Goal: Task Accomplishment & Management: Manage account settings

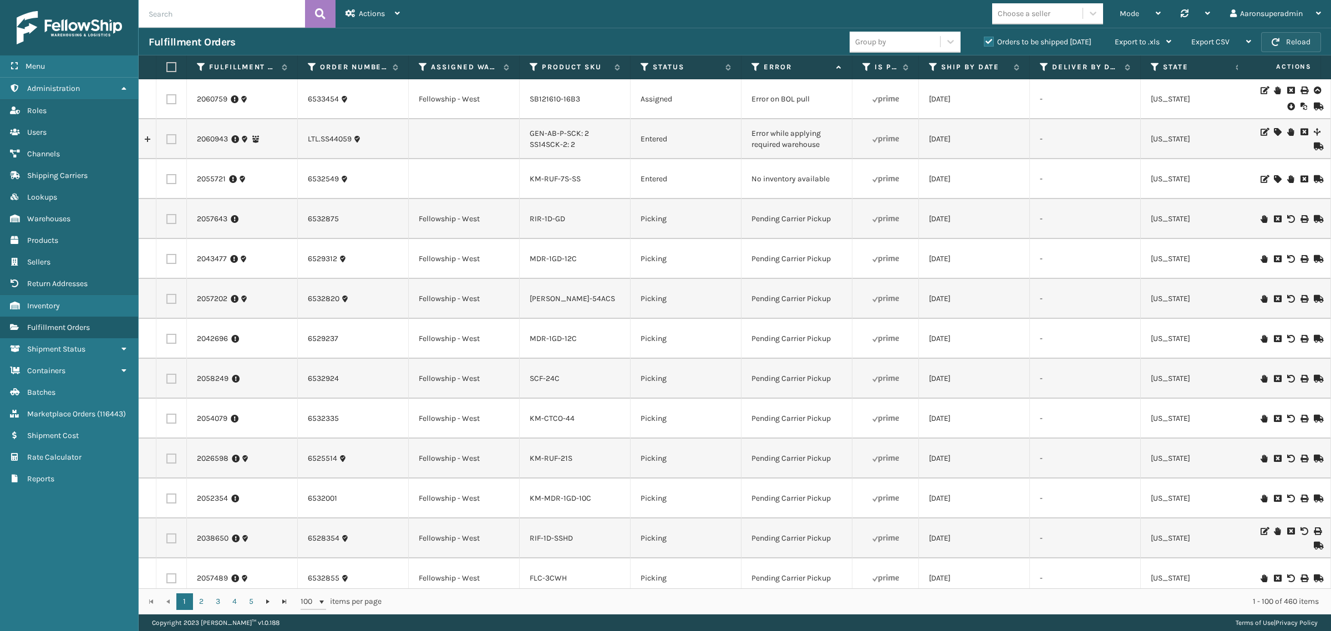
click at [1306, 42] on button "Reload" at bounding box center [1291, 42] width 60 height 20
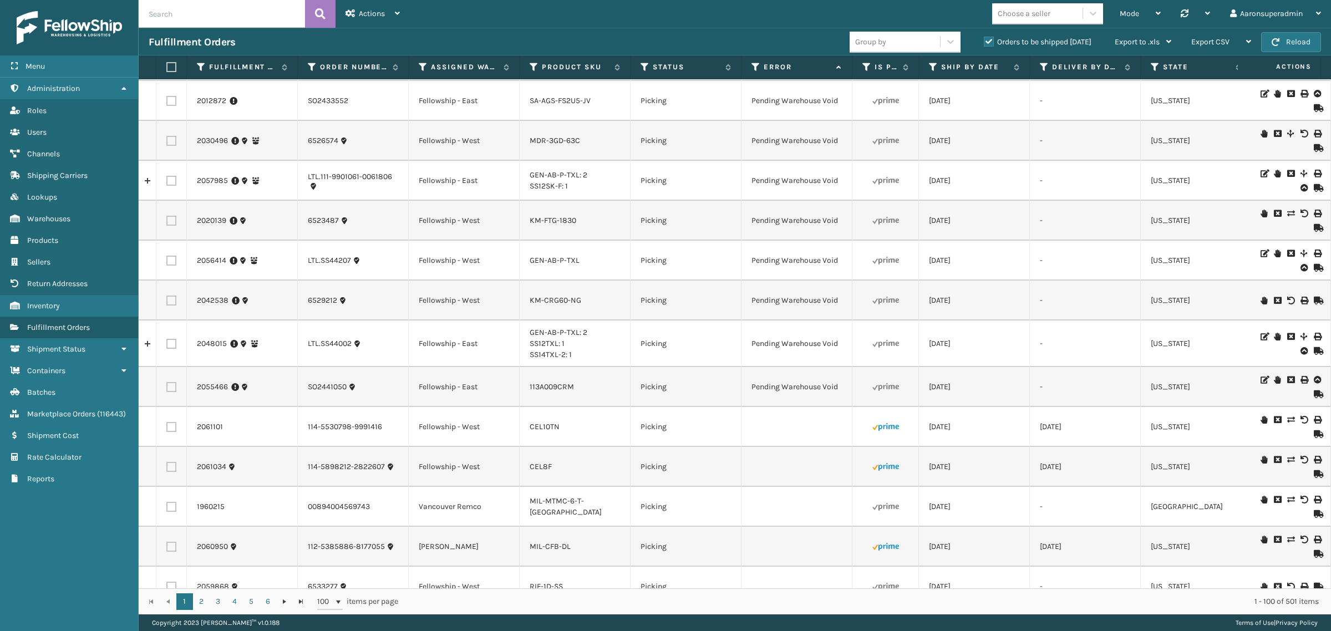
scroll to position [2333, 0]
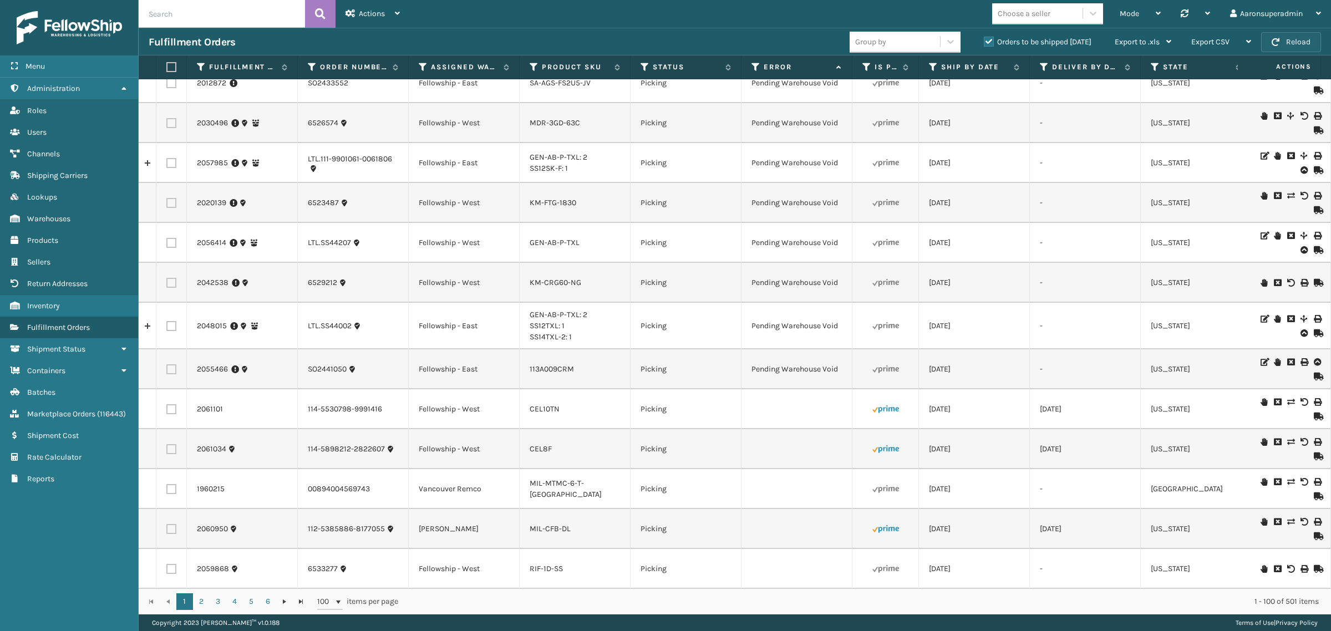
click at [1288, 40] on button "Reload" at bounding box center [1291, 42] width 60 height 20
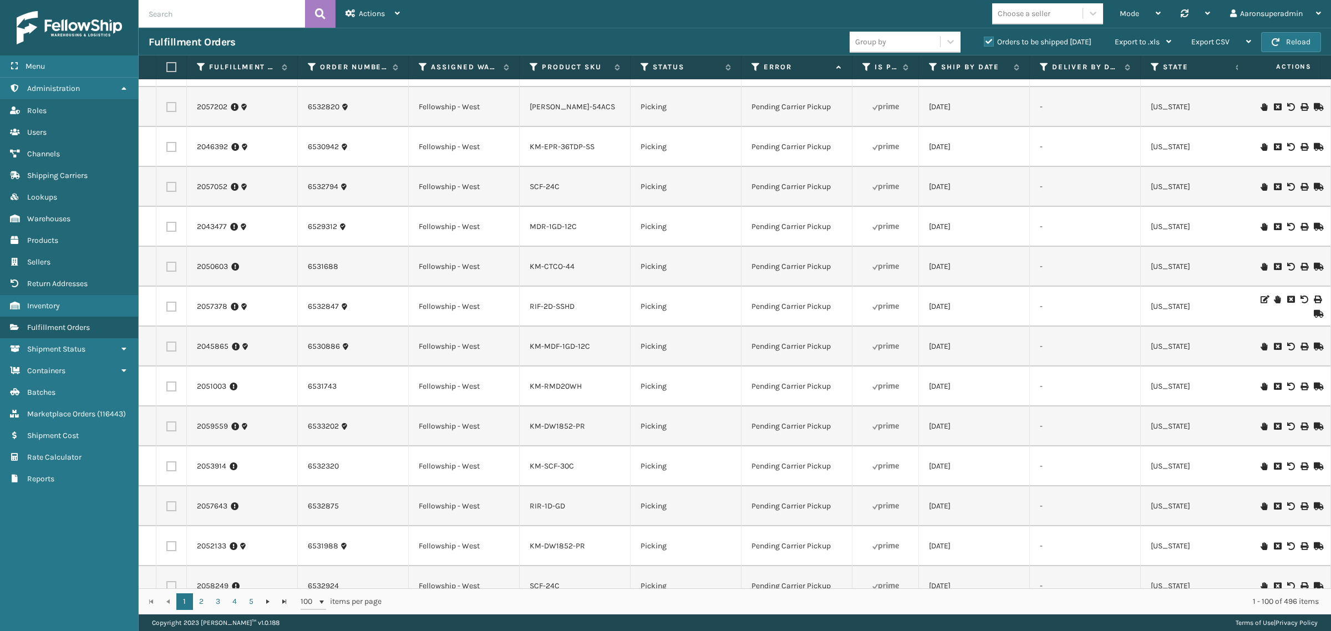
scroll to position [0, 0]
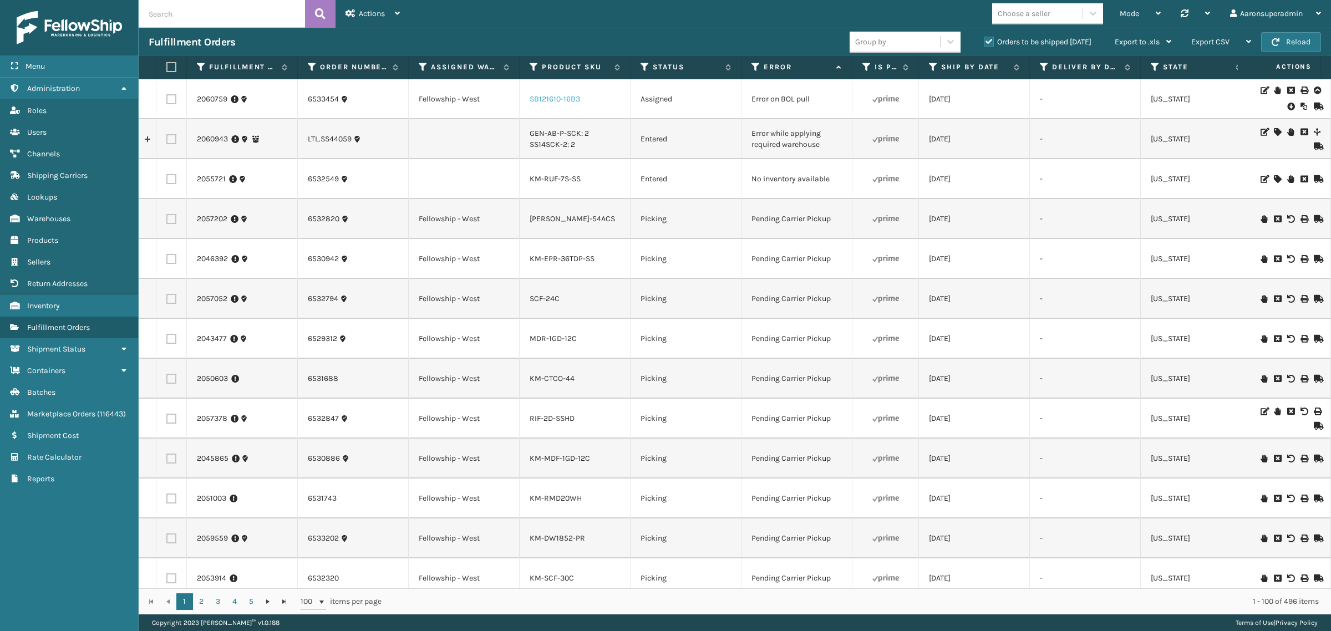
click at [541, 98] on link "SB121610-16B3" at bounding box center [555, 98] width 50 height 9
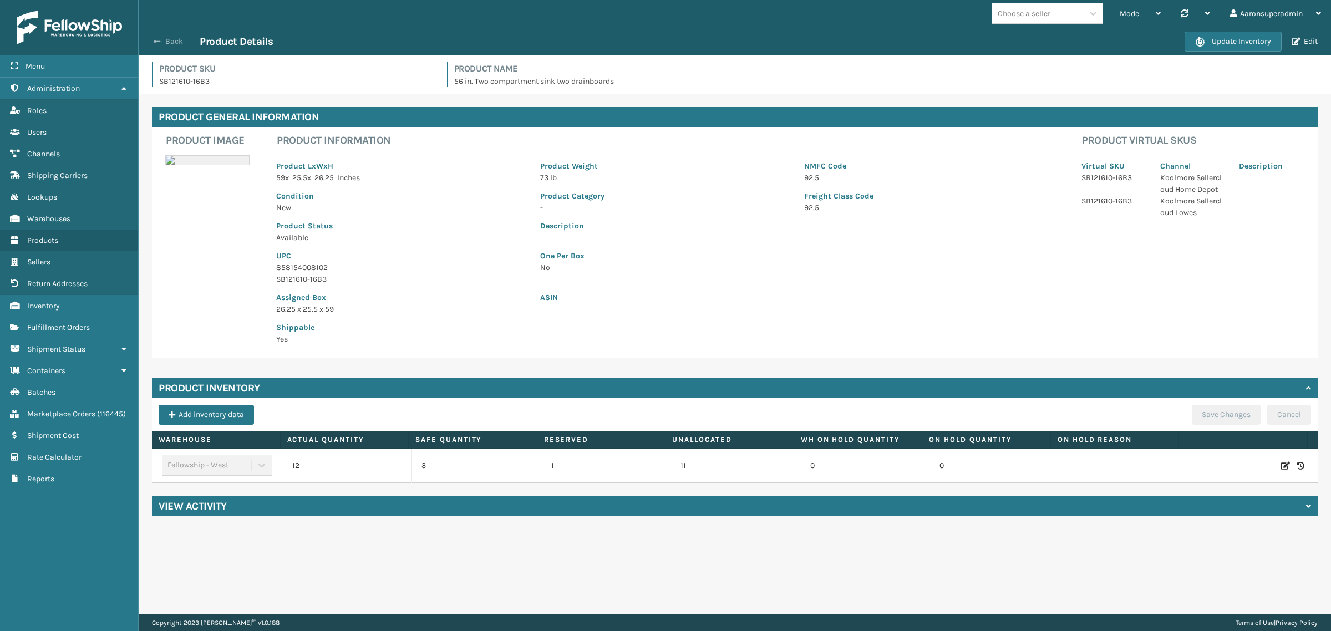
click at [155, 38] on span "button" at bounding box center [157, 42] width 7 height 8
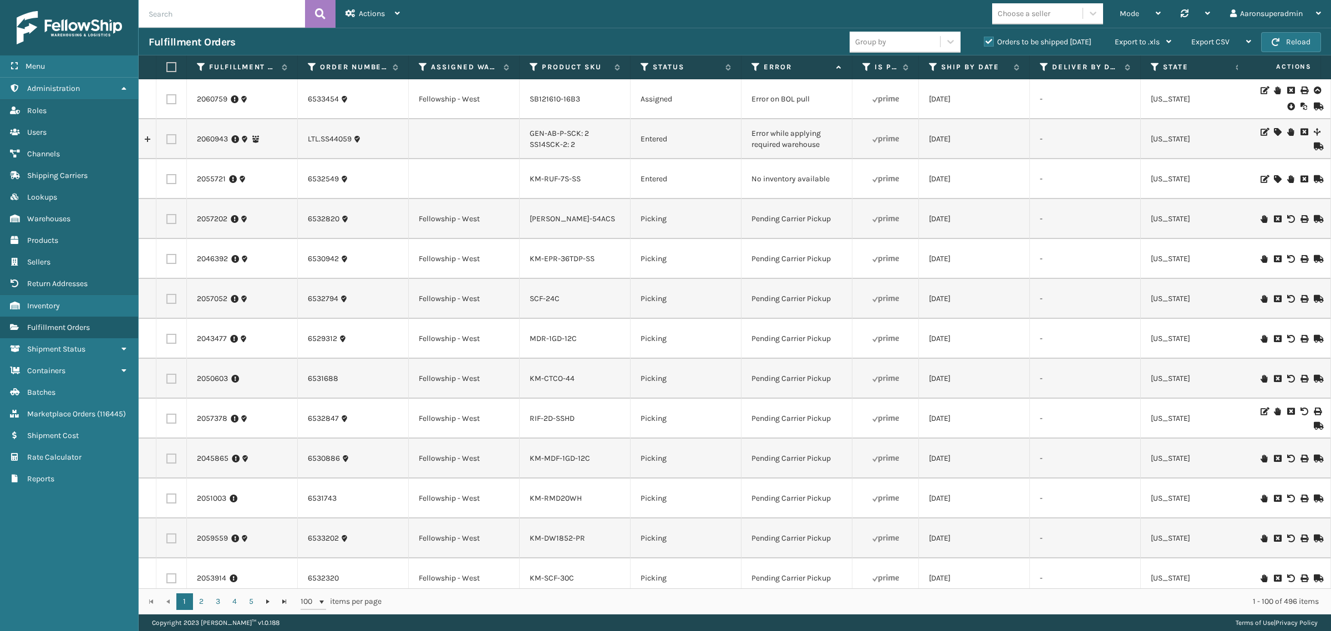
click at [1288, 107] on icon at bounding box center [1291, 106] width 7 height 11
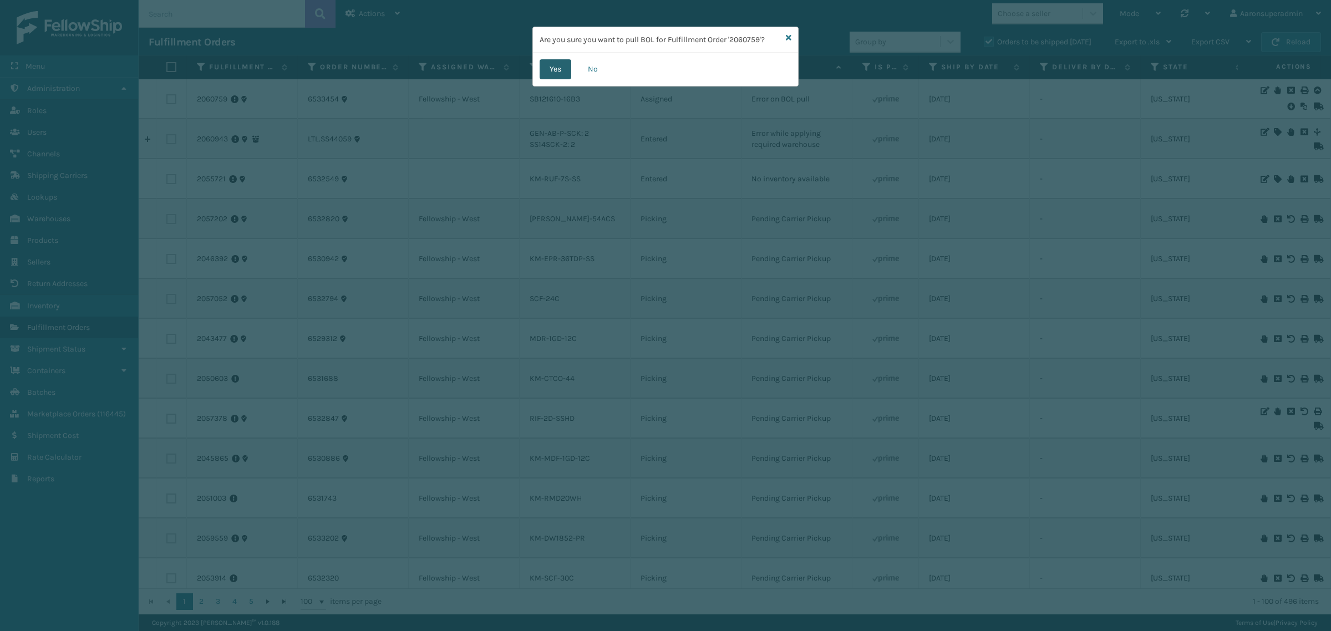
click at [555, 63] on button "Yes" at bounding box center [556, 69] width 32 height 20
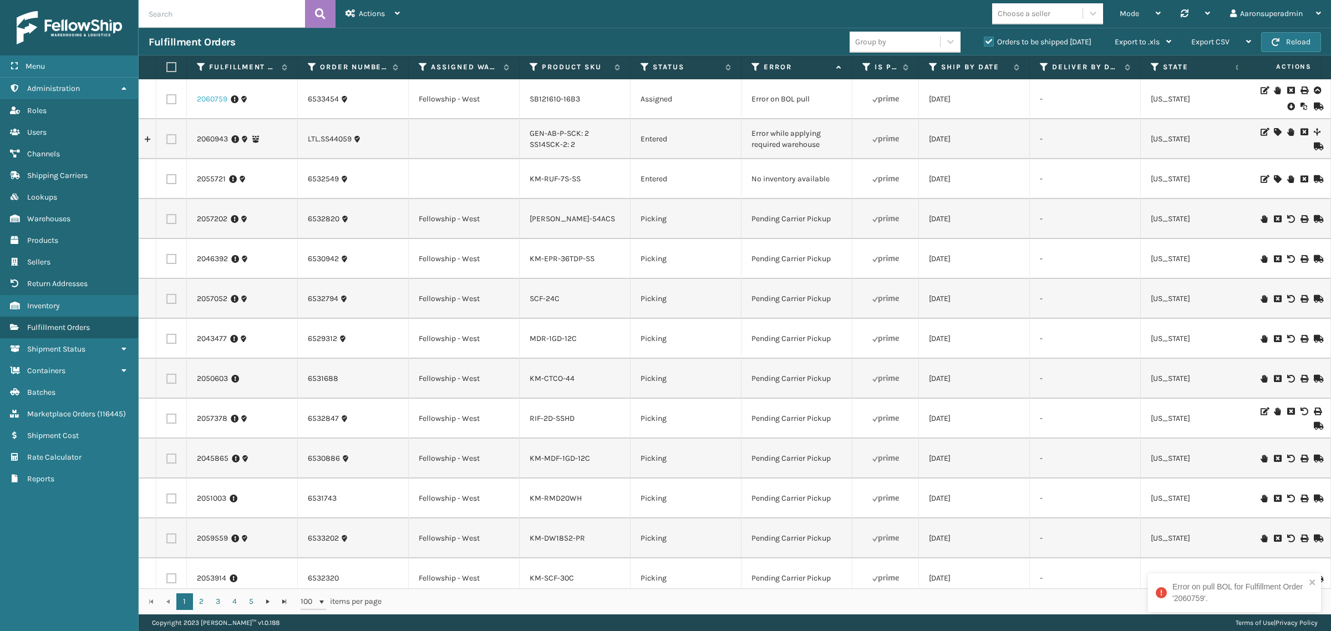
click at [210, 95] on link "2060759" at bounding box center [212, 99] width 31 height 11
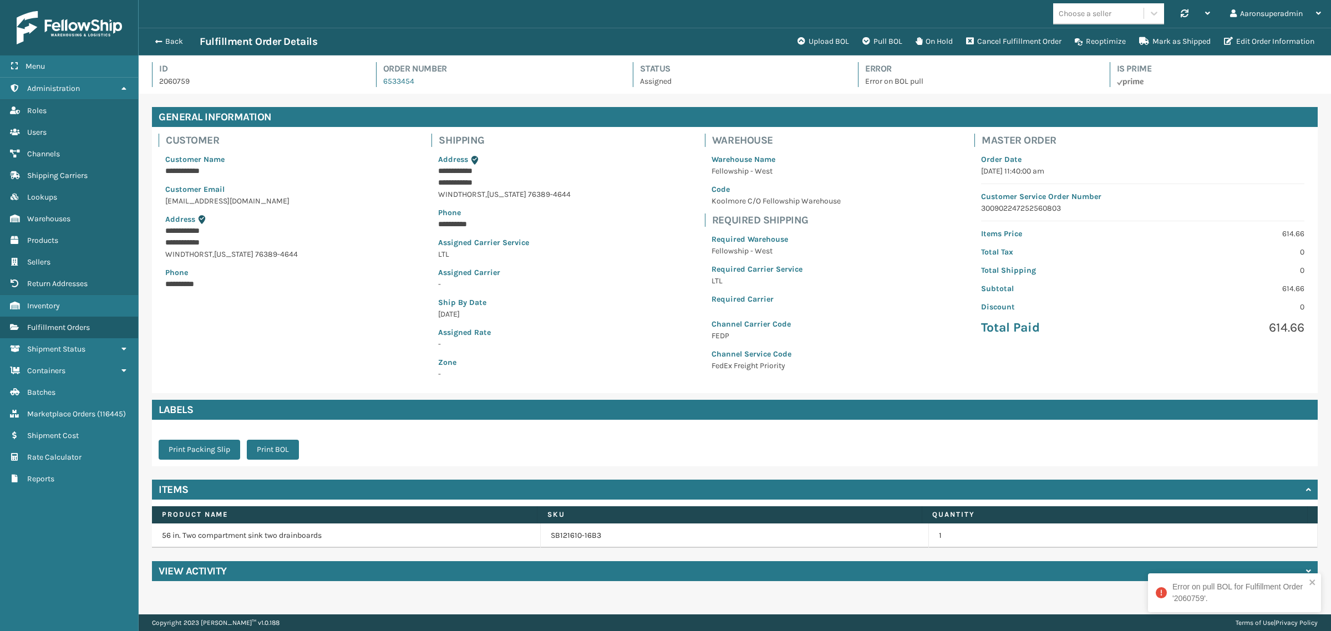
scroll to position [26, 1193]
click at [178, 576] on h4 "View Activity" at bounding box center [193, 571] width 68 height 13
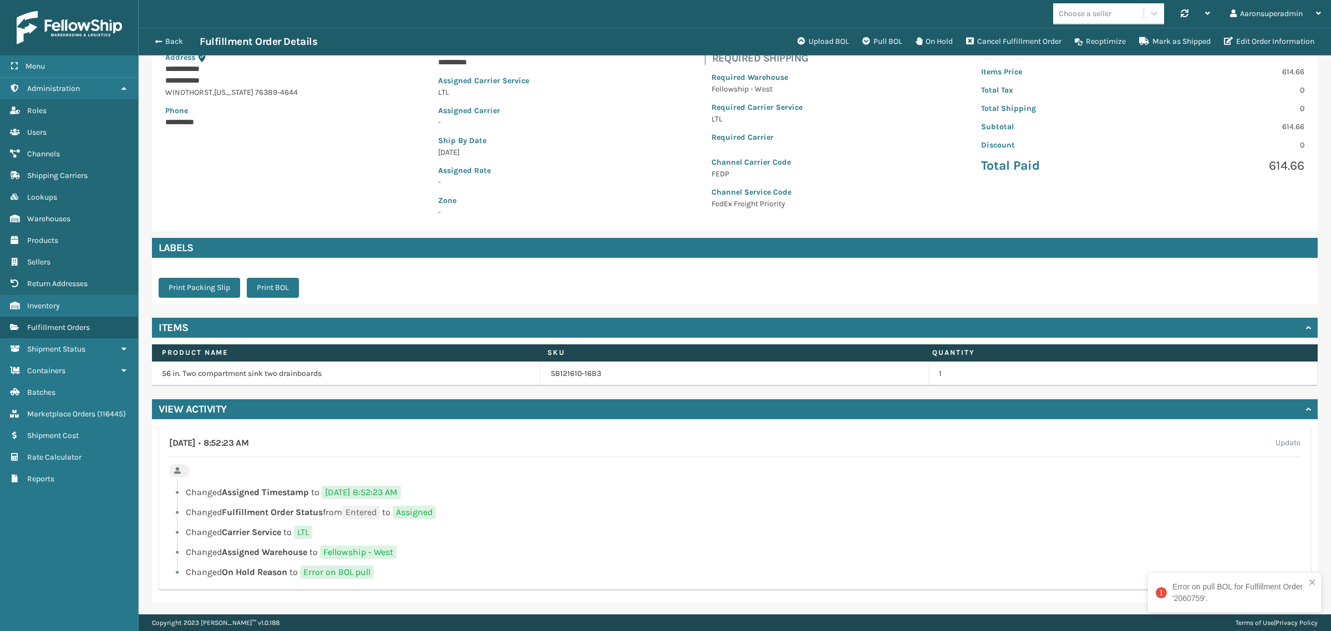
scroll to position [163, 0]
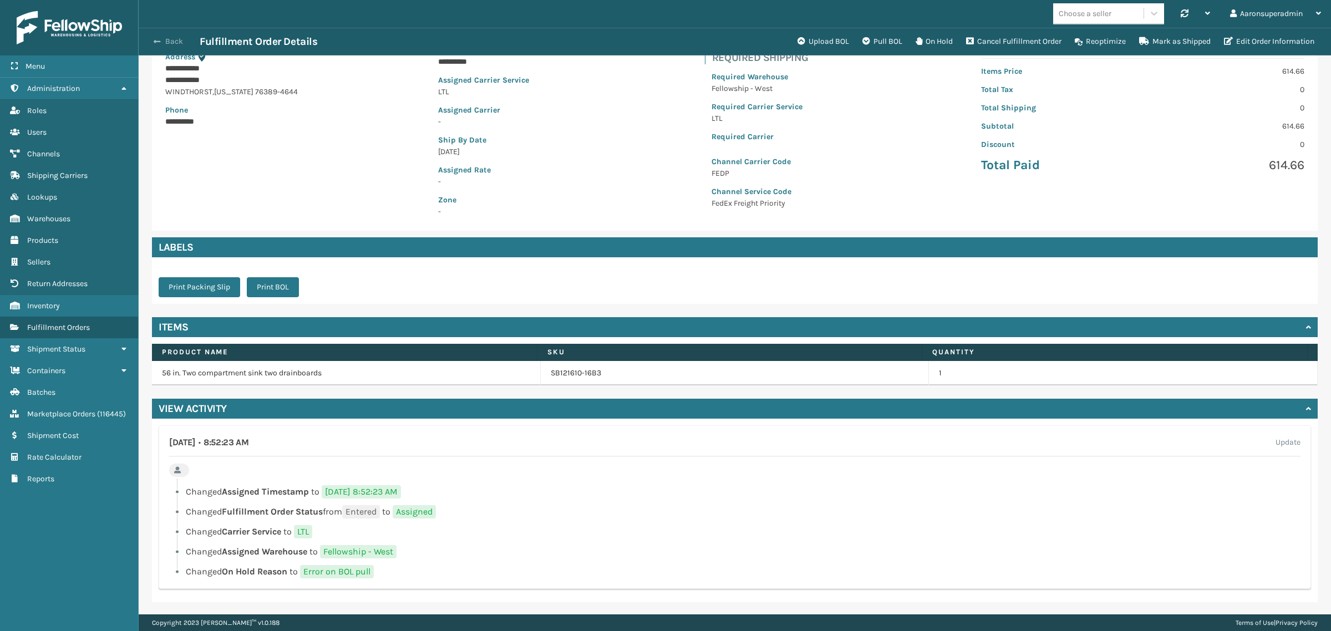
click at [175, 42] on button "Back" at bounding box center [174, 42] width 51 height 10
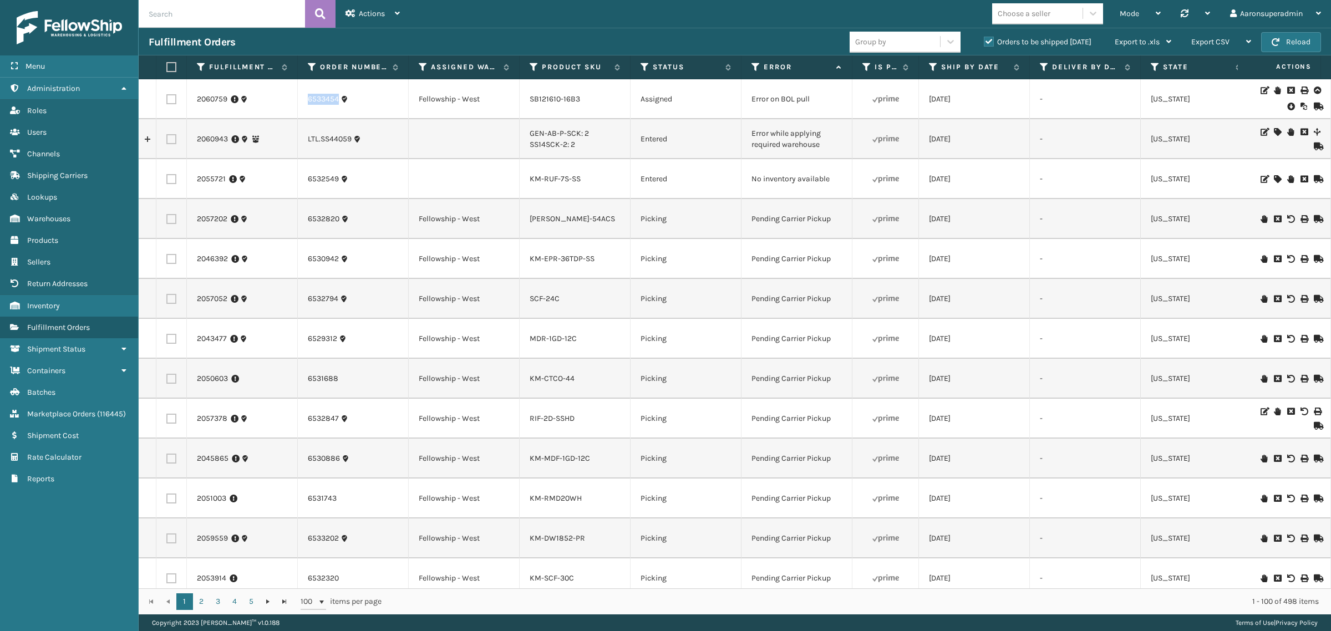
drag, startPoint x: 391, startPoint y: 99, endPoint x: 256, endPoint y: 99, distance: 134.8
copy tr "6533454"
click at [1288, 106] on icon at bounding box center [1291, 106] width 7 height 11
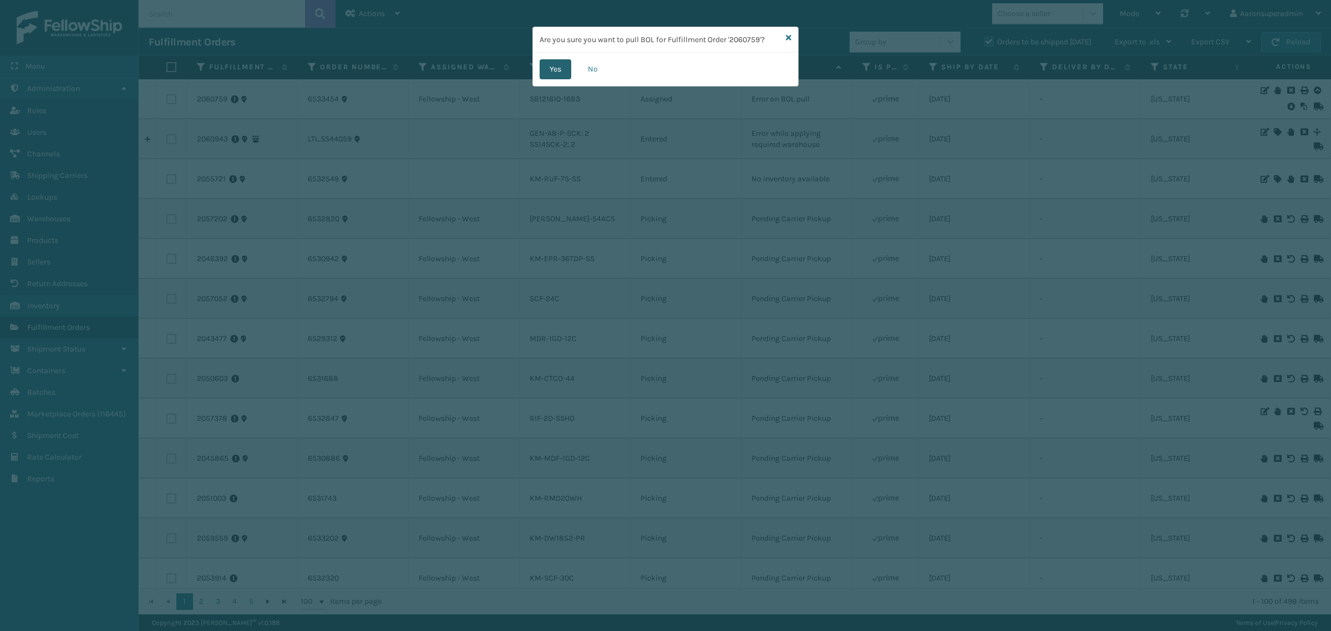
click at [546, 74] on button "Yes" at bounding box center [556, 69] width 32 height 20
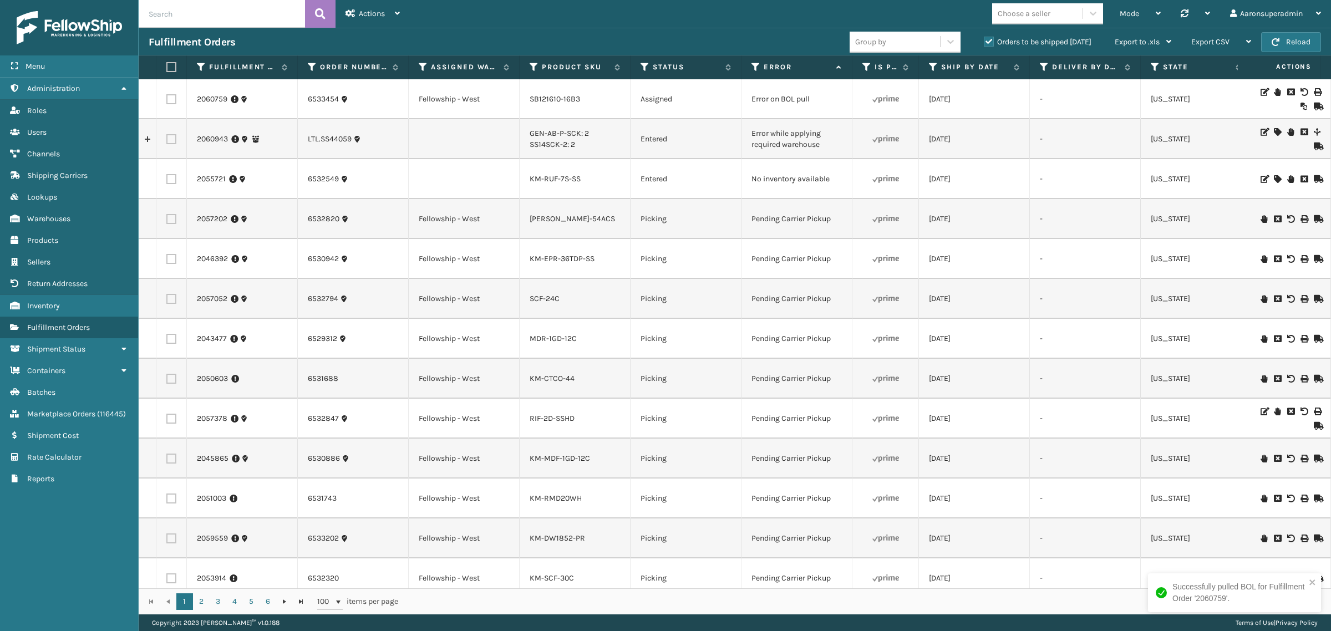
click at [1274, 90] on icon at bounding box center [1277, 92] width 7 height 8
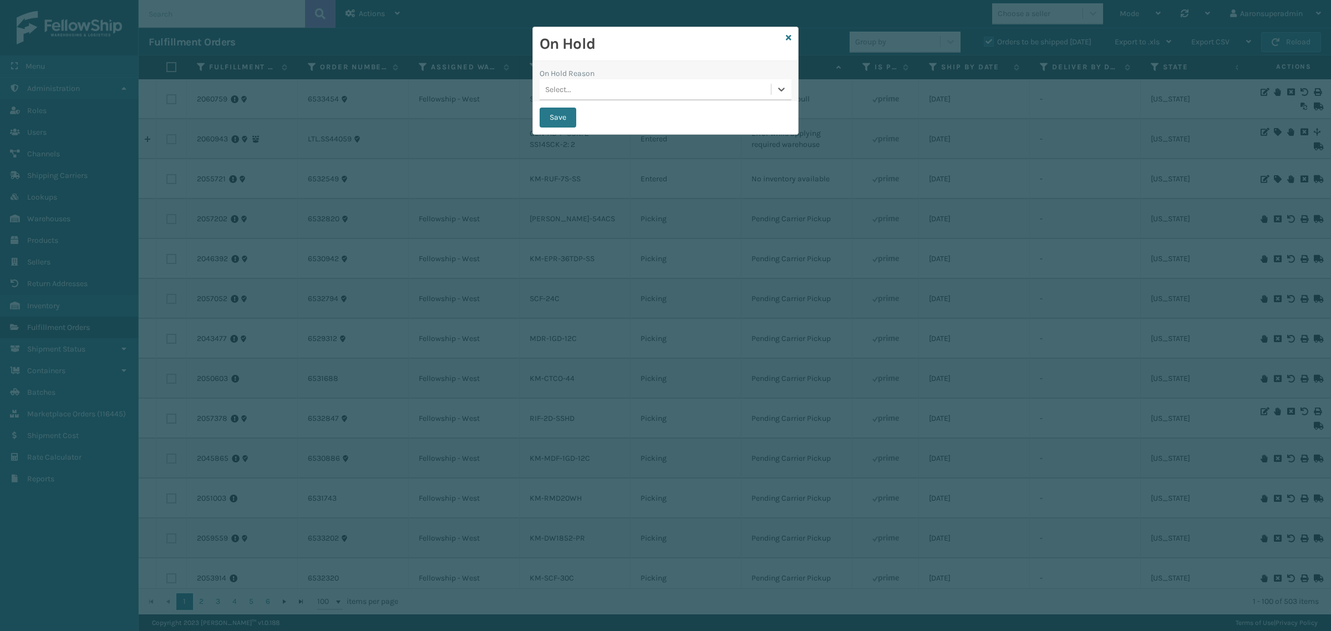
click at [545, 114] on button "Save" at bounding box center [558, 118] width 37 height 20
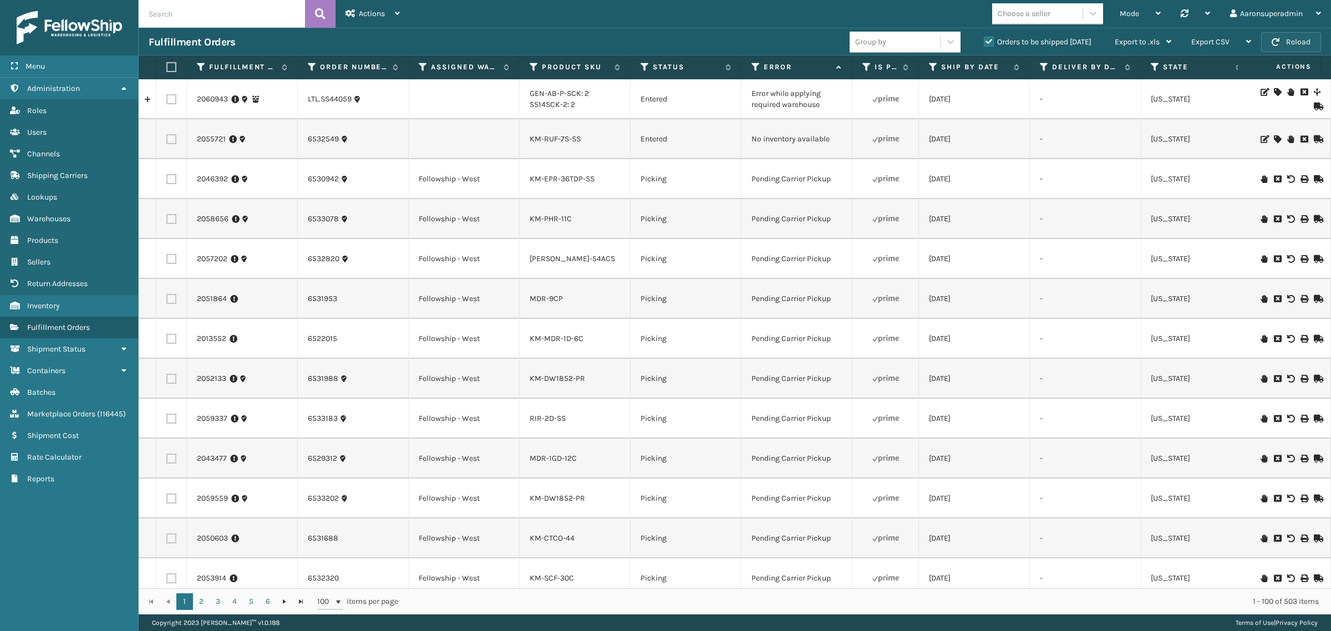
click at [1319, 50] on button "Reload" at bounding box center [1291, 42] width 60 height 20
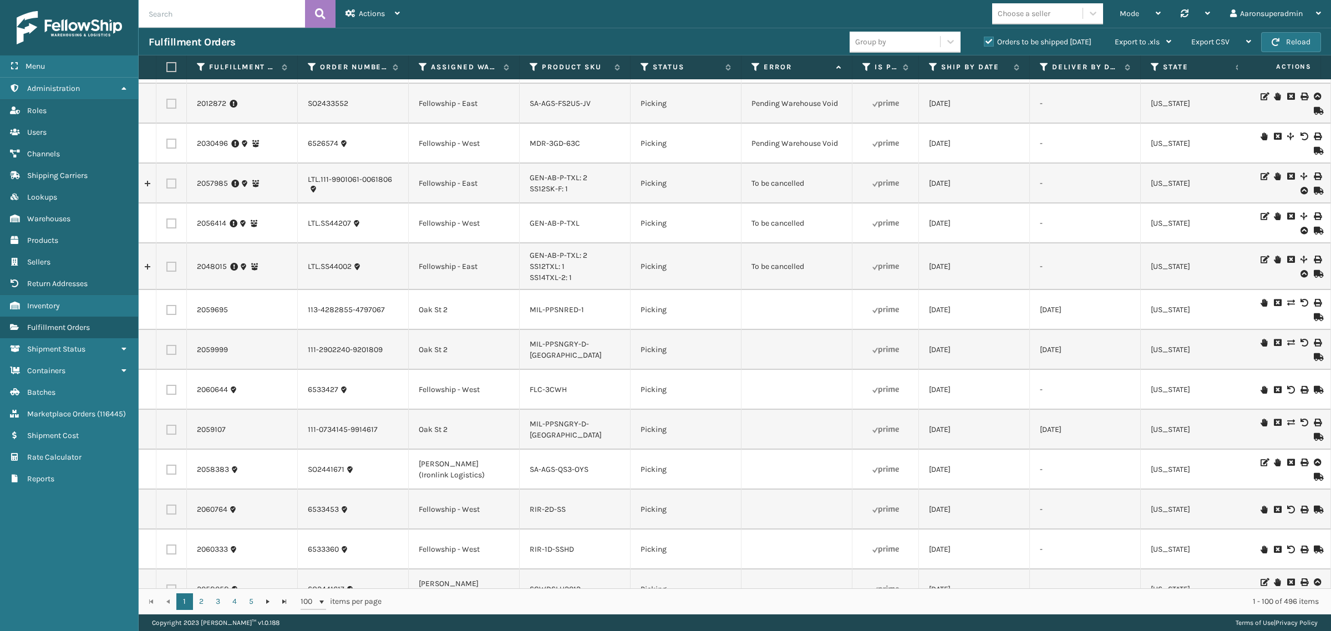
scroll to position [2524, 0]
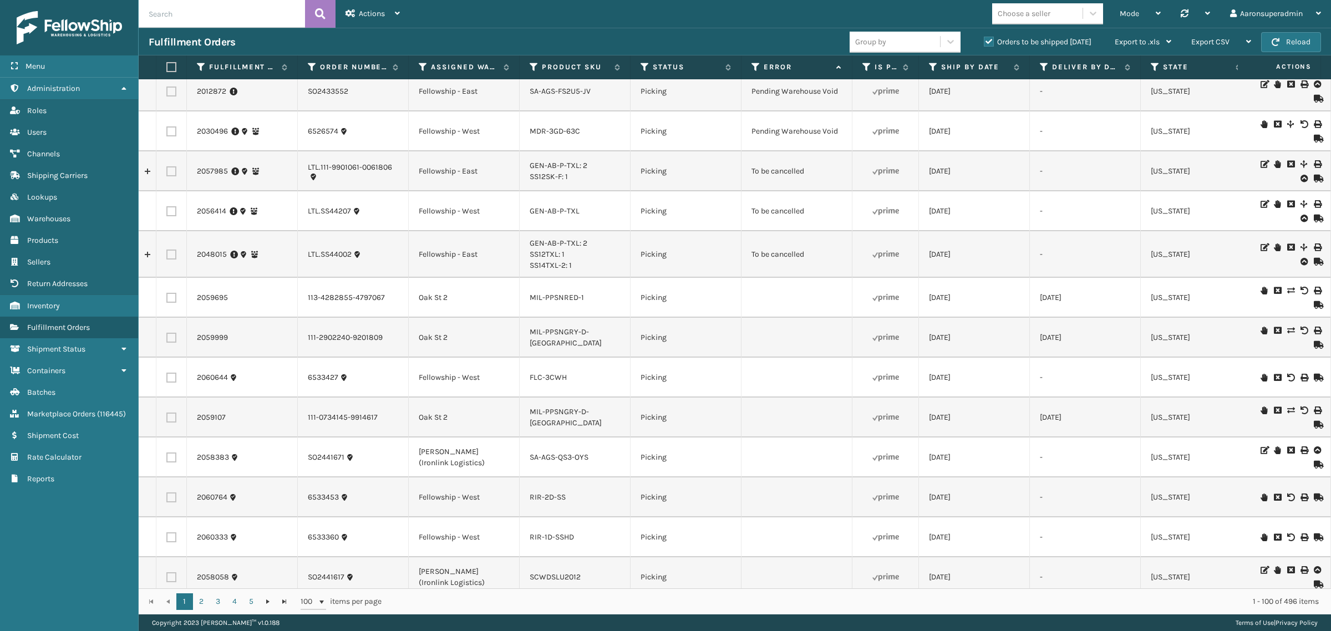
click at [171, 172] on label at bounding box center [171, 171] width 10 height 10
click at [167, 172] on input "checkbox" at bounding box center [166, 169] width 1 height 7
checkbox input "true"
click at [170, 211] on label at bounding box center [171, 211] width 10 height 10
click at [167, 211] on input "checkbox" at bounding box center [166, 209] width 1 height 7
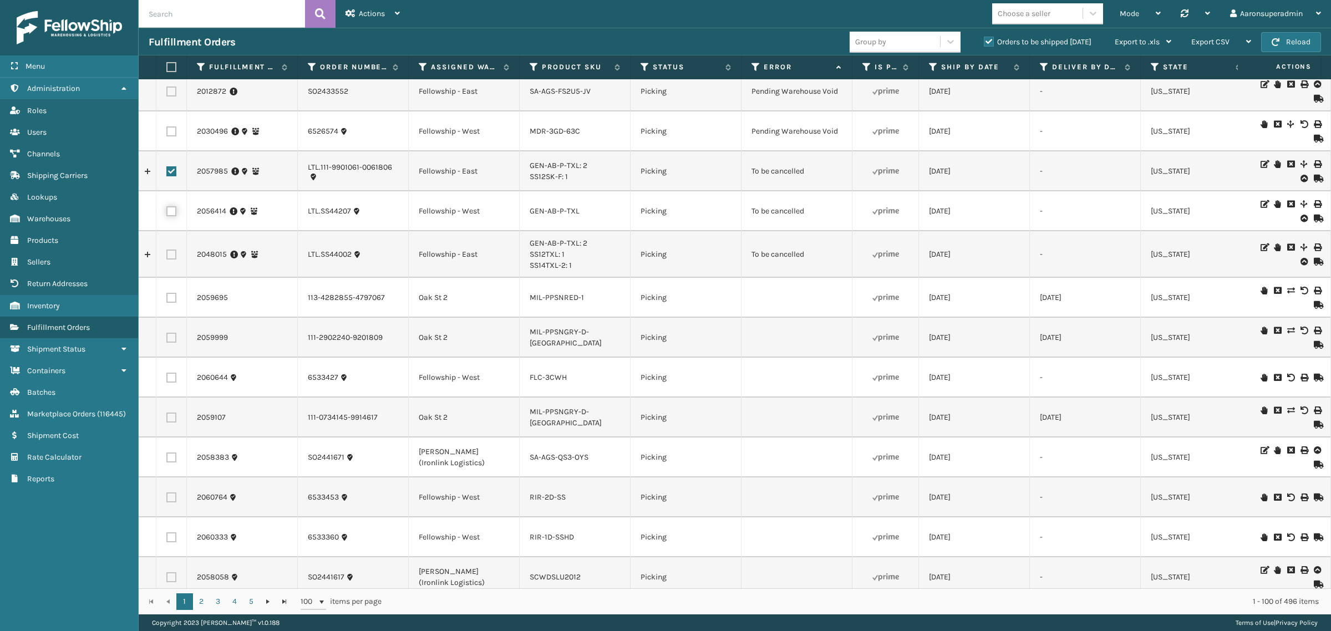
checkbox input "true"
click at [170, 254] on label at bounding box center [171, 255] width 10 height 10
click at [167, 254] on input "checkbox" at bounding box center [166, 253] width 1 height 7
checkbox input "true"
click at [916, 43] on span "Bulk Actions" at bounding box center [921, 41] width 44 height 9
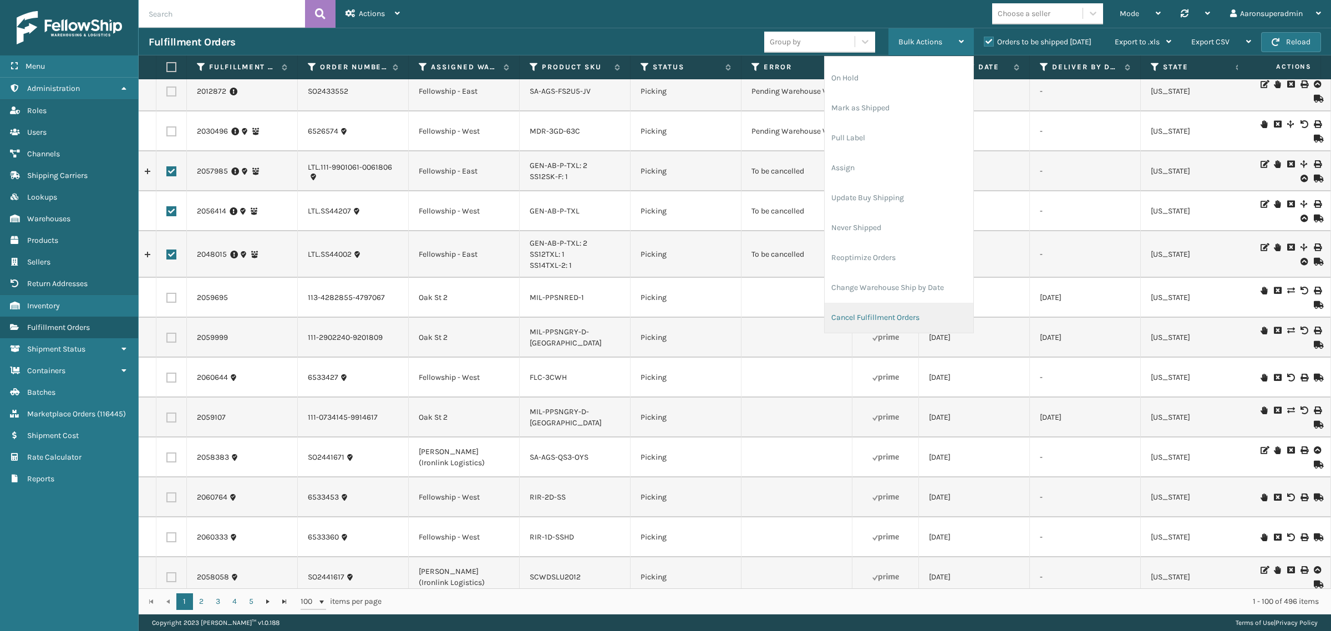
scroll to position [46, 0]
click at [865, 301] on li "Cancel Fulfillment Orders" at bounding box center [899, 295] width 149 height 30
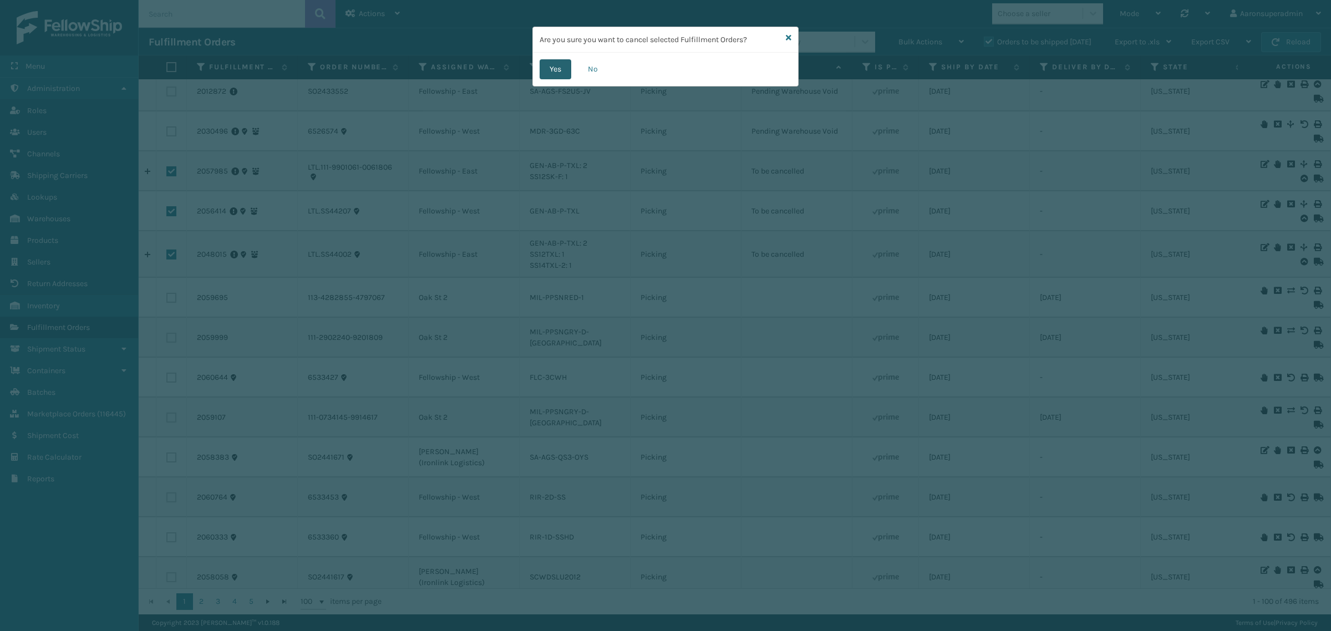
click at [566, 70] on button "Yes" at bounding box center [556, 69] width 32 height 20
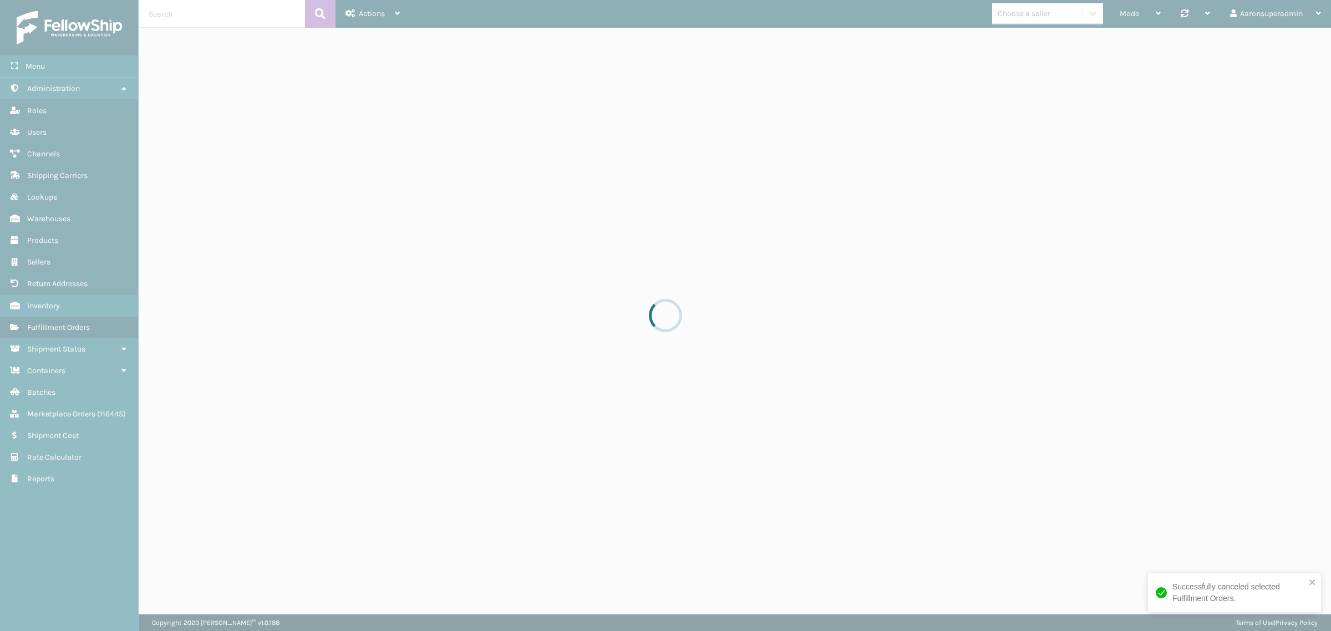
drag, startPoint x: 1327, startPoint y: 419, endPoint x: 1319, endPoint y: 111, distance: 308.0
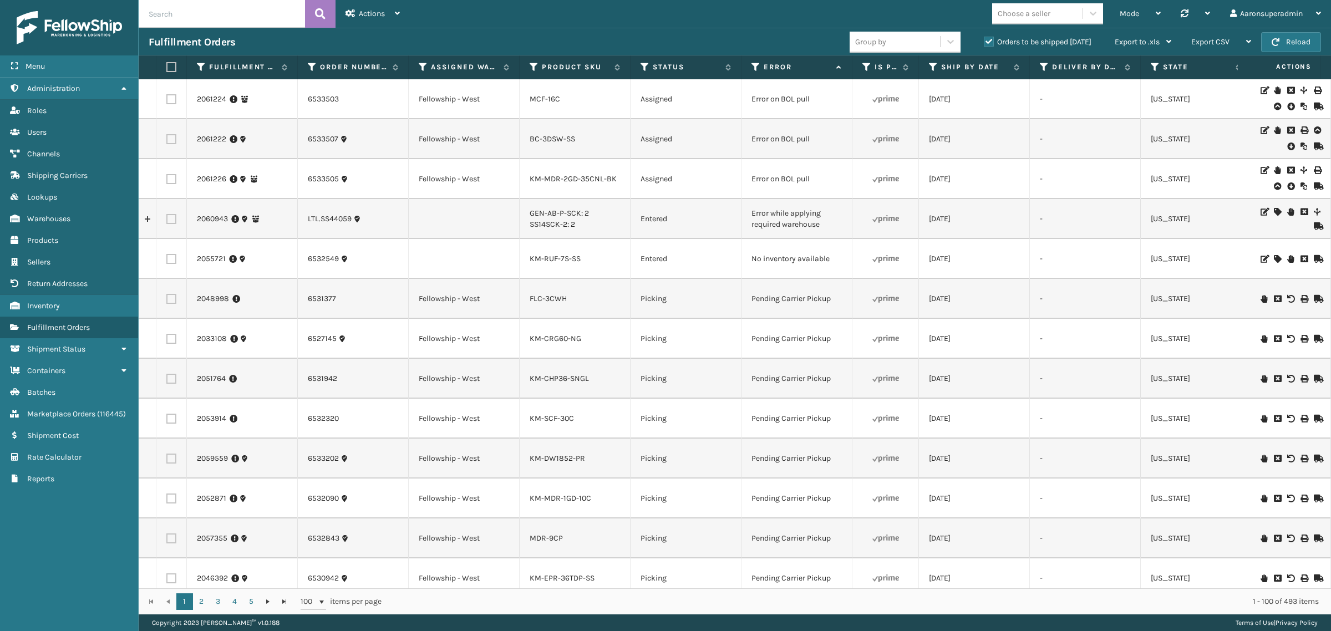
click at [1288, 186] on icon at bounding box center [1291, 186] width 7 height 11
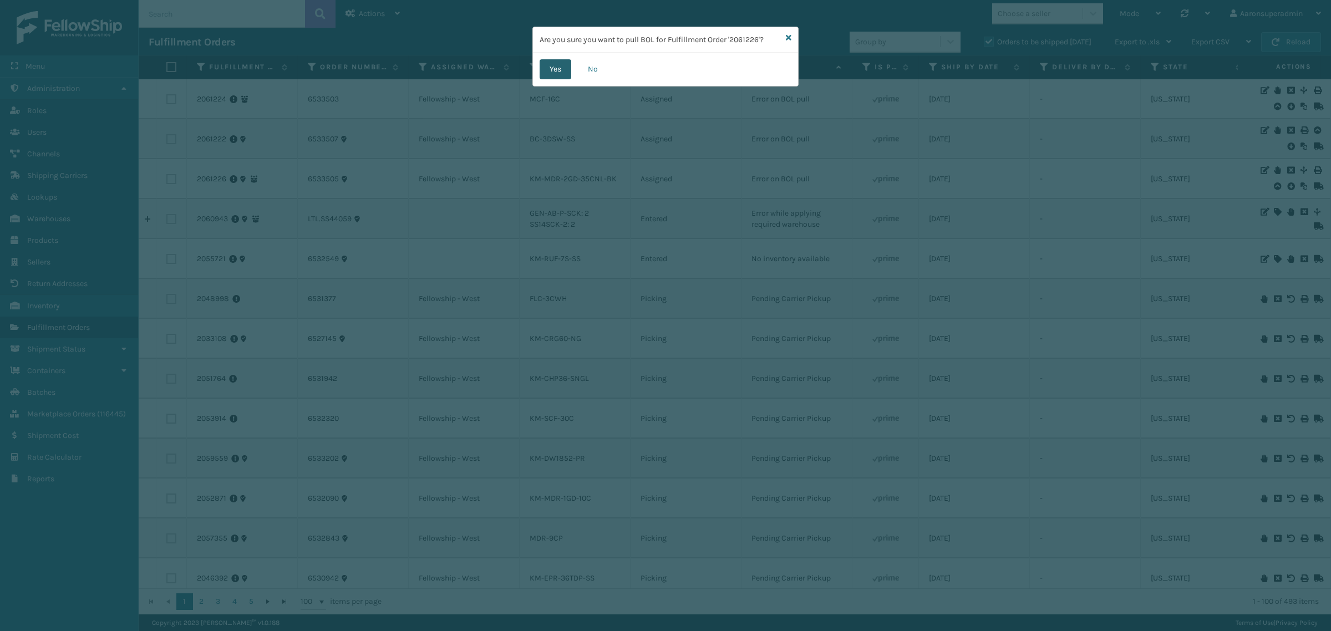
click at [558, 73] on button "Yes" at bounding box center [556, 69] width 32 height 20
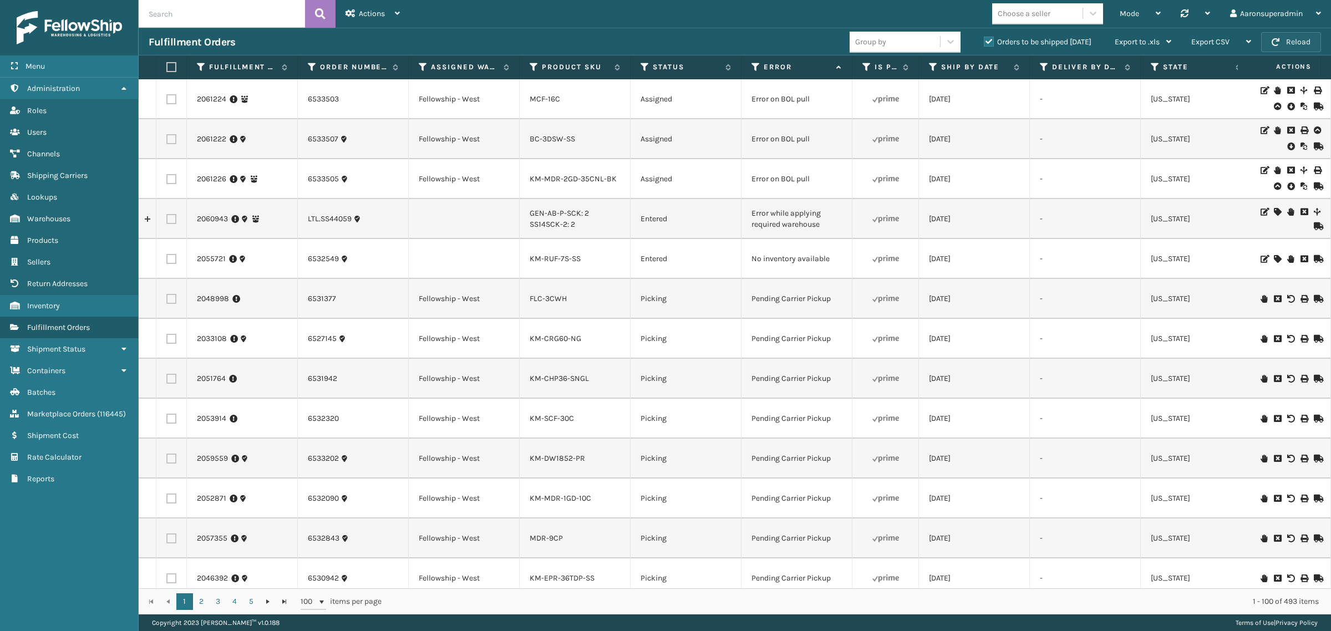
click at [1288, 37] on button "Reload" at bounding box center [1291, 42] width 60 height 20
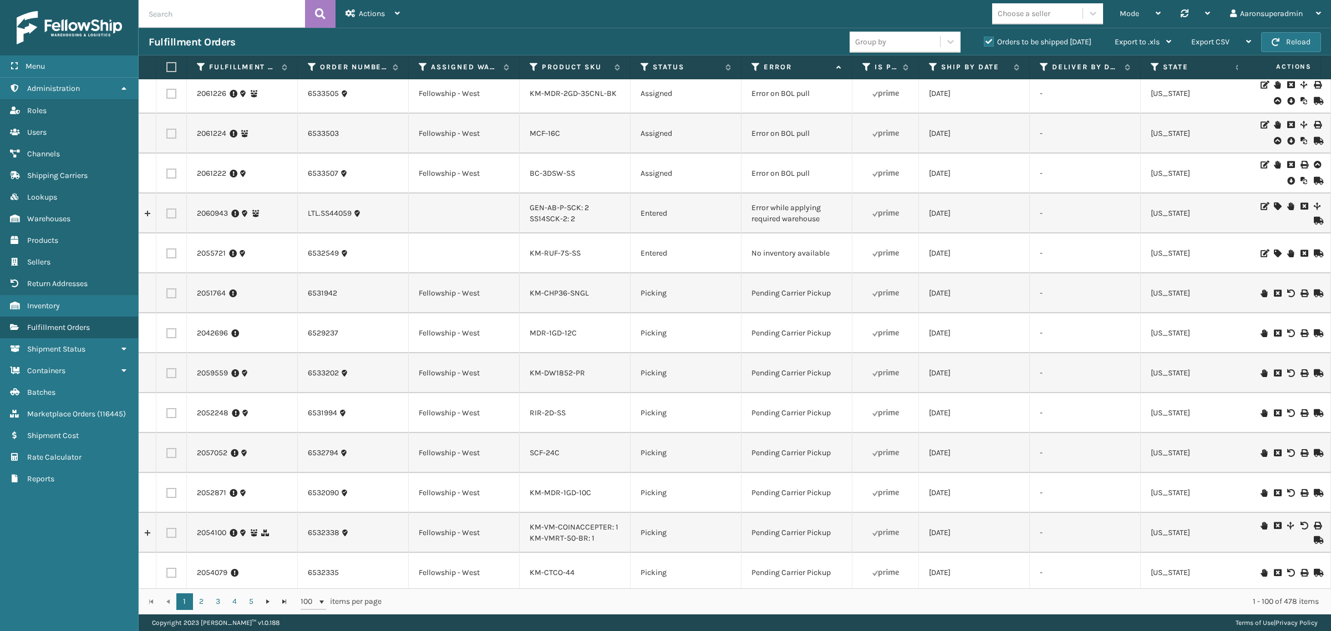
scroll to position [0, 0]
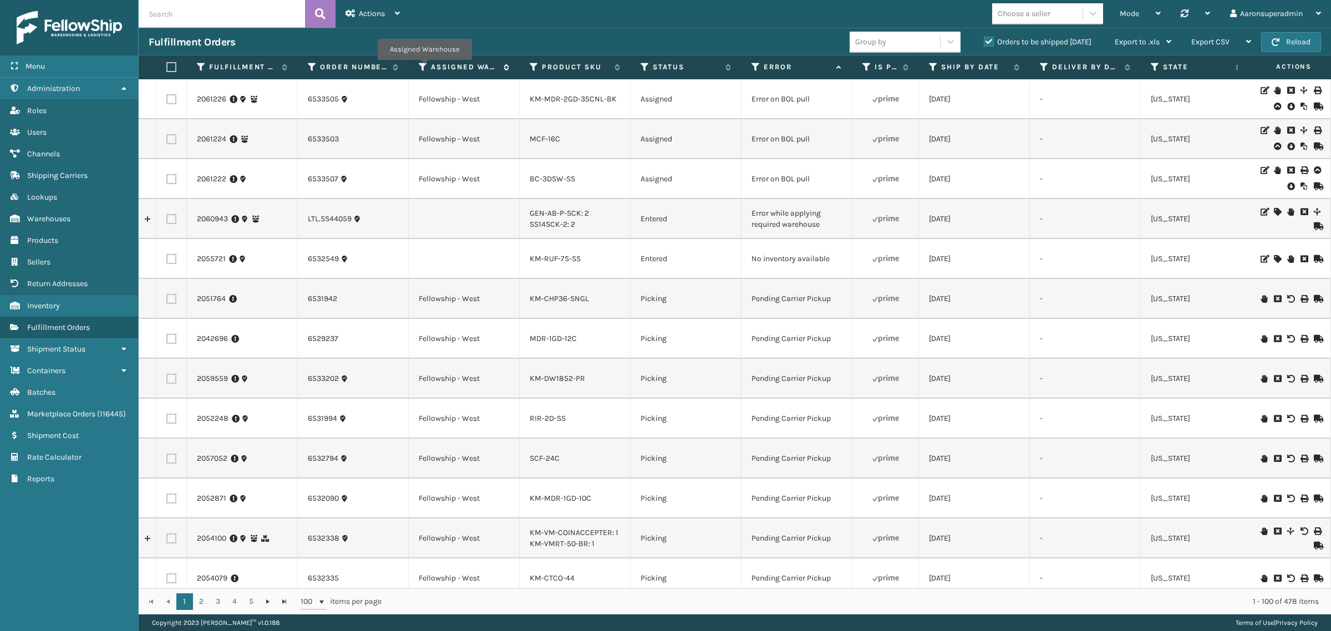
click at [423, 68] on icon at bounding box center [423, 67] width 9 height 10
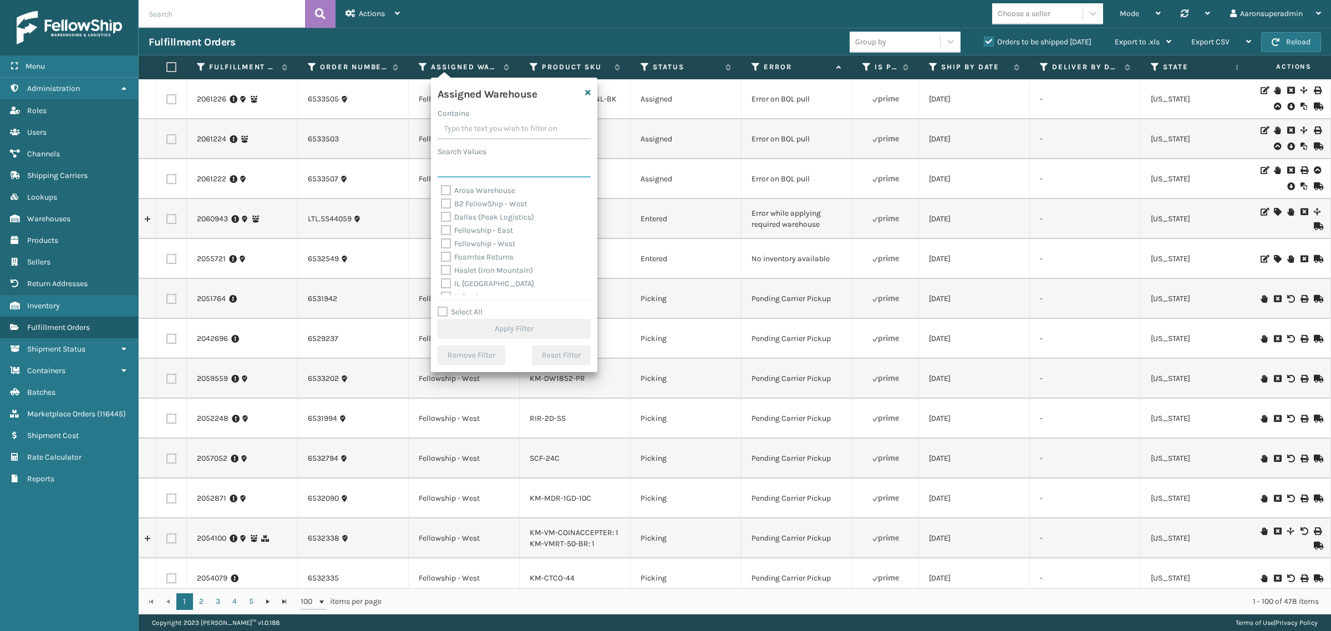
click at [468, 164] on input "Search Values" at bounding box center [514, 168] width 153 height 20
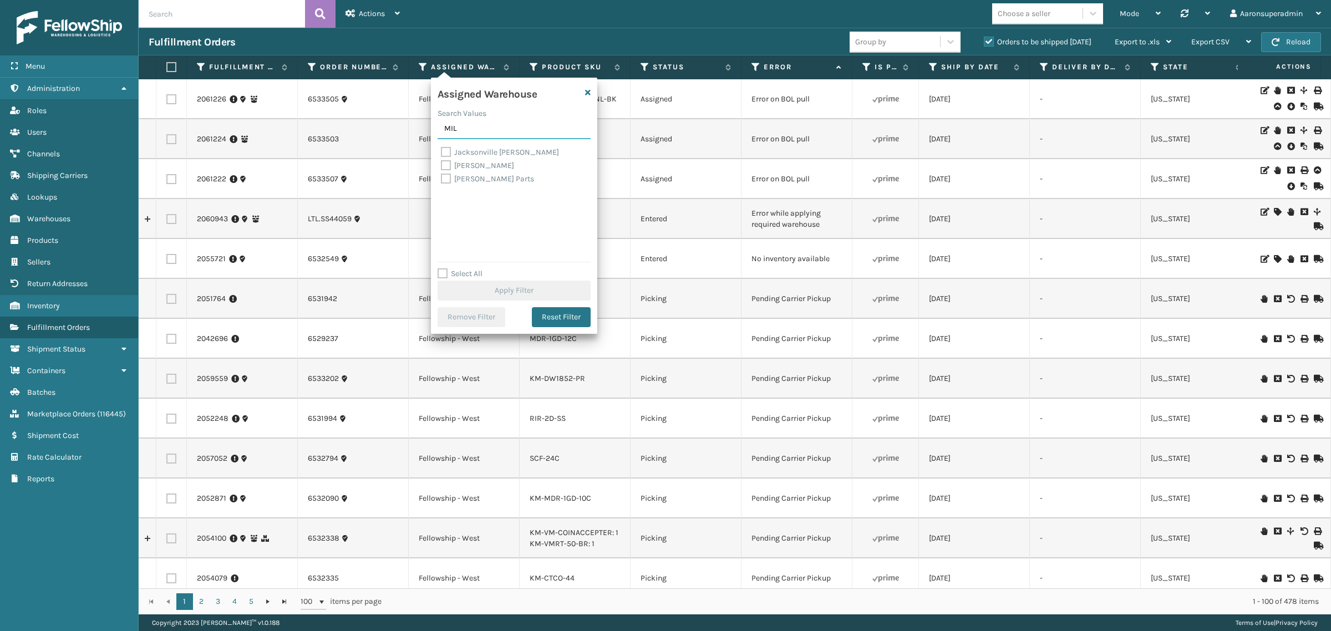
type input "MIL"
click at [451, 178] on label "[PERSON_NAME] Parts" at bounding box center [487, 178] width 93 height 9
click at [442, 178] on input "[PERSON_NAME] Parts" at bounding box center [441, 176] width 1 height 7
checkbox input "true"
click at [479, 293] on button "Apply Filter" at bounding box center [514, 291] width 153 height 20
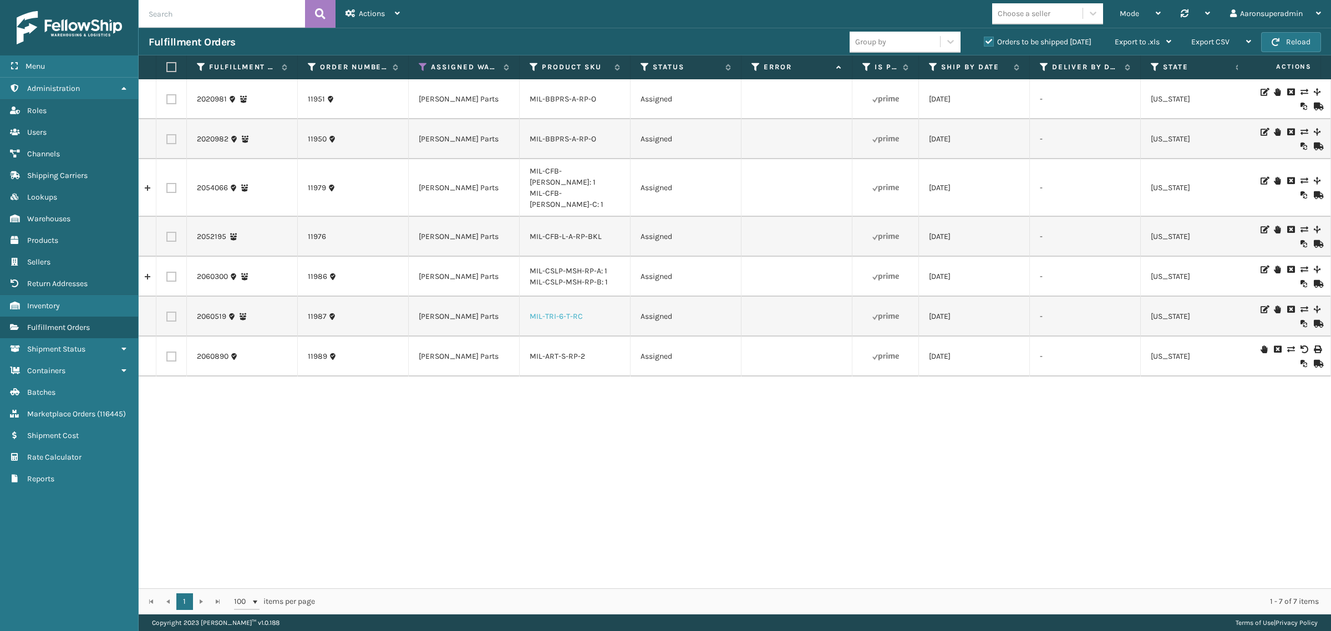
click at [558, 312] on link "MIL-TRI-6-T-RC" at bounding box center [556, 316] width 53 height 9
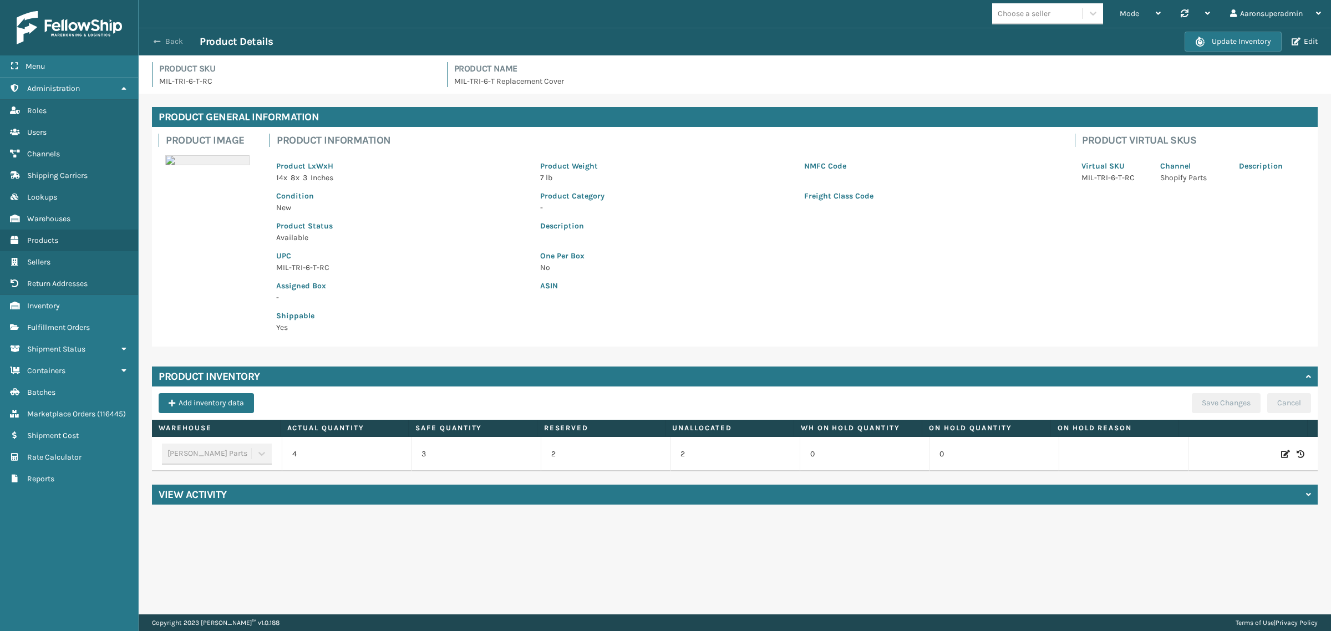
click at [167, 39] on button "Back" at bounding box center [174, 42] width 51 height 10
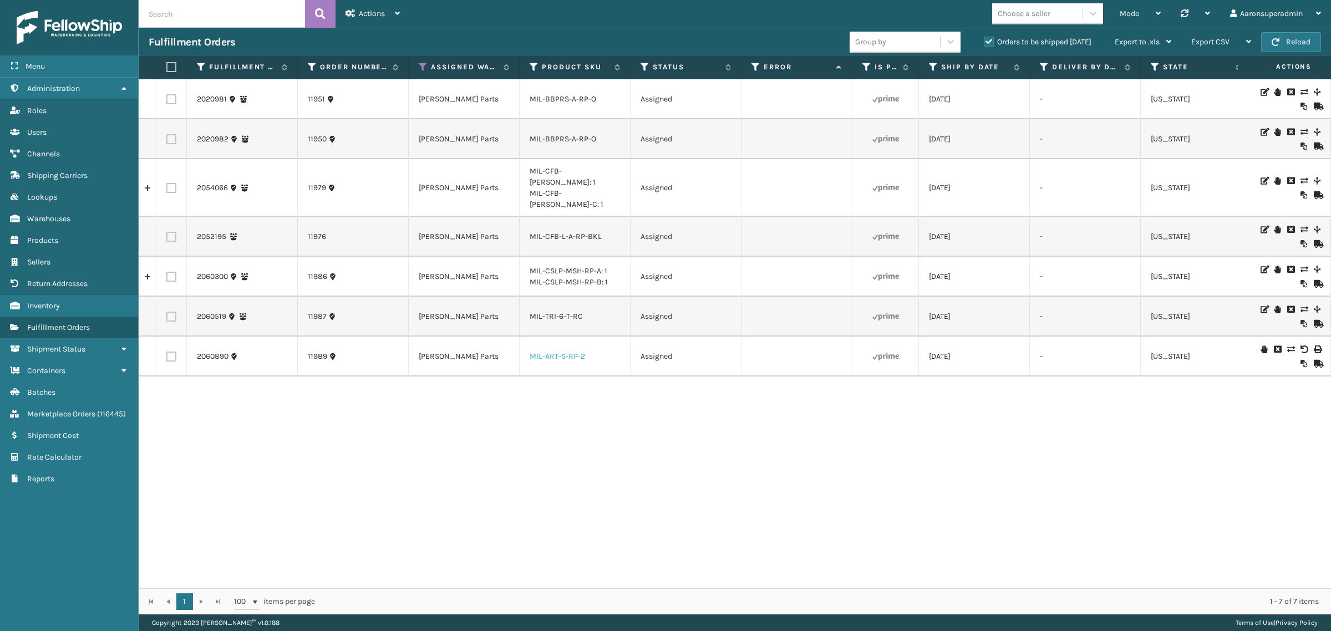
click at [552, 352] on link "MIL-ART-S-RP-2" at bounding box center [557, 356] width 55 height 9
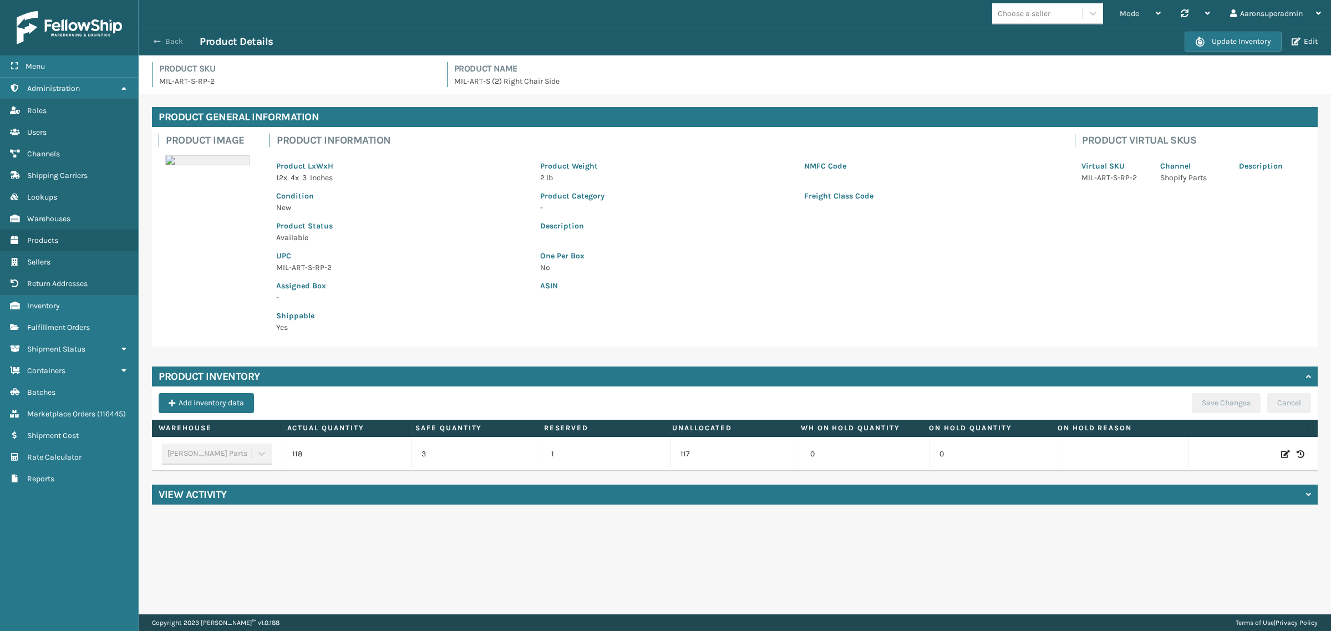
click at [168, 38] on button "Back" at bounding box center [174, 42] width 51 height 10
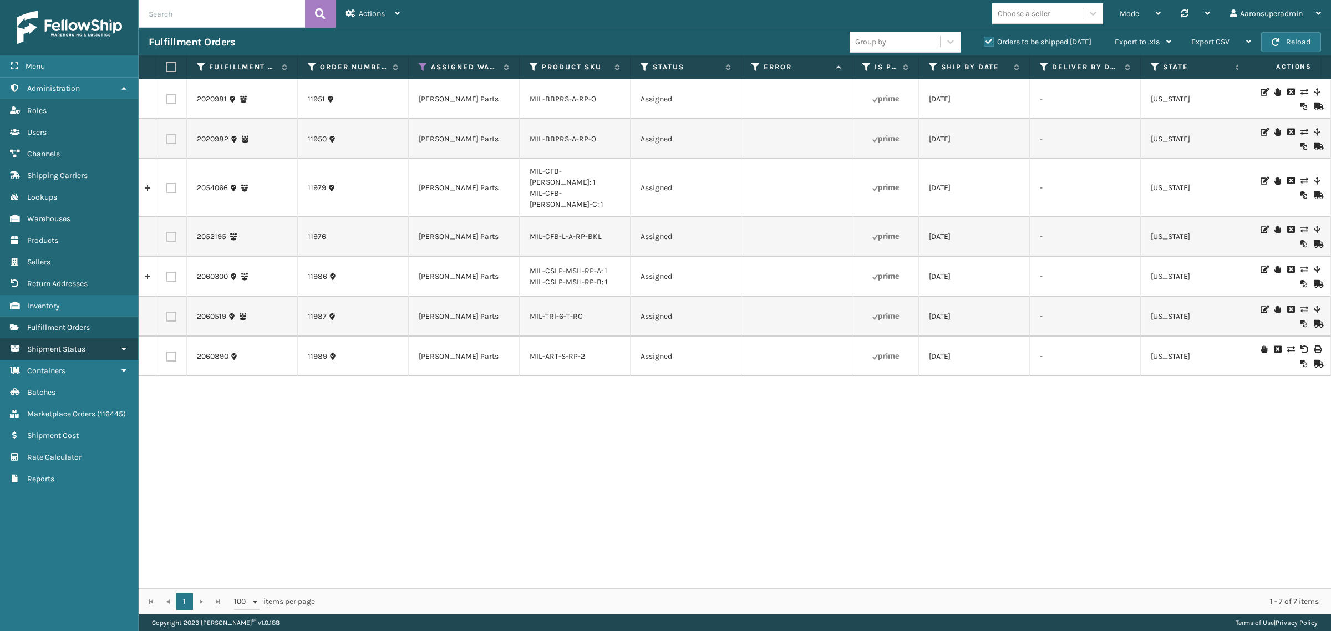
click at [63, 344] on span "Shipment Status" at bounding box center [56, 348] width 58 height 9
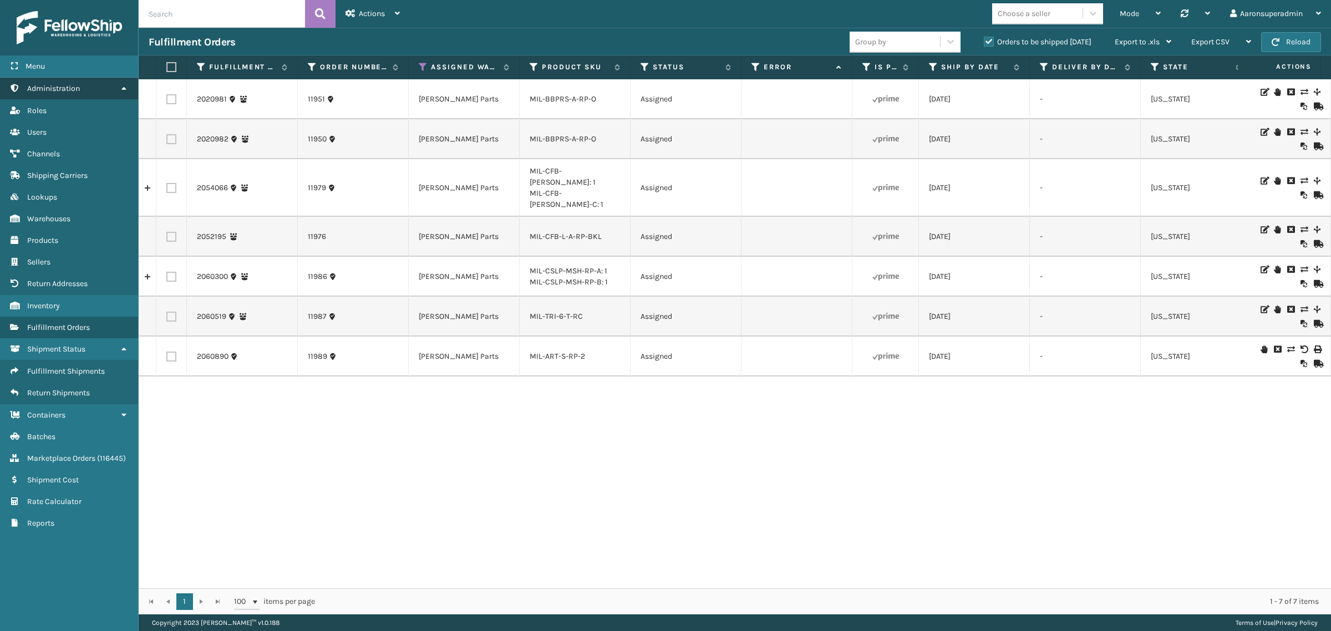
click at [95, 87] on link "Return Addresses Administration" at bounding box center [69, 89] width 138 height 22
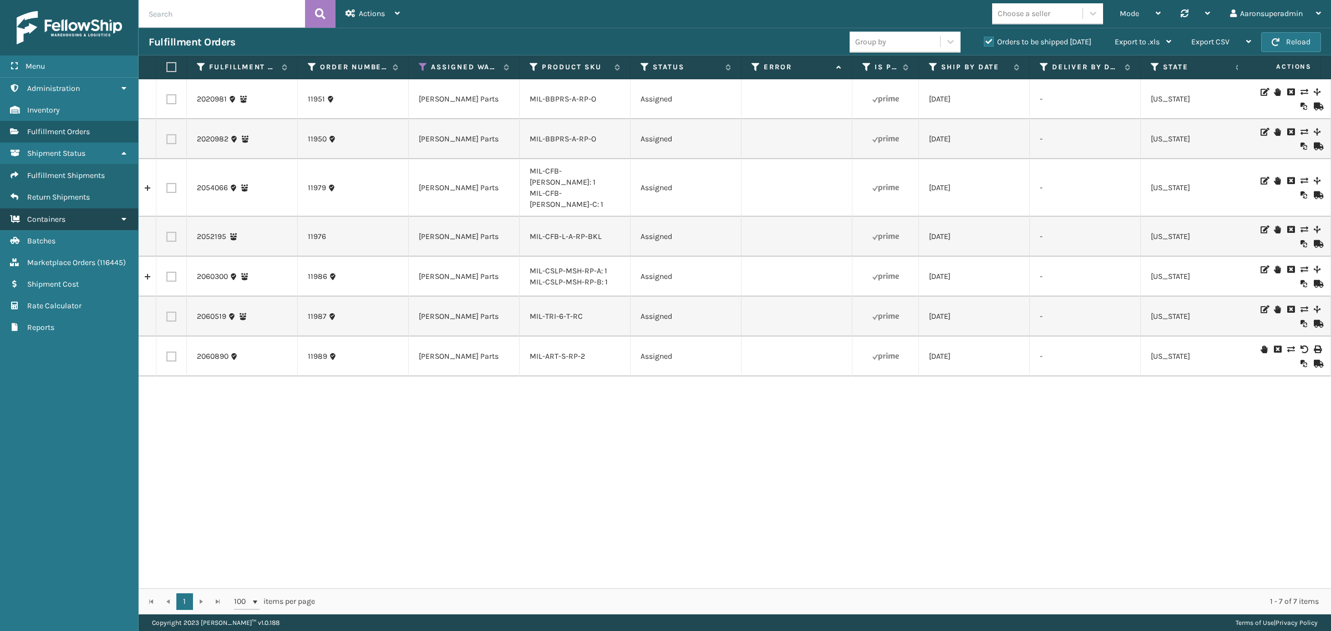
click at [67, 220] on link "Return Addresses Containers" at bounding box center [69, 220] width 138 height 22
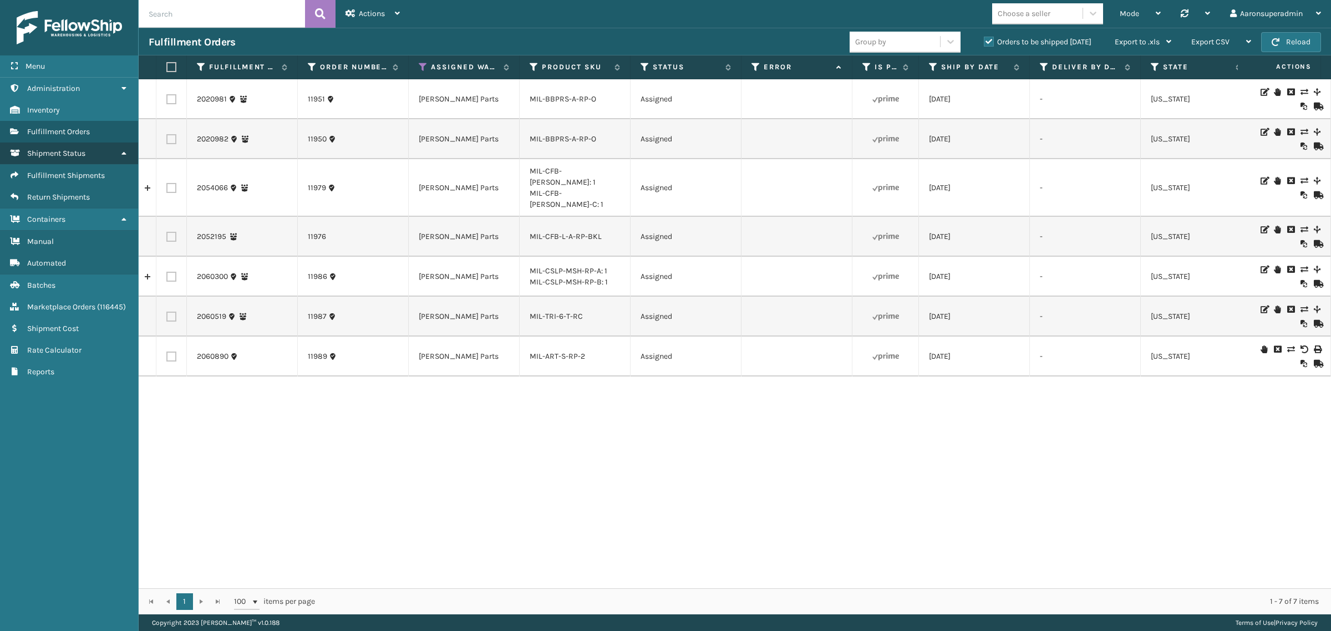
click at [57, 145] on link "Return Addresses Shipment Status" at bounding box center [69, 154] width 138 height 22
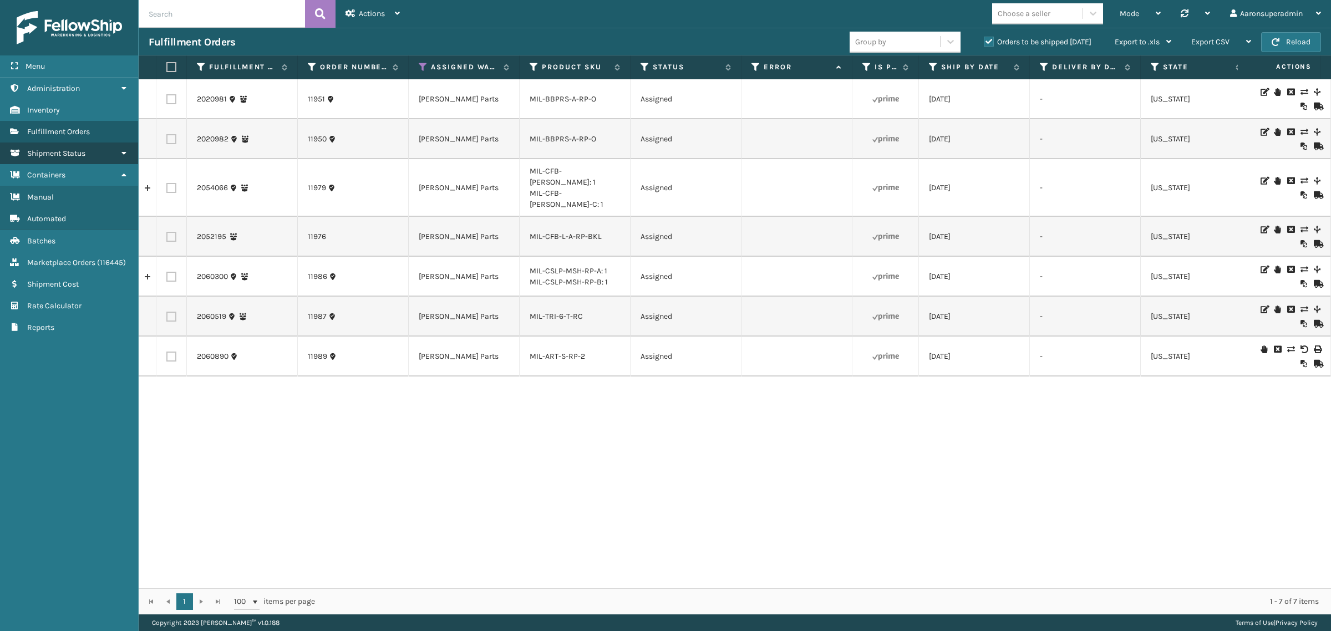
click at [57, 145] on link "Return Addresses Shipment Status" at bounding box center [69, 154] width 138 height 22
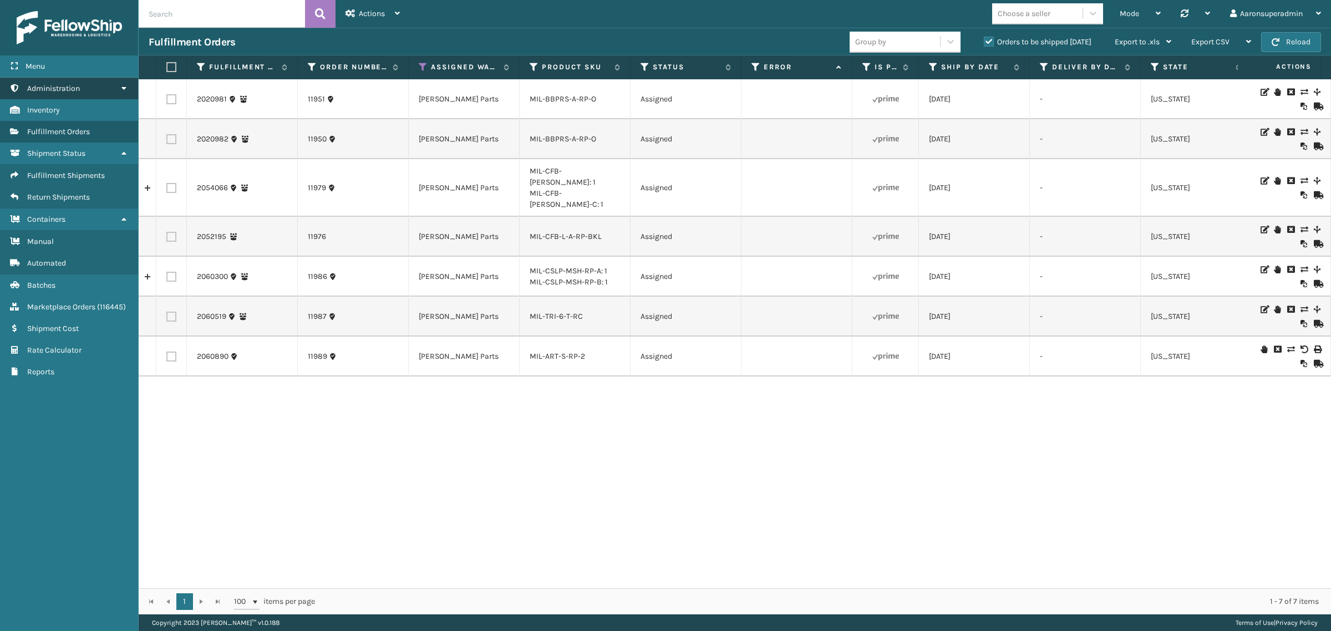
click at [65, 87] on span "Administration" at bounding box center [53, 88] width 53 height 9
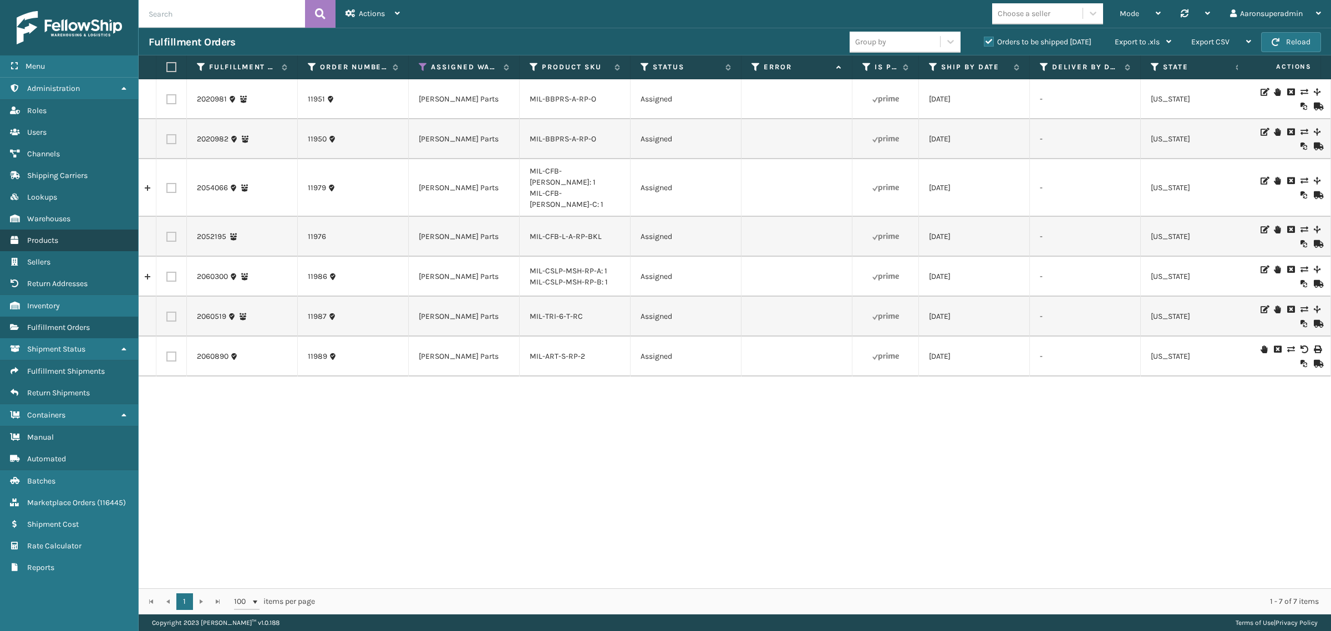
click at [51, 236] on span "Products" at bounding box center [42, 240] width 31 height 9
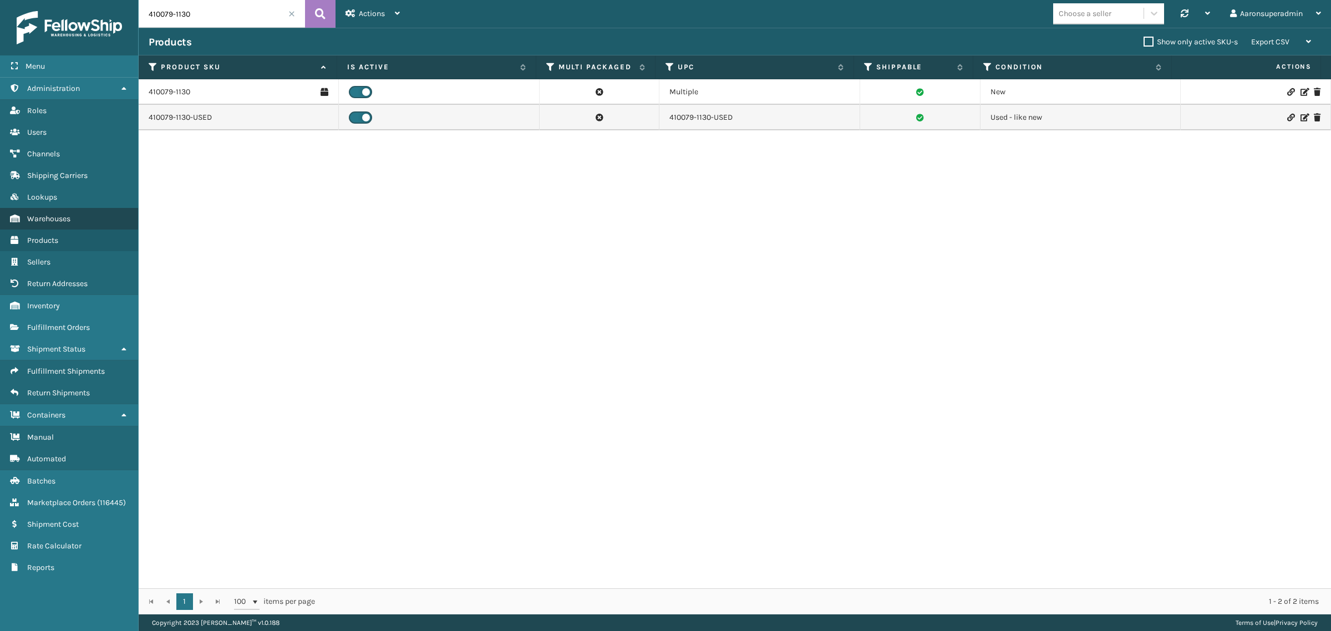
click at [67, 217] on span "Warehouses" at bounding box center [48, 218] width 43 height 9
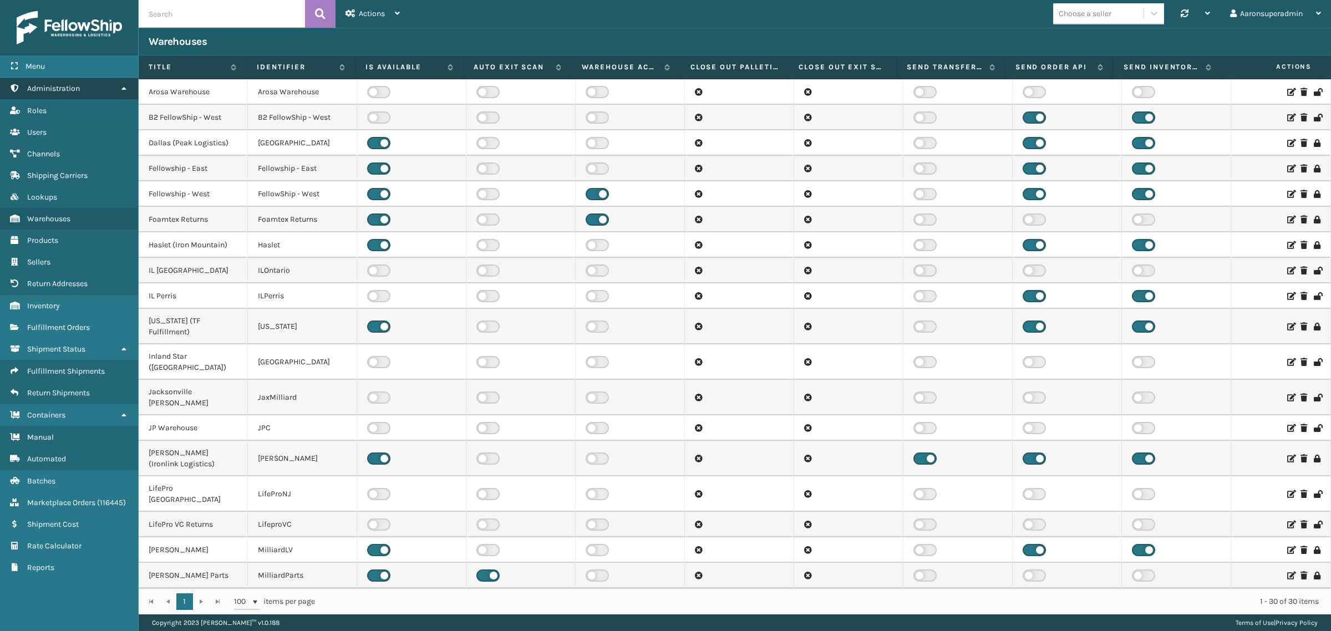
click at [63, 87] on span "Administration" at bounding box center [53, 88] width 53 height 9
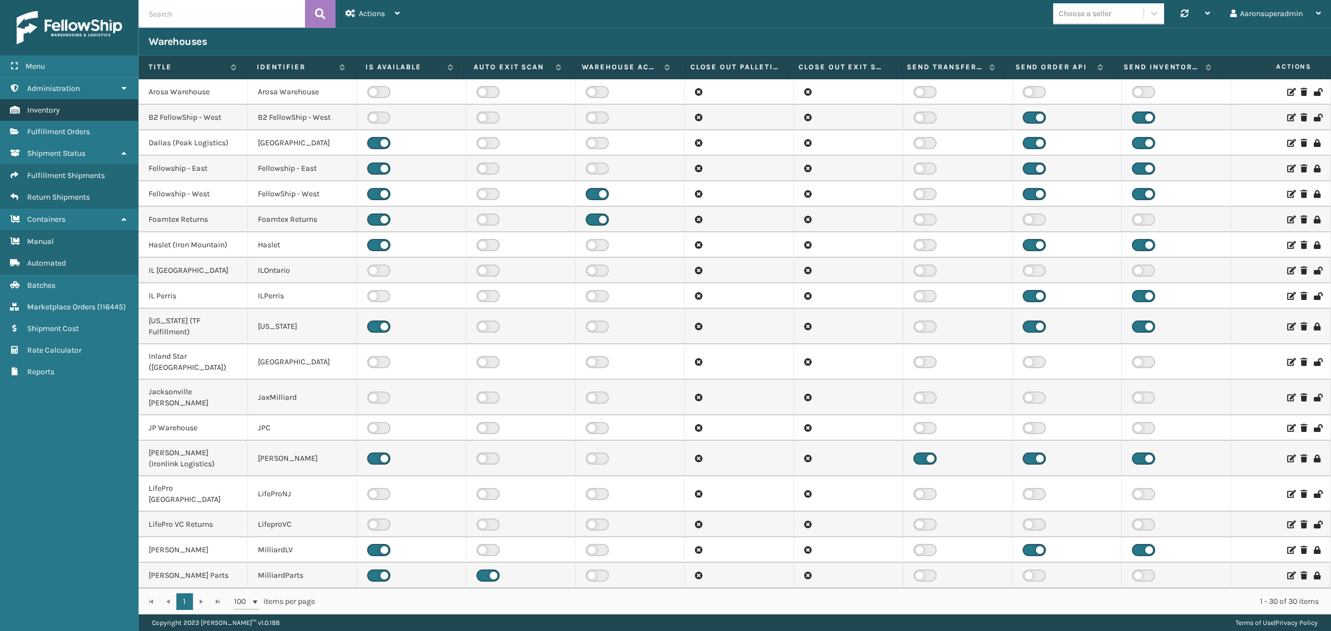
click at [47, 102] on link "Inventory" at bounding box center [69, 110] width 138 height 22
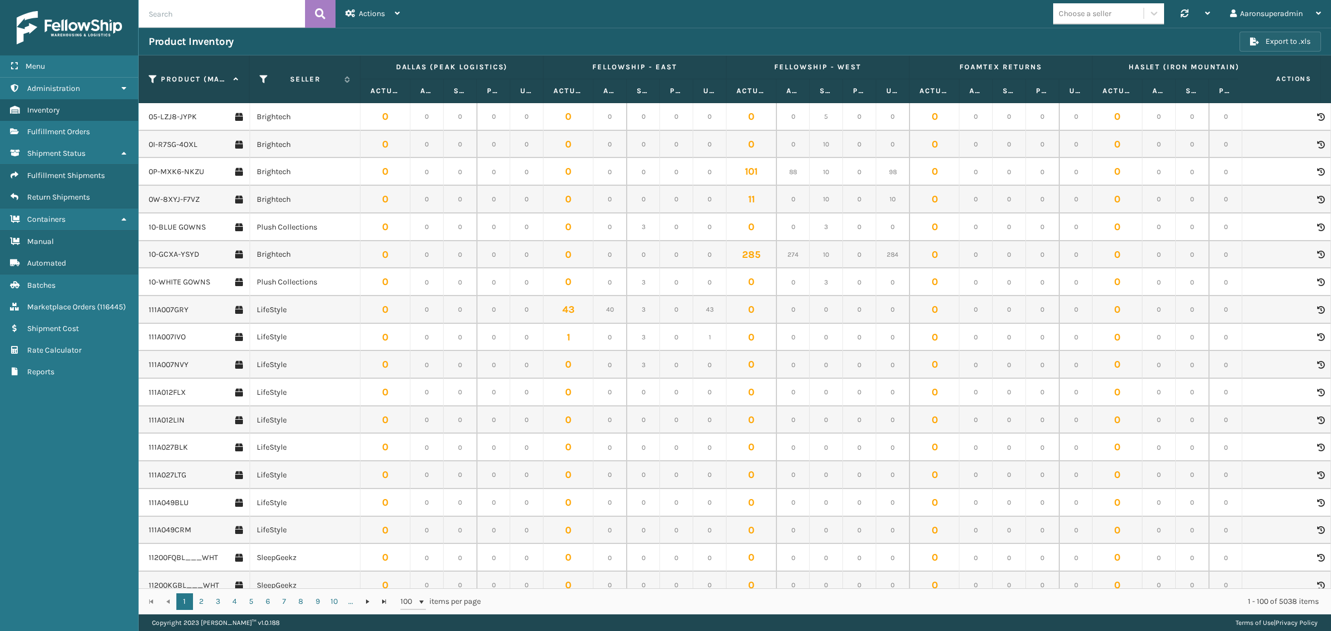
click at [1269, 44] on button "Export to .xls" at bounding box center [1281, 42] width 82 height 20
click at [229, 17] on input "text" at bounding box center [222, 14] width 166 height 28
click at [68, 89] on span "Administration" at bounding box center [53, 88] width 53 height 9
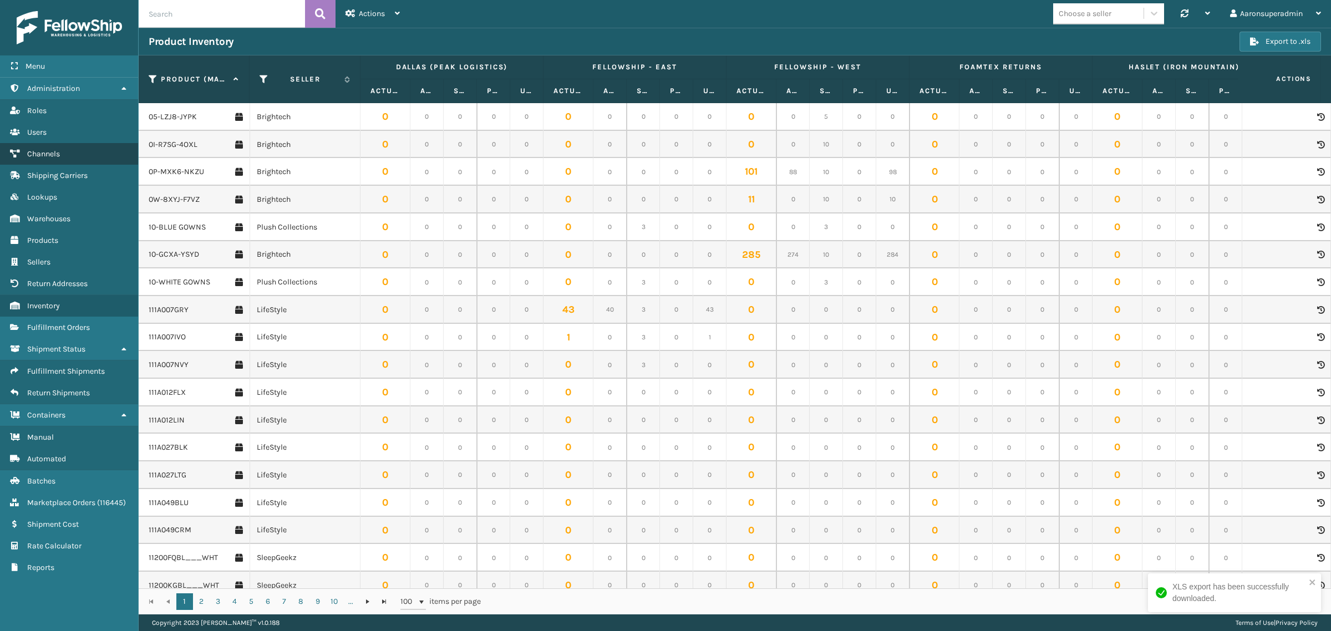
click at [75, 157] on link "Channels" at bounding box center [69, 154] width 138 height 22
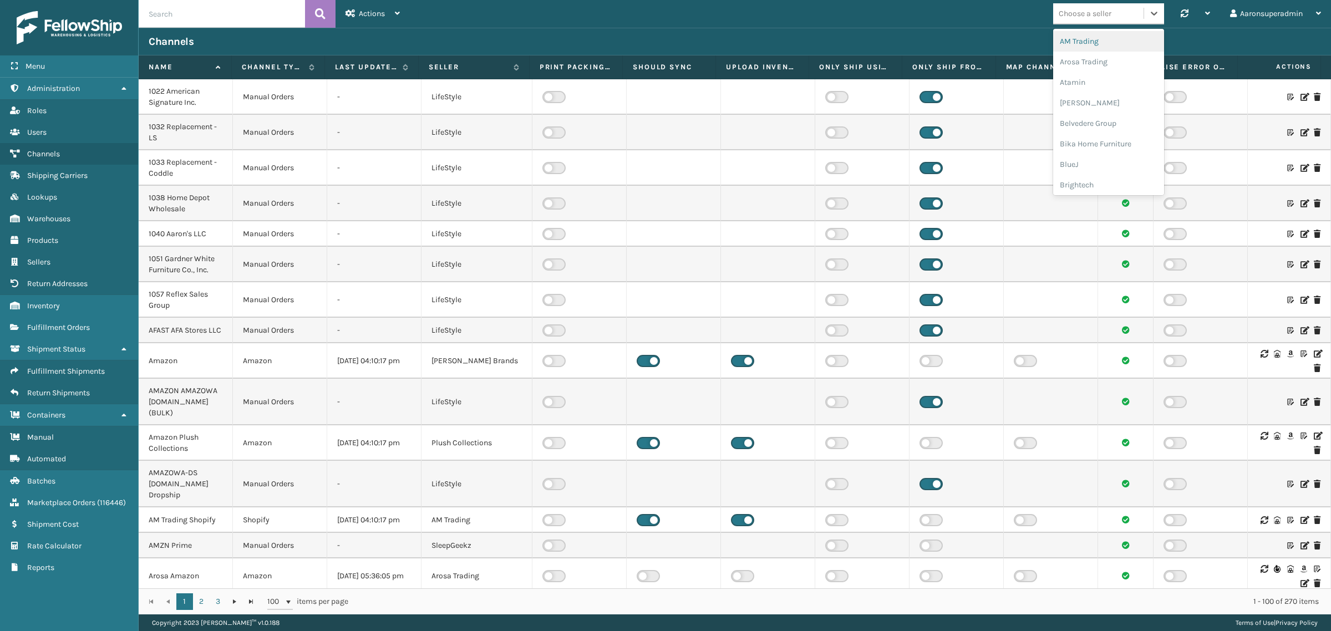
click at [1116, 19] on div "Choose a seller" at bounding box center [1098, 13] width 90 height 18
click at [1089, 161] on div "Brightech" at bounding box center [1108, 162] width 111 height 21
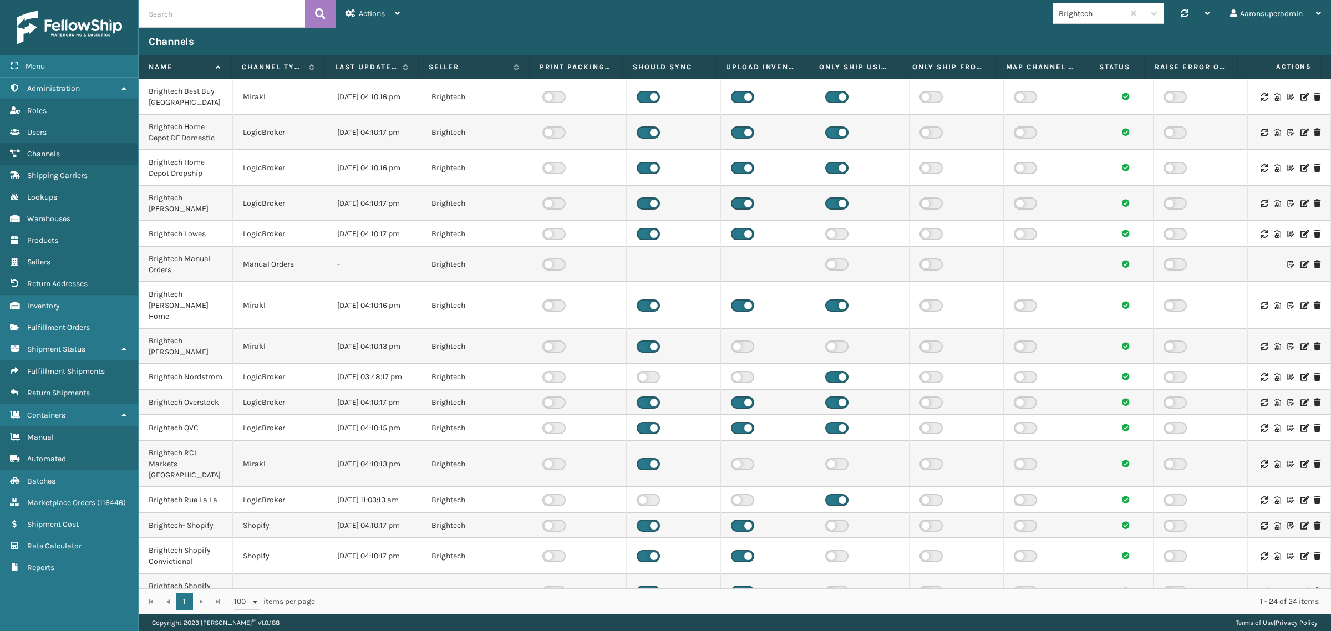
click at [1261, 98] on icon at bounding box center [1264, 97] width 7 height 8
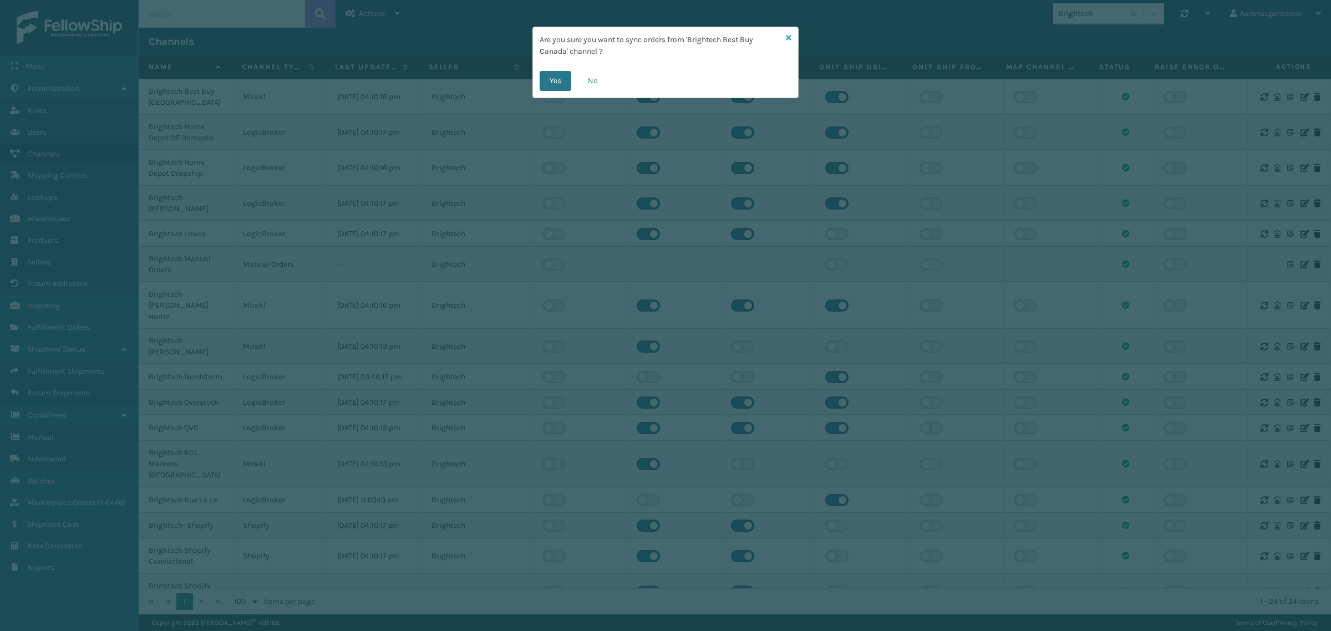
click at [786, 39] on icon at bounding box center [789, 38] width 6 height 8
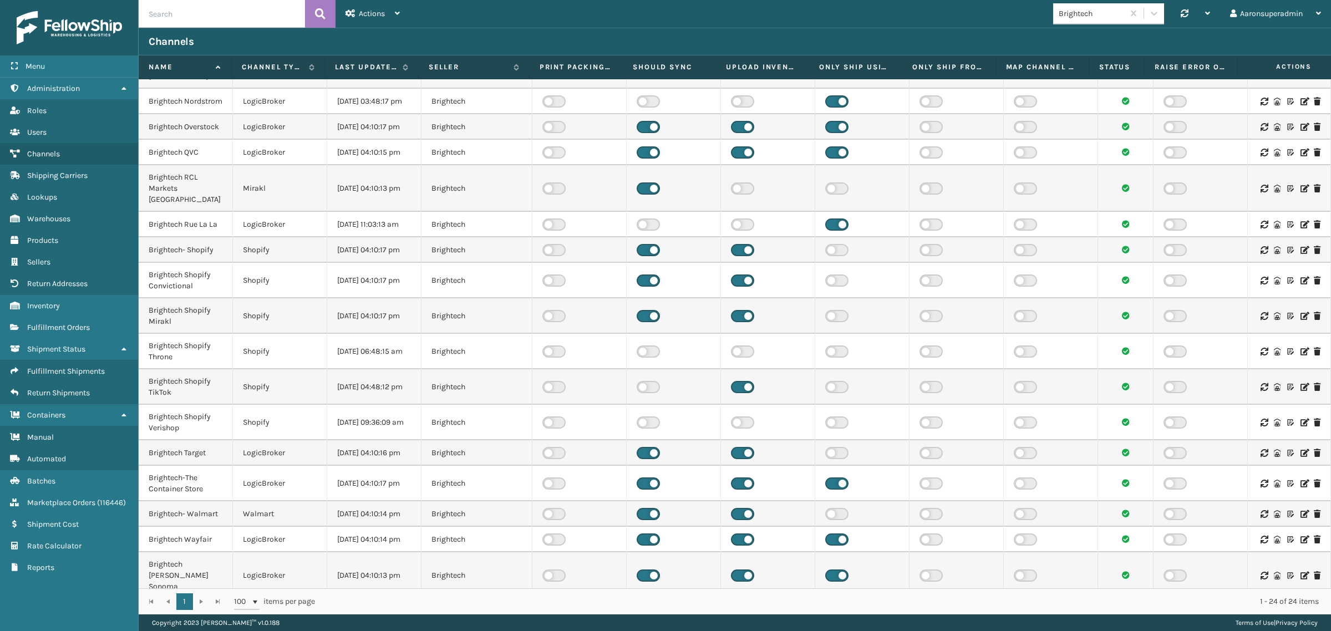
scroll to position [342, 0]
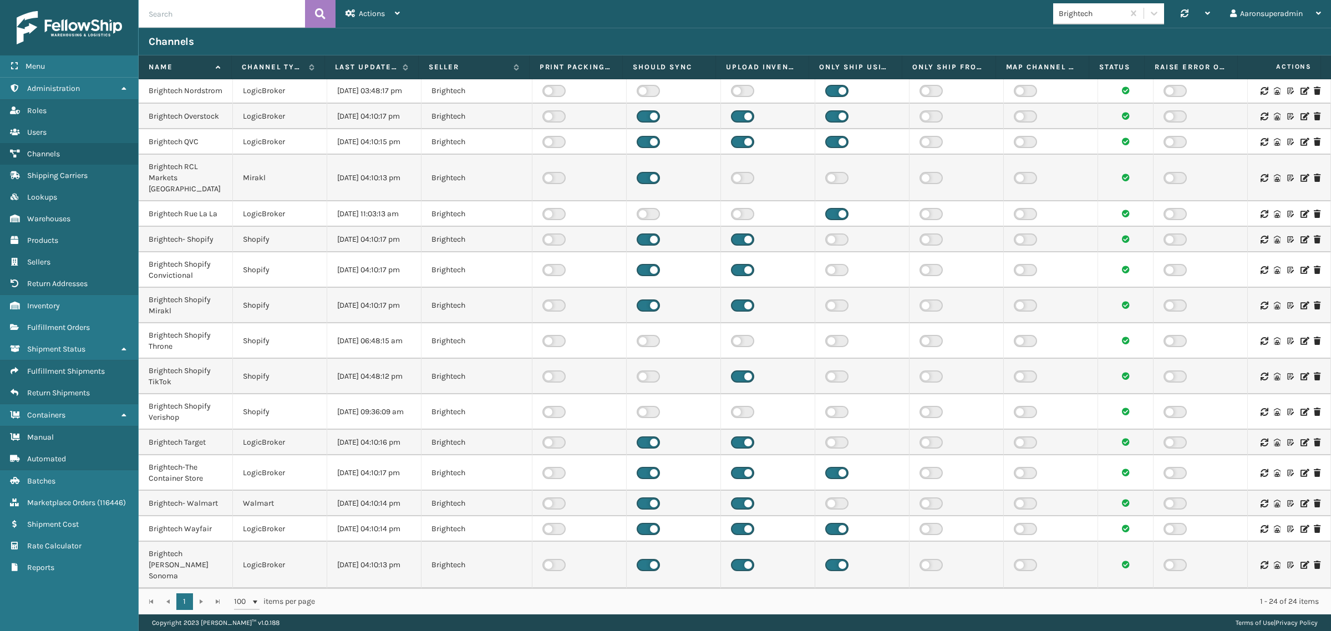
click at [1301, 500] on icon at bounding box center [1304, 504] width 7 height 8
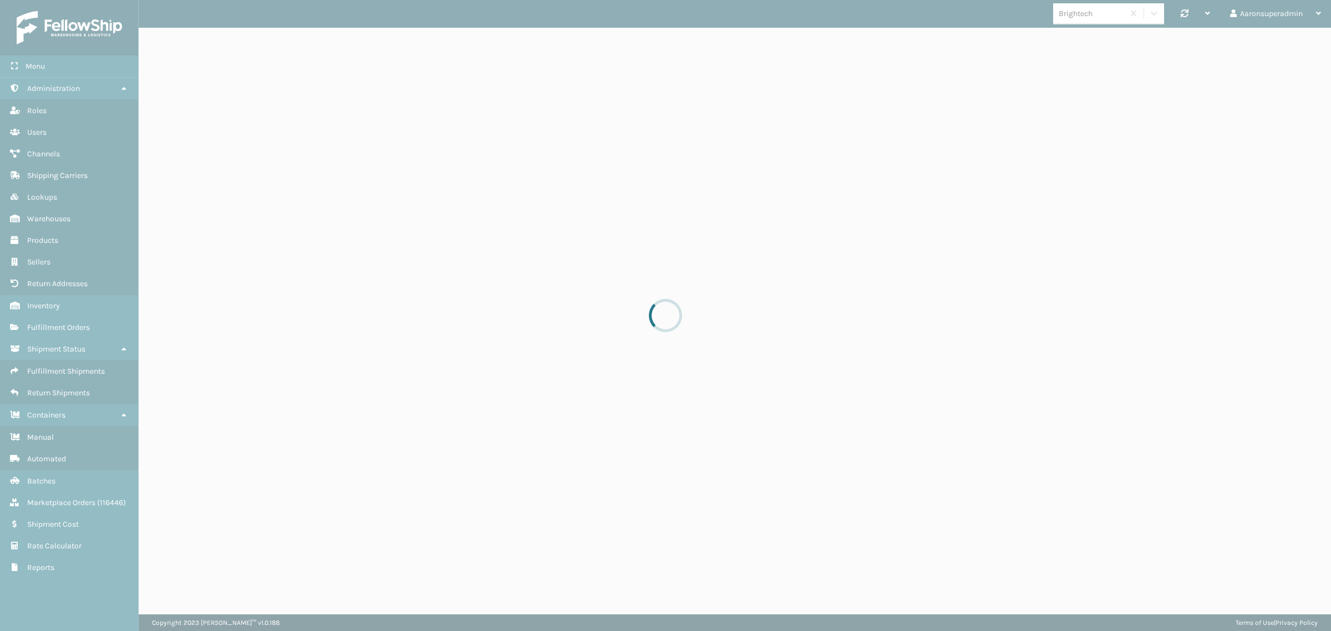
select select "pm"
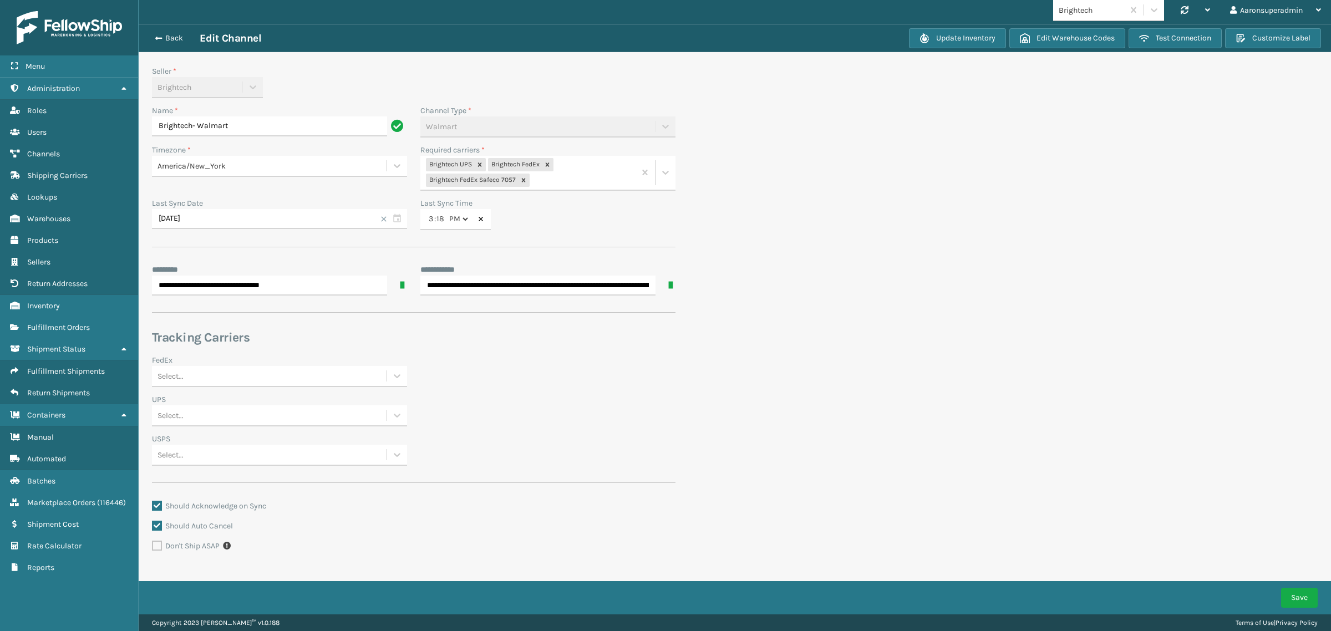
scroll to position [4, 0]
click at [434, 220] on span ":" at bounding box center [435, 218] width 2 height 13
click at [462, 219] on select "AM PM" at bounding box center [458, 219] width 23 height 20
click at [317, 212] on input "[DATE]" at bounding box center [279, 219] width 255 height 20
click at [184, 280] on div "1" at bounding box center [185, 281] width 18 height 17
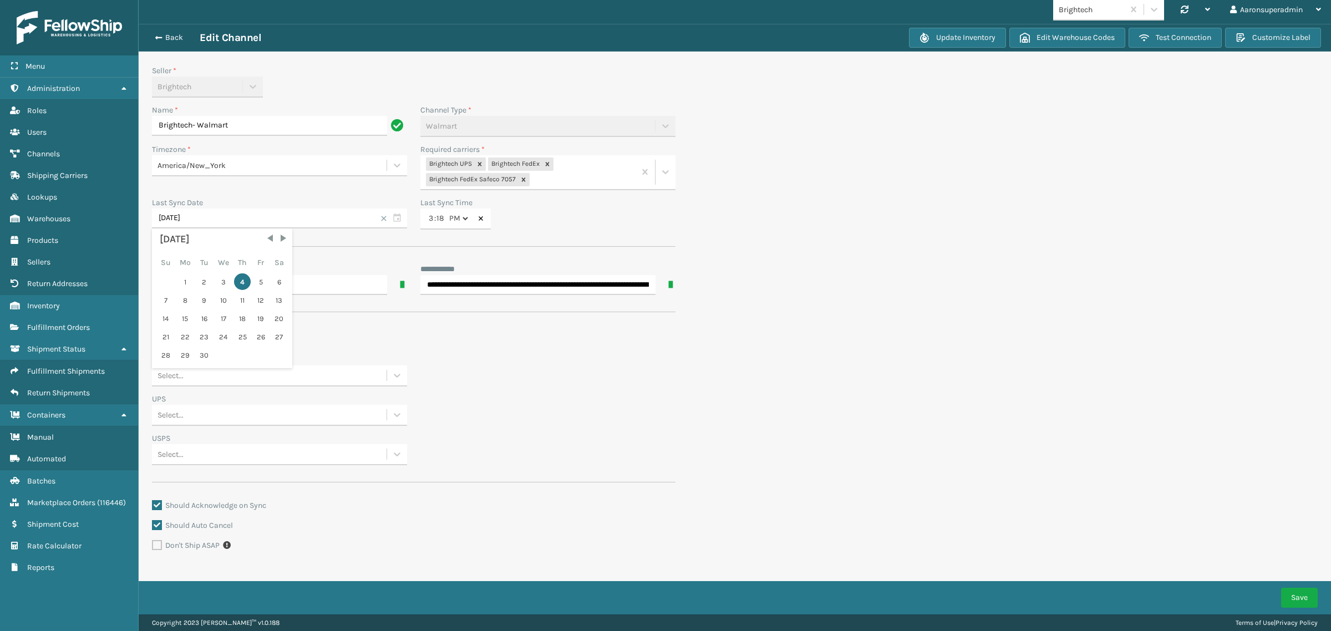
type input "[DATE]"
click at [1288, 594] on button "Save" at bounding box center [1299, 598] width 37 height 20
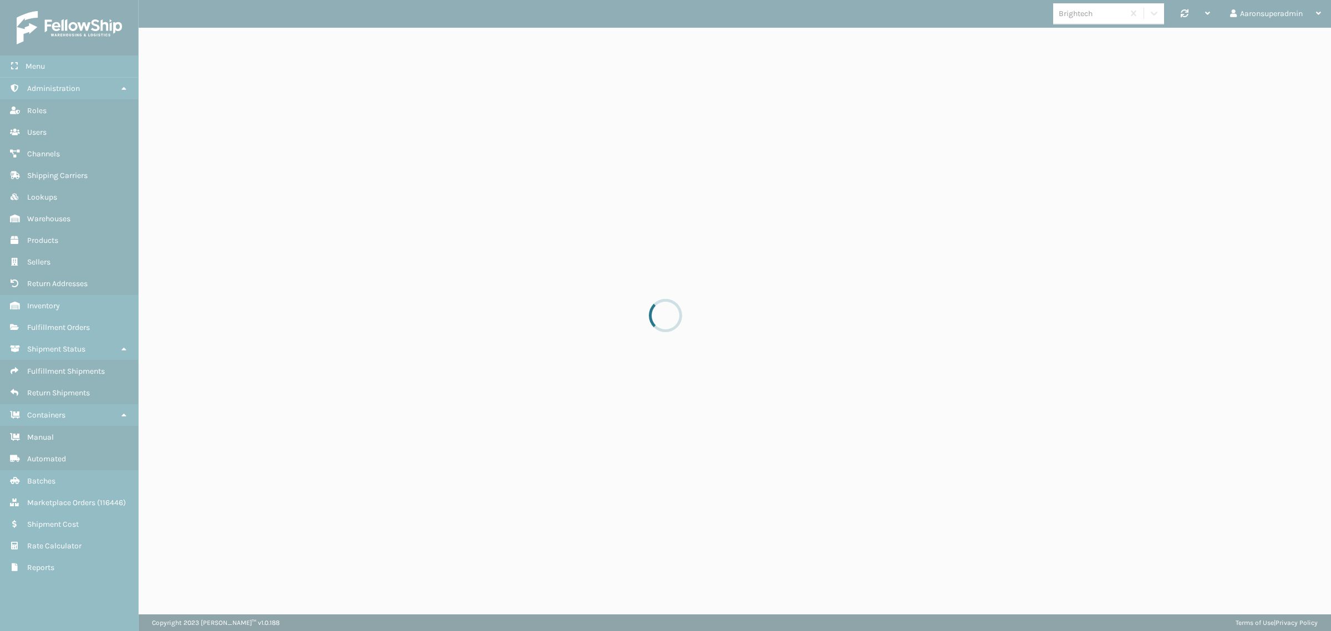
scroll to position [0, 0]
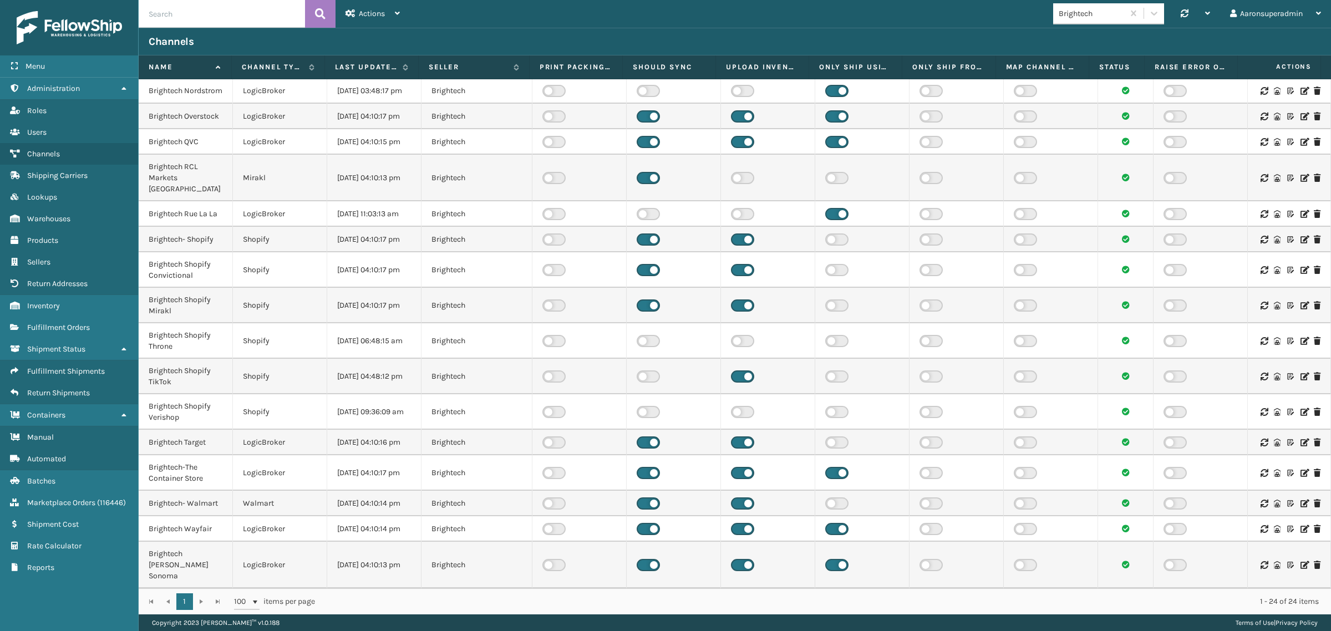
scroll to position [342, 0]
click at [1261, 500] on icon at bounding box center [1264, 504] width 7 height 8
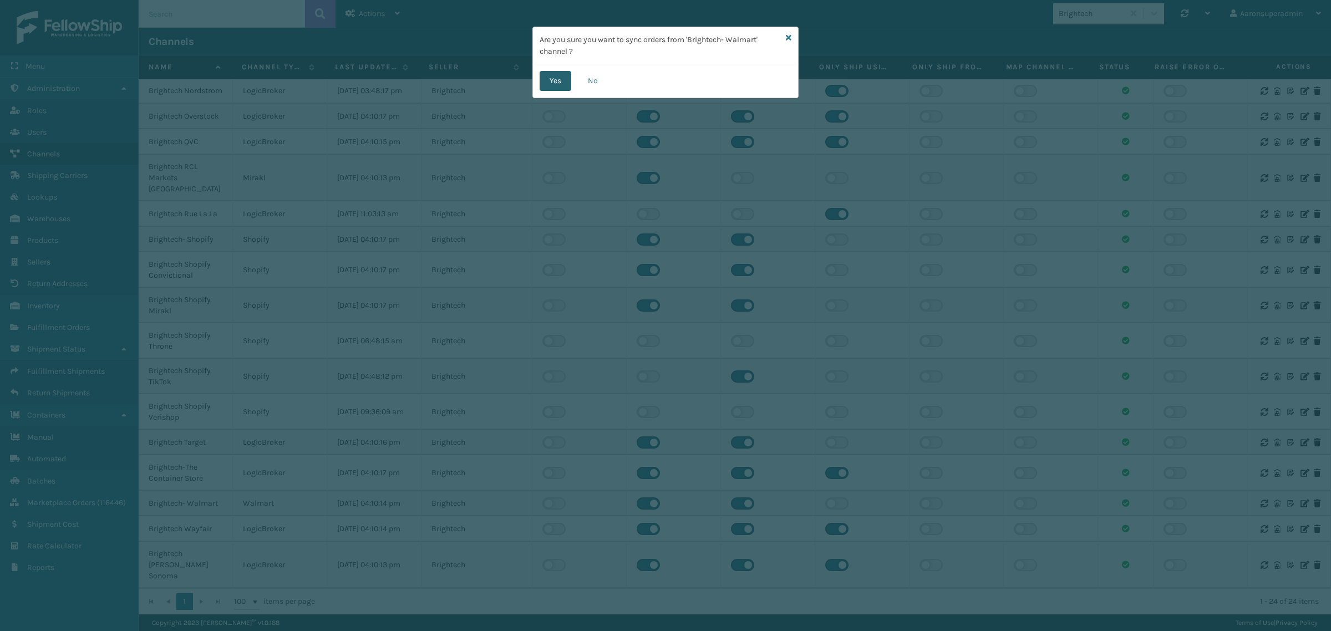
click at [561, 78] on button "Yes" at bounding box center [556, 81] width 32 height 20
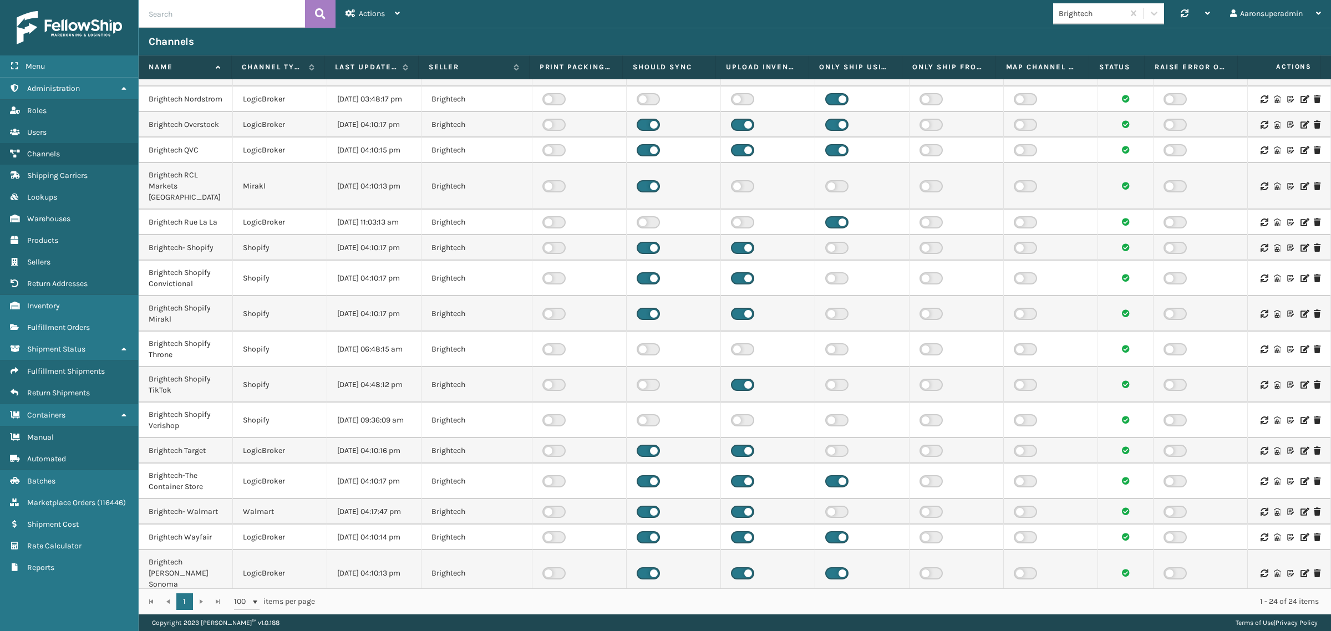
scroll to position [273, 0]
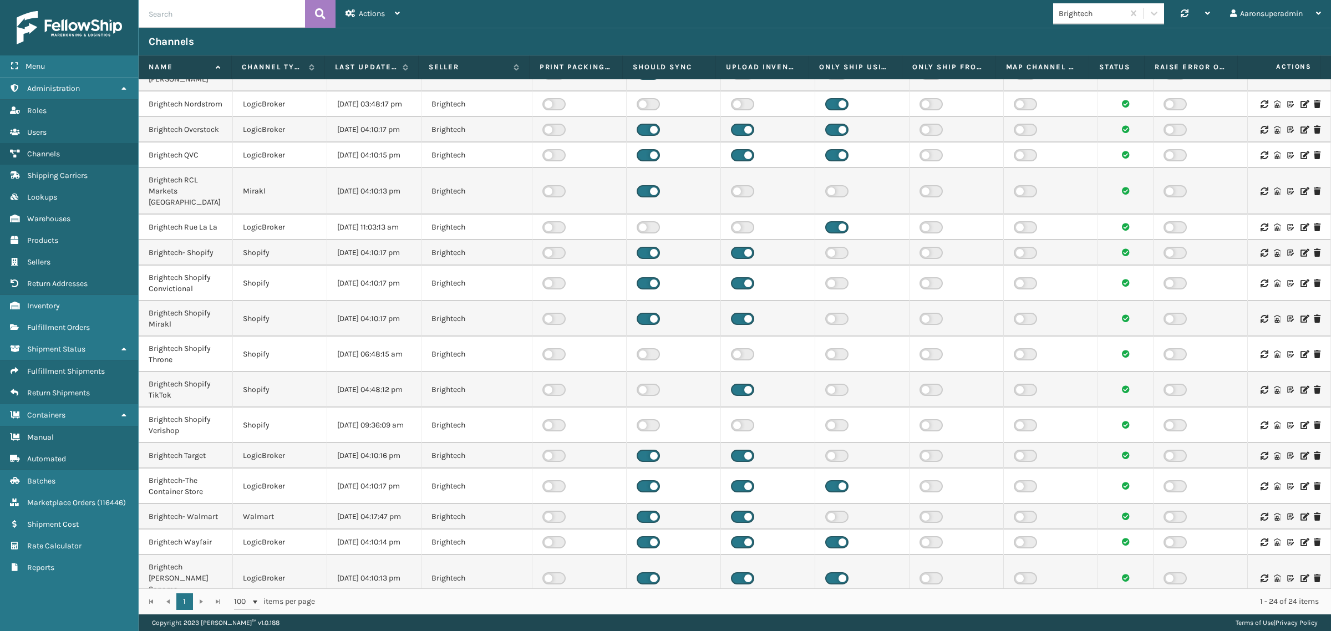
click at [1301, 159] on icon at bounding box center [1304, 155] width 7 height 8
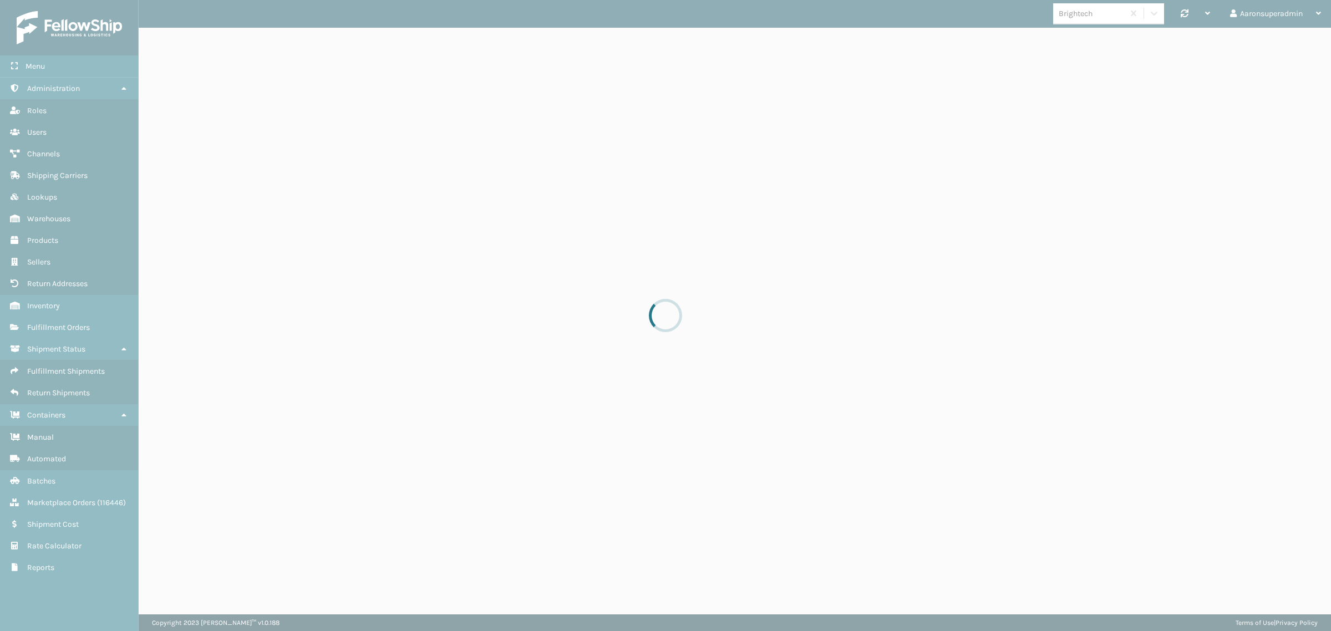
select select "pm"
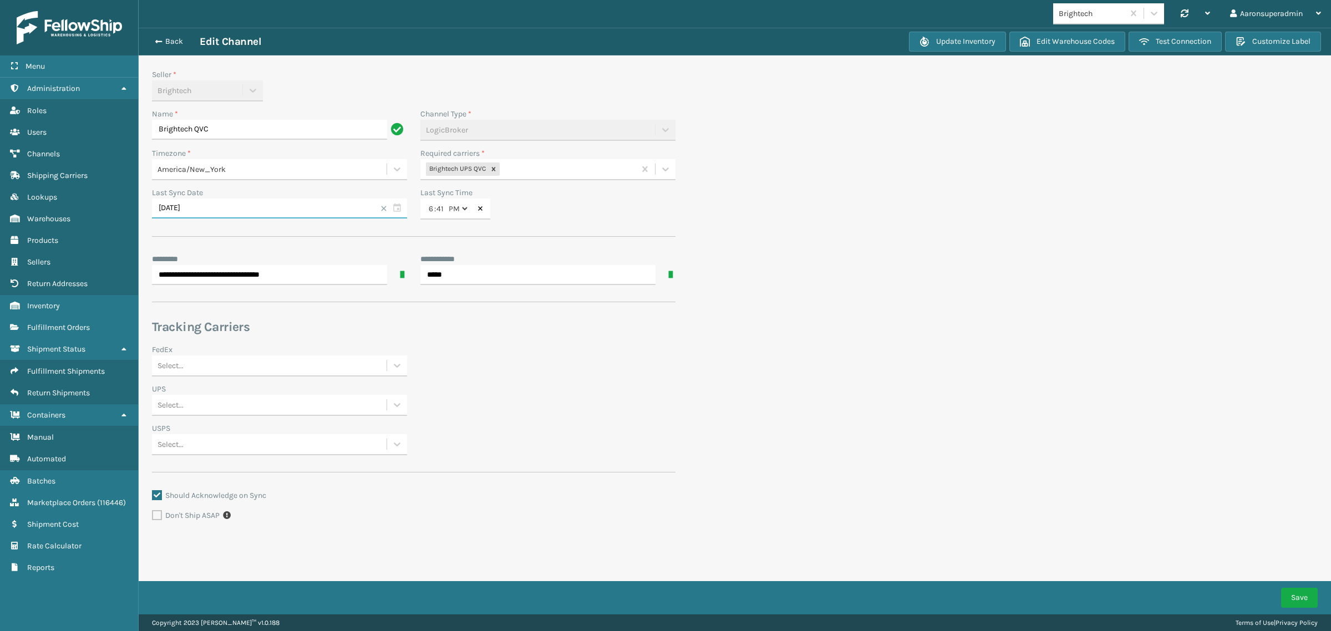
click at [192, 210] on input "[DATE]" at bounding box center [279, 209] width 255 height 20
click at [178, 270] on div "1" at bounding box center [185, 272] width 18 height 17
type input "[DATE]"
click at [1285, 594] on button "Save" at bounding box center [1299, 598] width 37 height 20
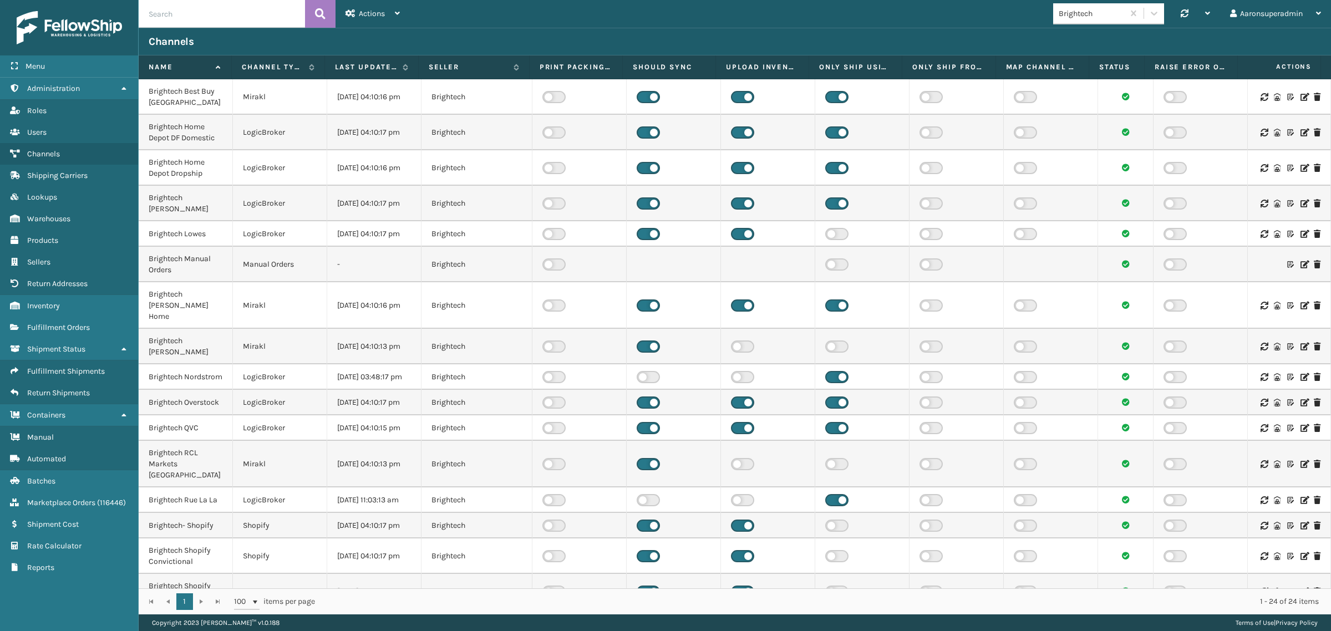
click at [1261, 432] on icon at bounding box center [1264, 428] width 7 height 8
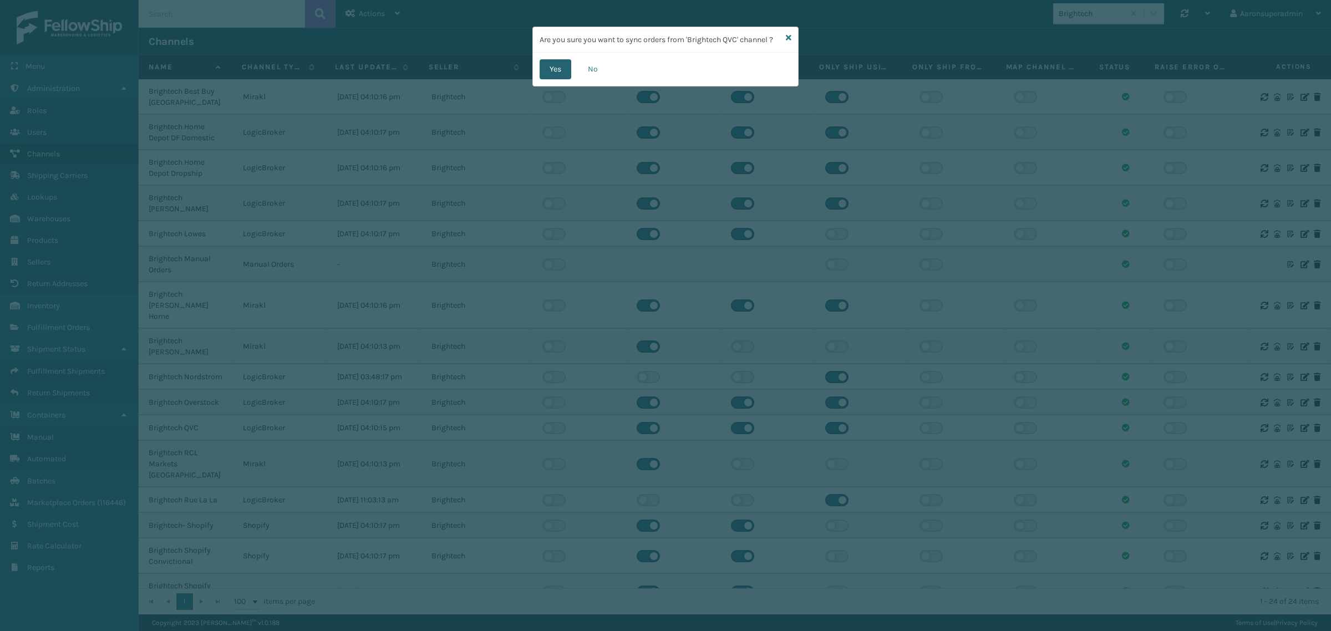
click at [550, 74] on button "Yes" at bounding box center [556, 69] width 32 height 20
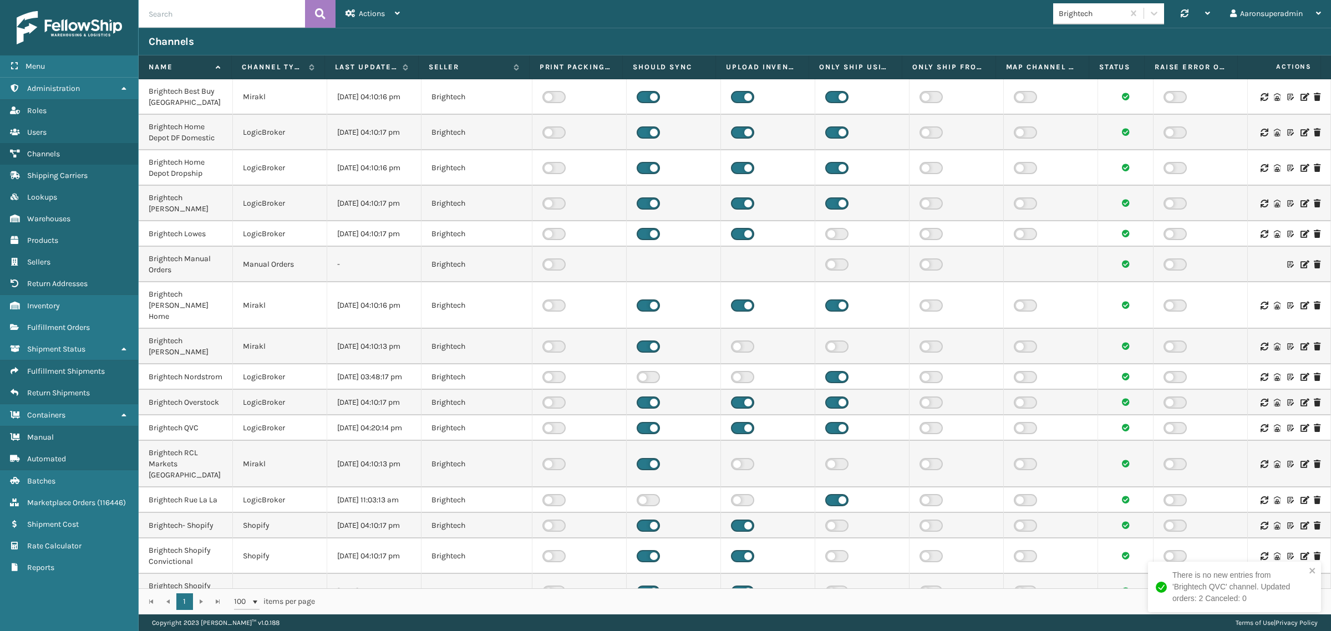
click at [1041, 293] on td at bounding box center [1051, 305] width 94 height 47
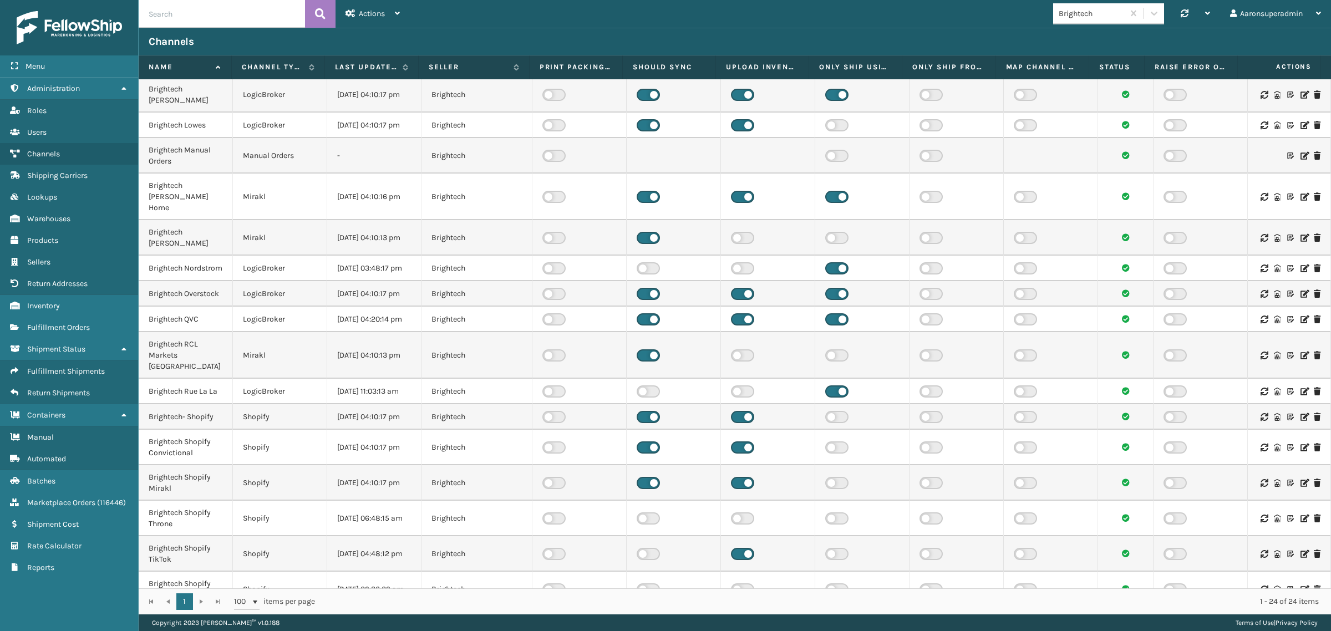
scroll to position [115, 0]
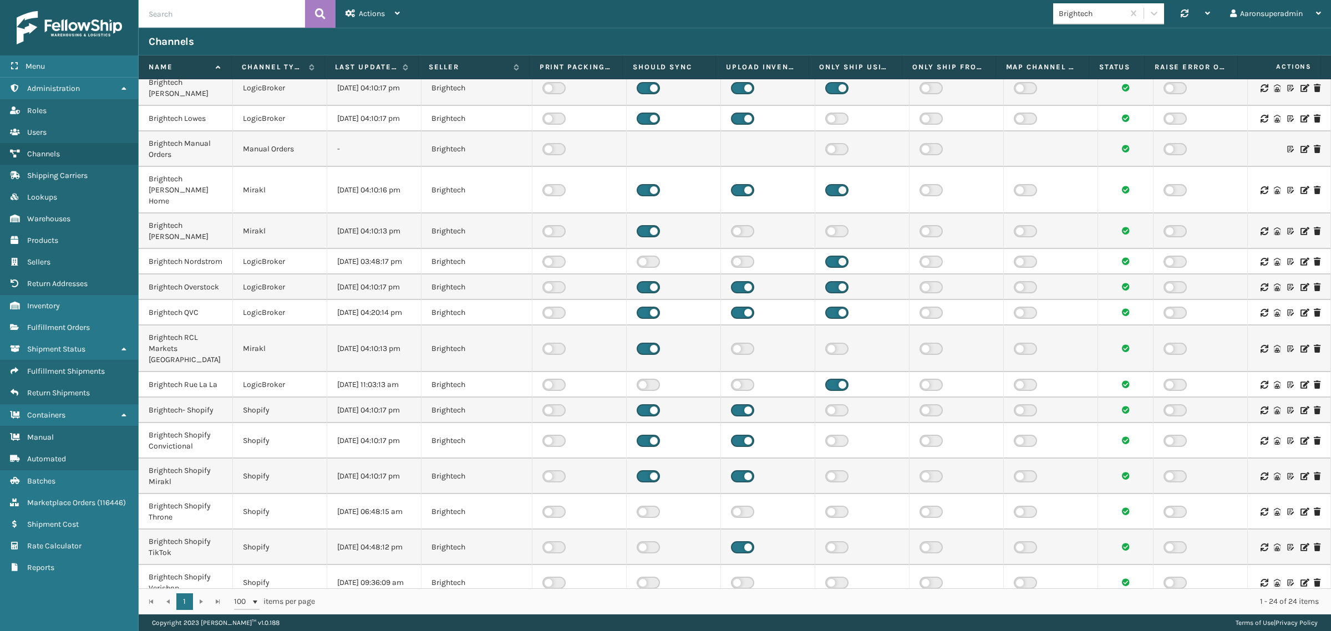
click at [1301, 291] on icon at bounding box center [1304, 287] width 7 height 8
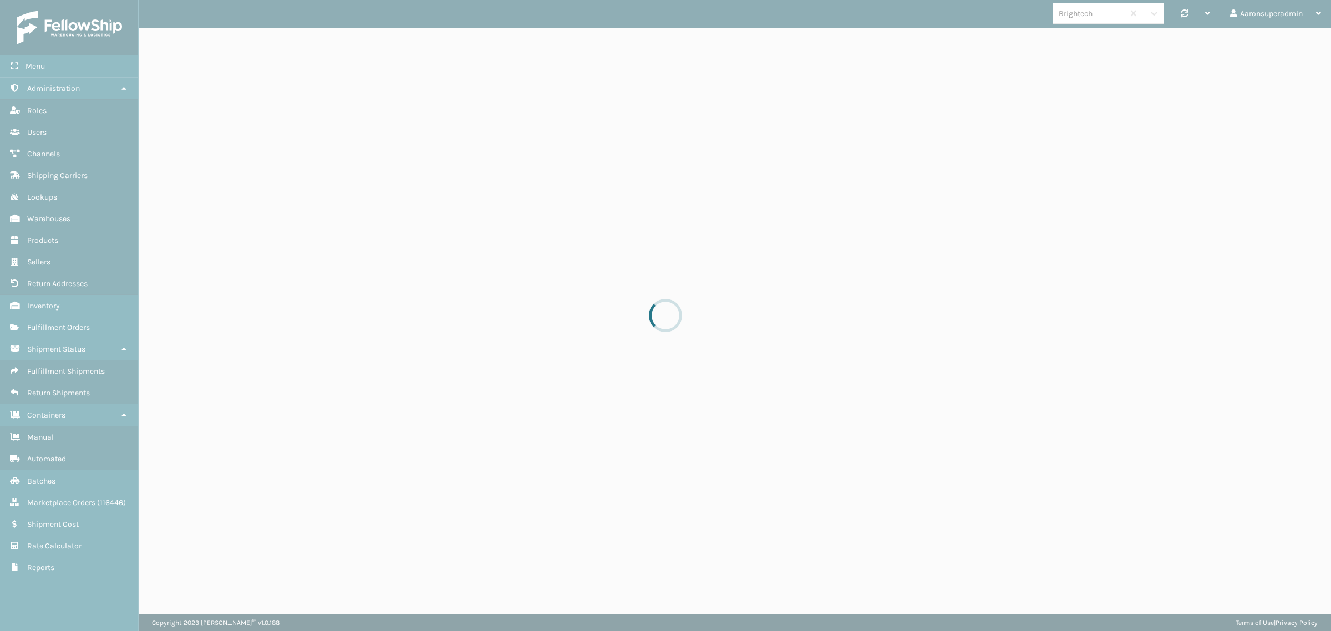
select select "pm"
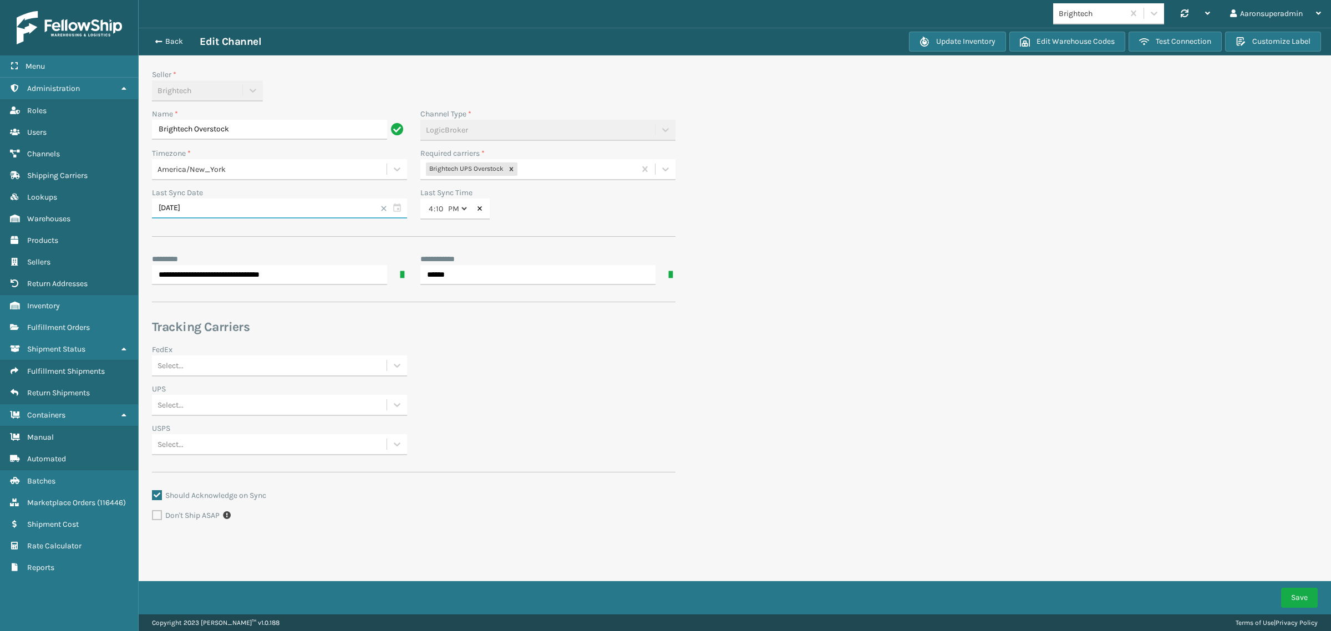
click at [237, 211] on input "[DATE]" at bounding box center [279, 209] width 255 height 20
click at [185, 276] on div "1" at bounding box center [185, 272] width 18 height 17
type input "[DATE]"
click at [1295, 598] on button "Save" at bounding box center [1299, 598] width 37 height 20
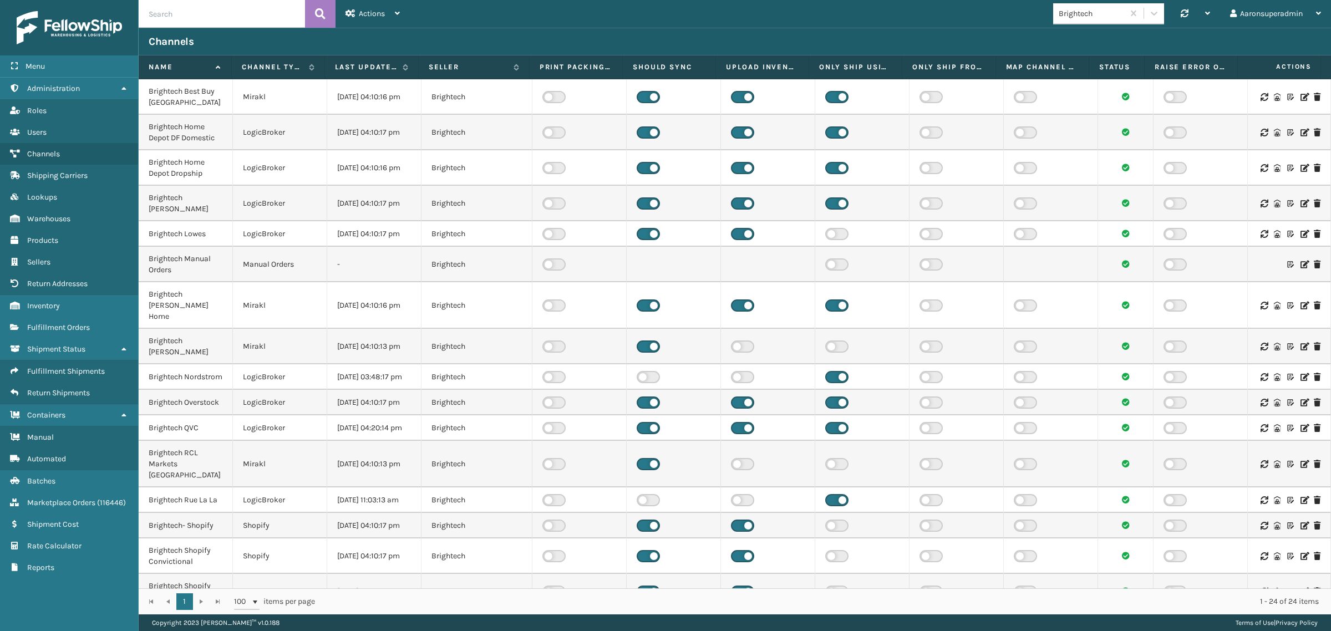
click at [1301, 238] on icon at bounding box center [1304, 234] width 7 height 8
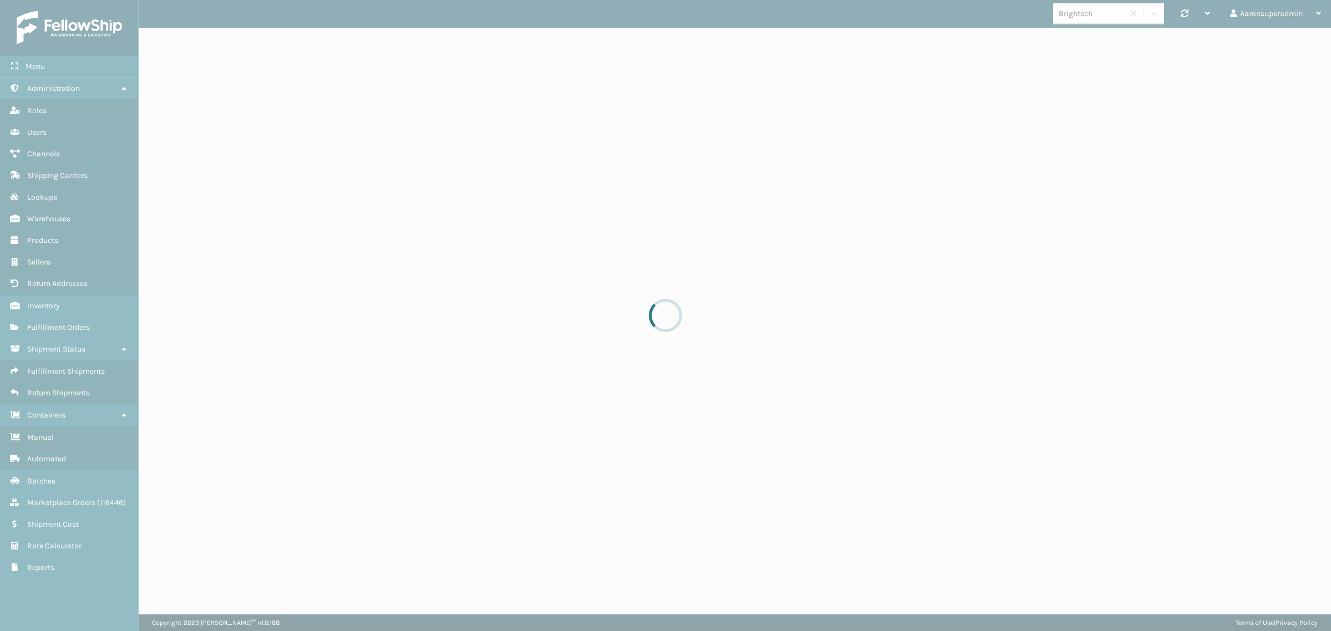
select select "pm"
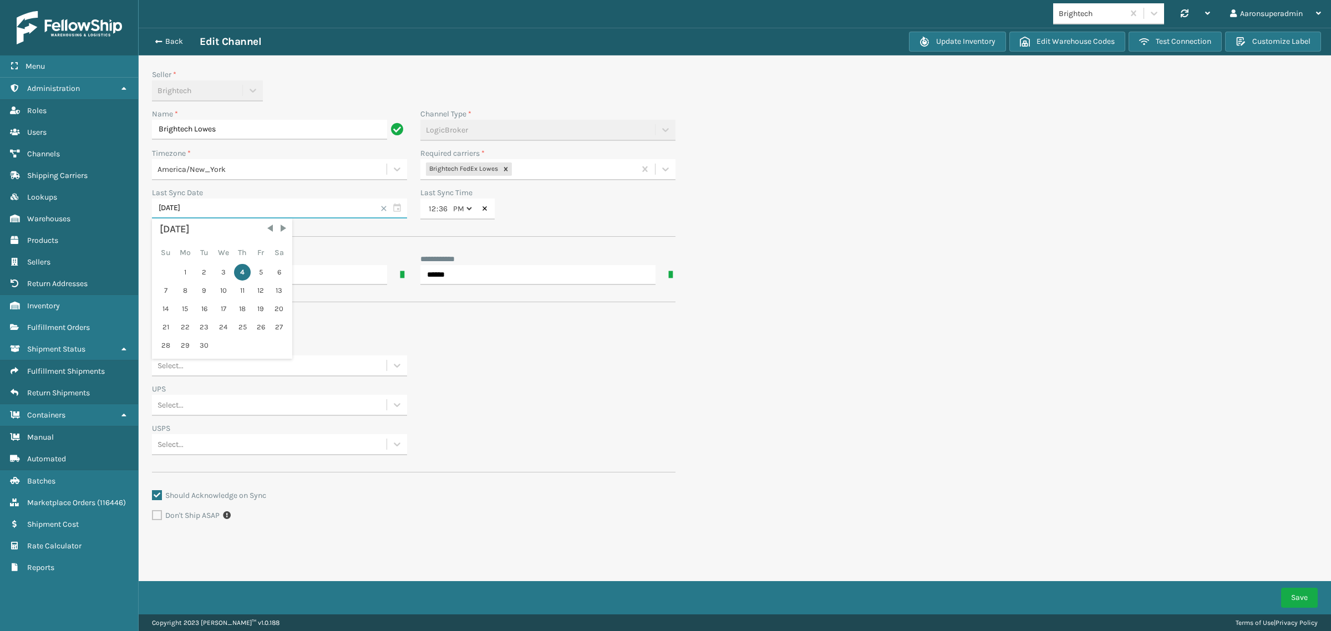
click at [260, 211] on input "[DATE]" at bounding box center [279, 209] width 255 height 20
click at [184, 276] on div "1" at bounding box center [185, 272] width 18 height 17
type input "[DATE]"
click at [1291, 597] on button "Save" at bounding box center [1299, 598] width 37 height 20
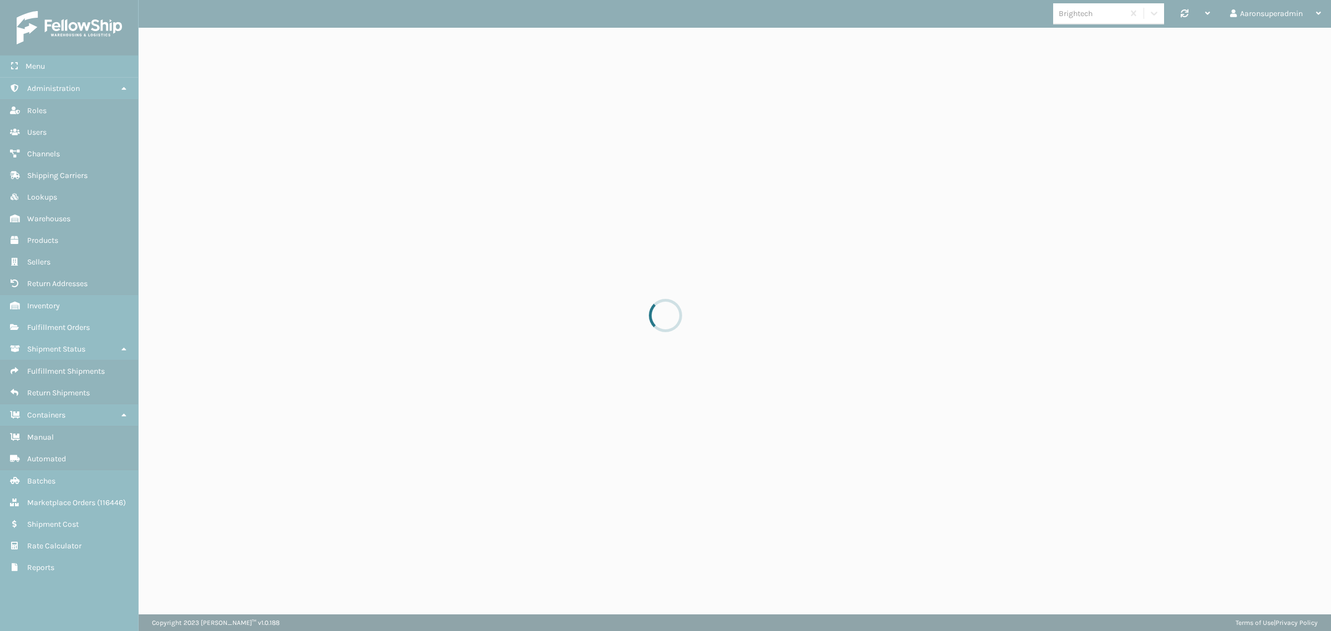
select select "pm"
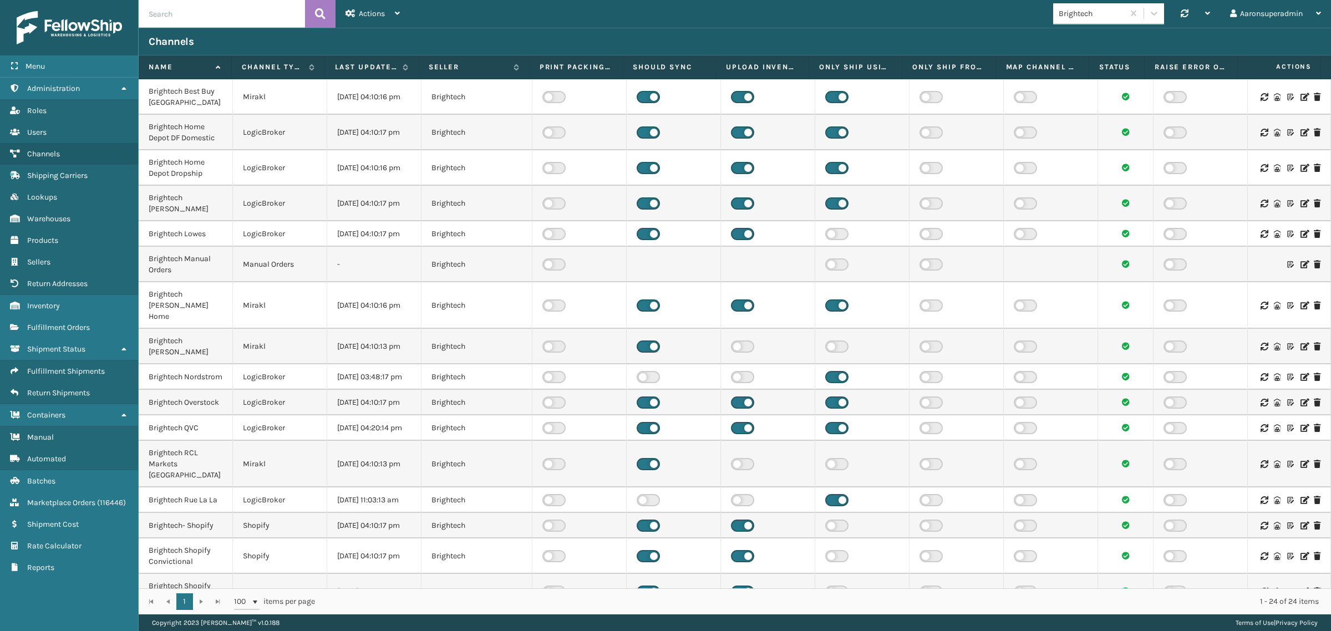
click at [1301, 407] on icon at bounding box center [1304, 403] width 7 height 8
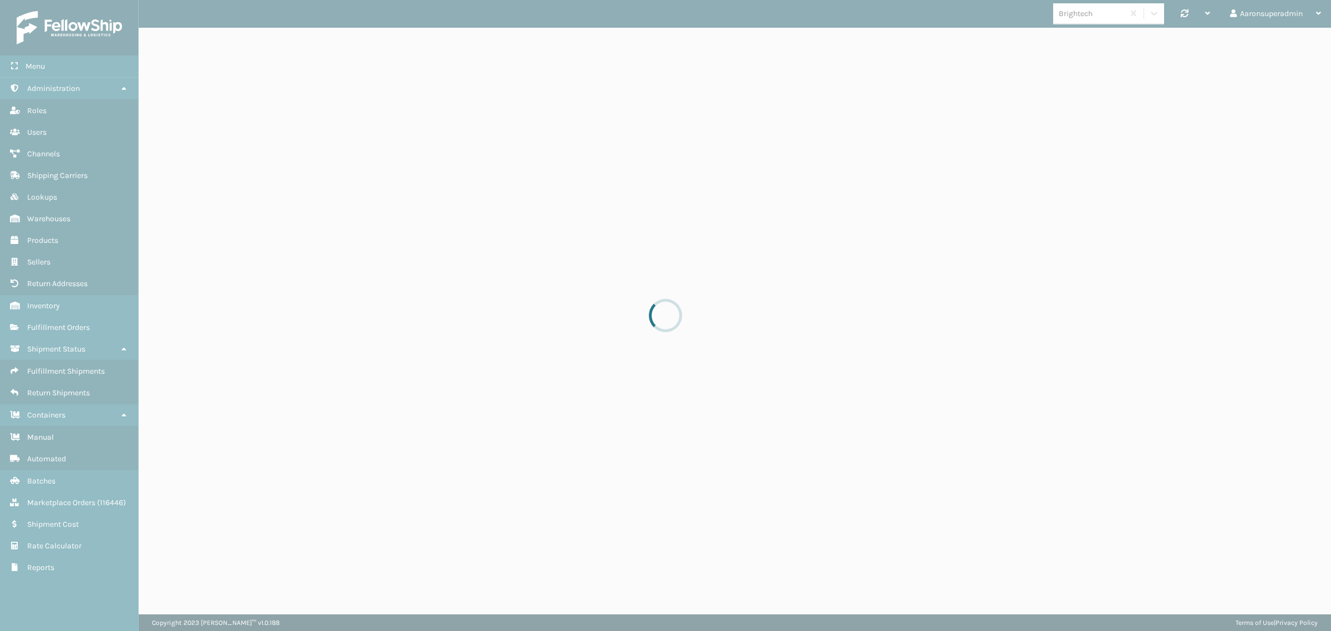
select select "pm"
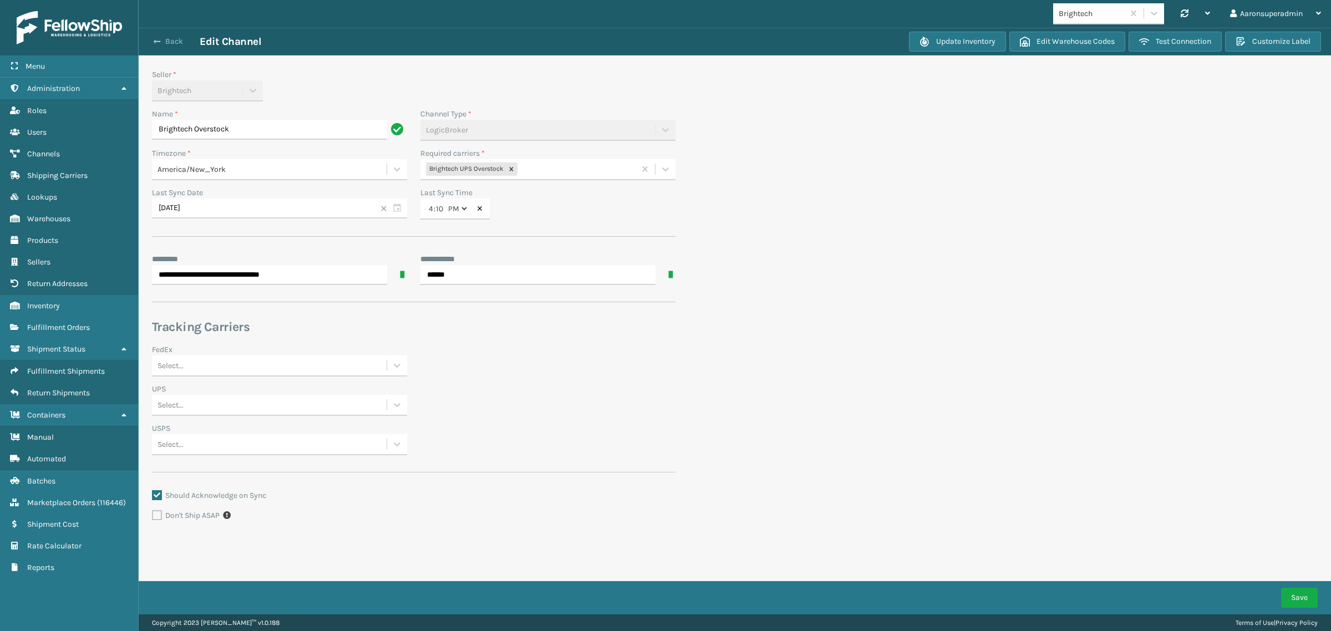
click at [157, 40] on span "button" at bounding box center [157, 42] width 7 height 8
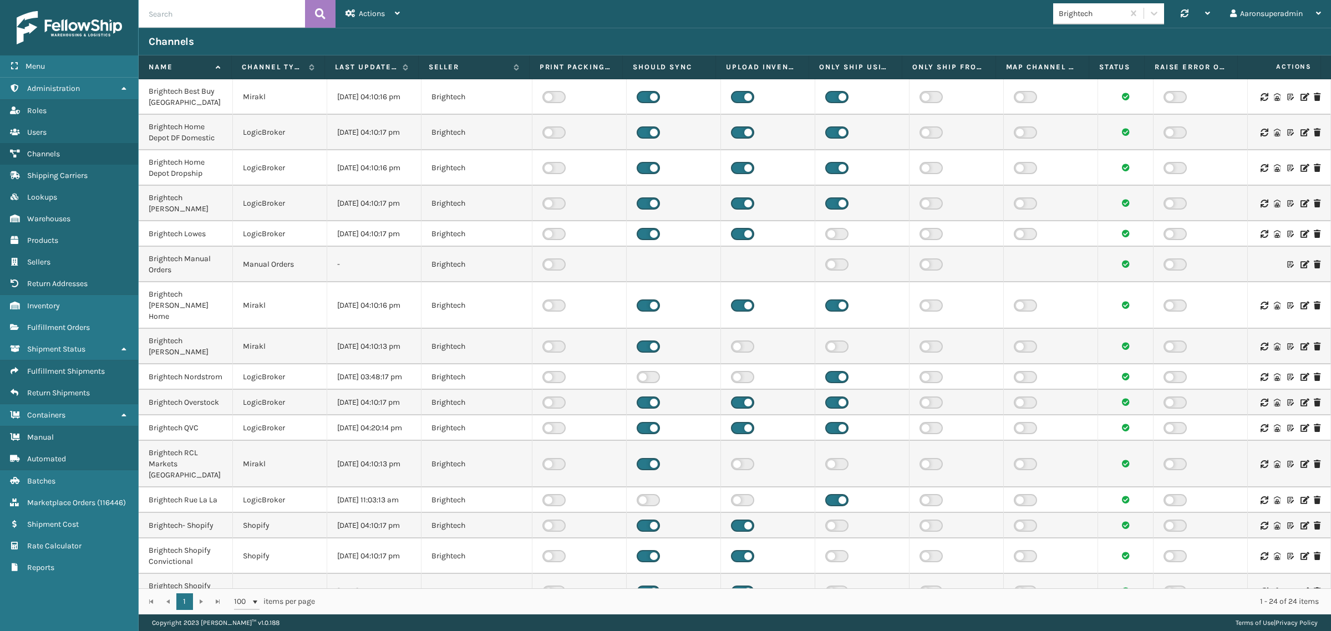
click at [1261, 238] on icon at bounding box center [1264, 234] width 7 height 8
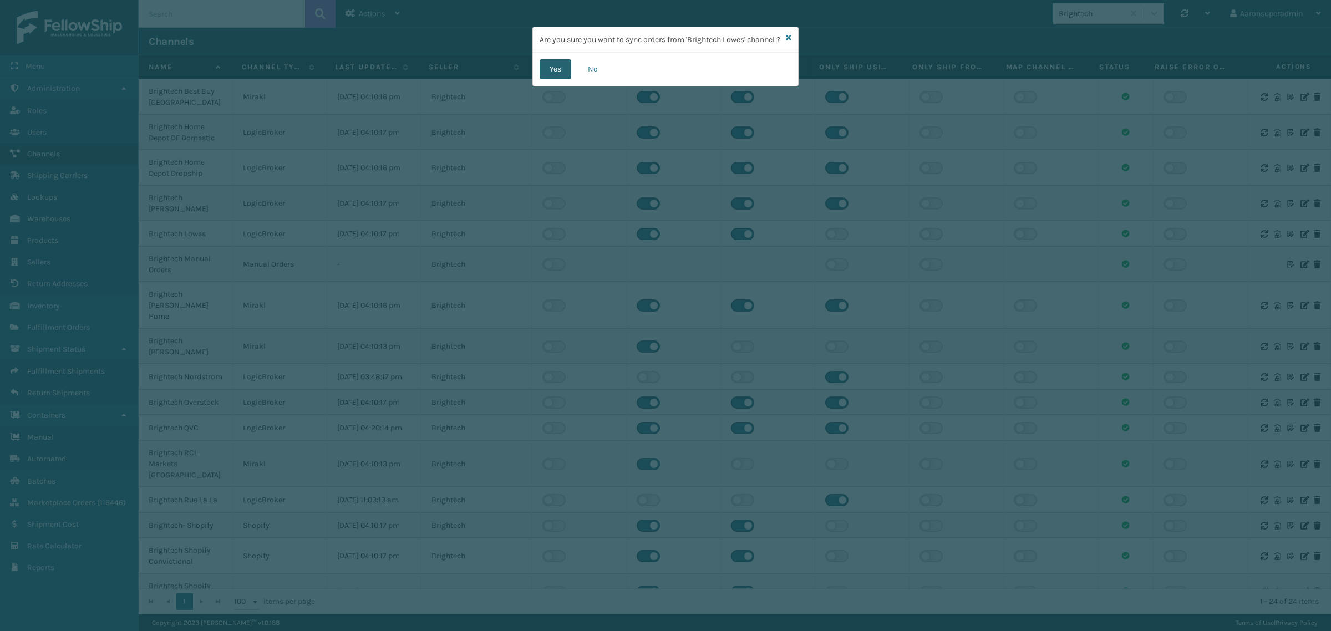
click at [564, 78] on button "Yes" at bounding box center [556, 69] width 32 height 20
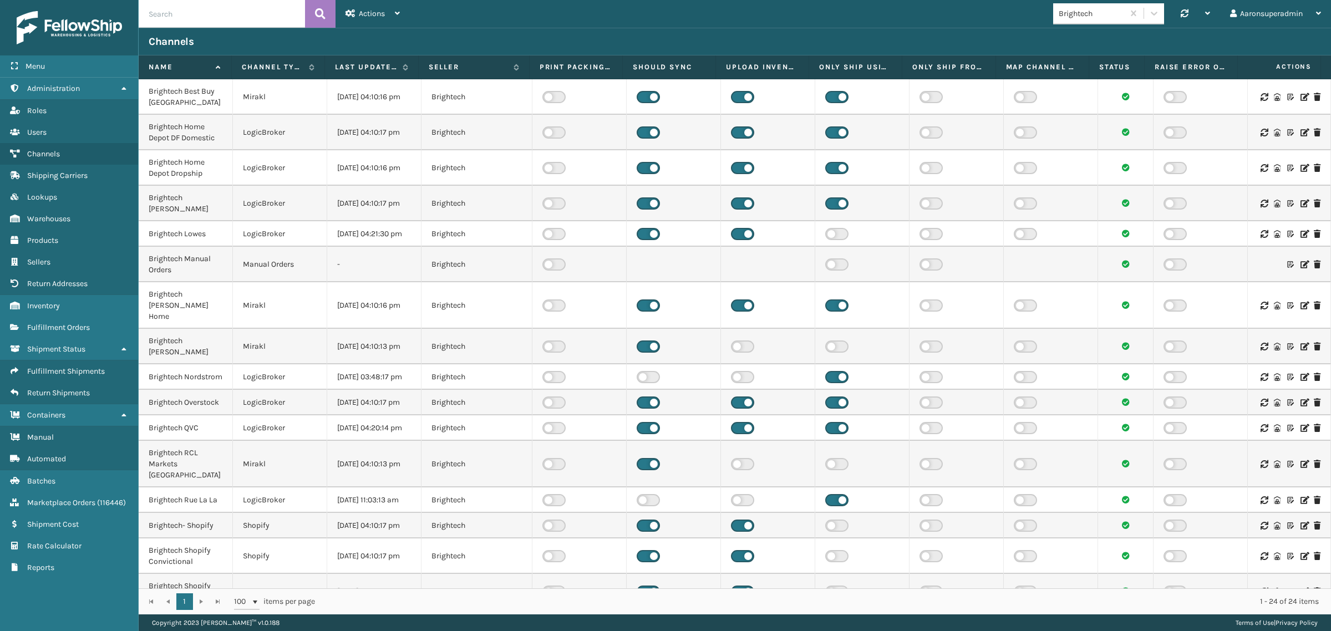
click at [1261, 407] on icon at bounding box center [1264, 403] width 7 height 8
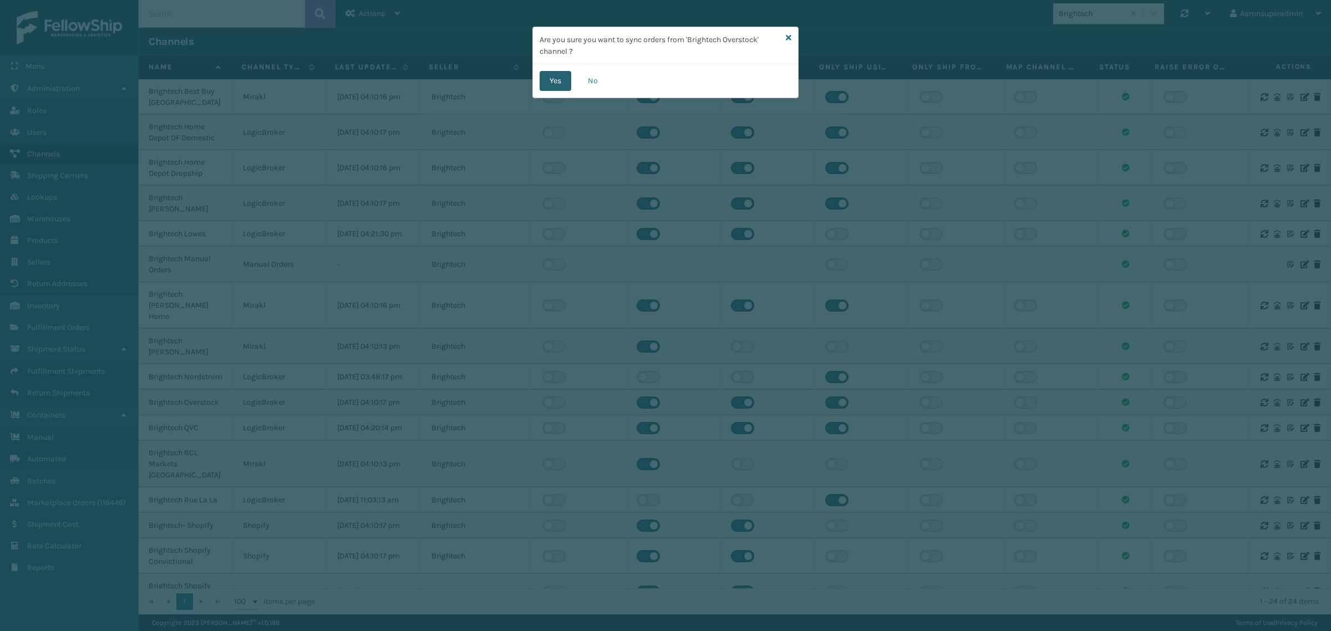
click at [558, 81] on button "Yes" at bounding box center [556, 81] width 32 height 20
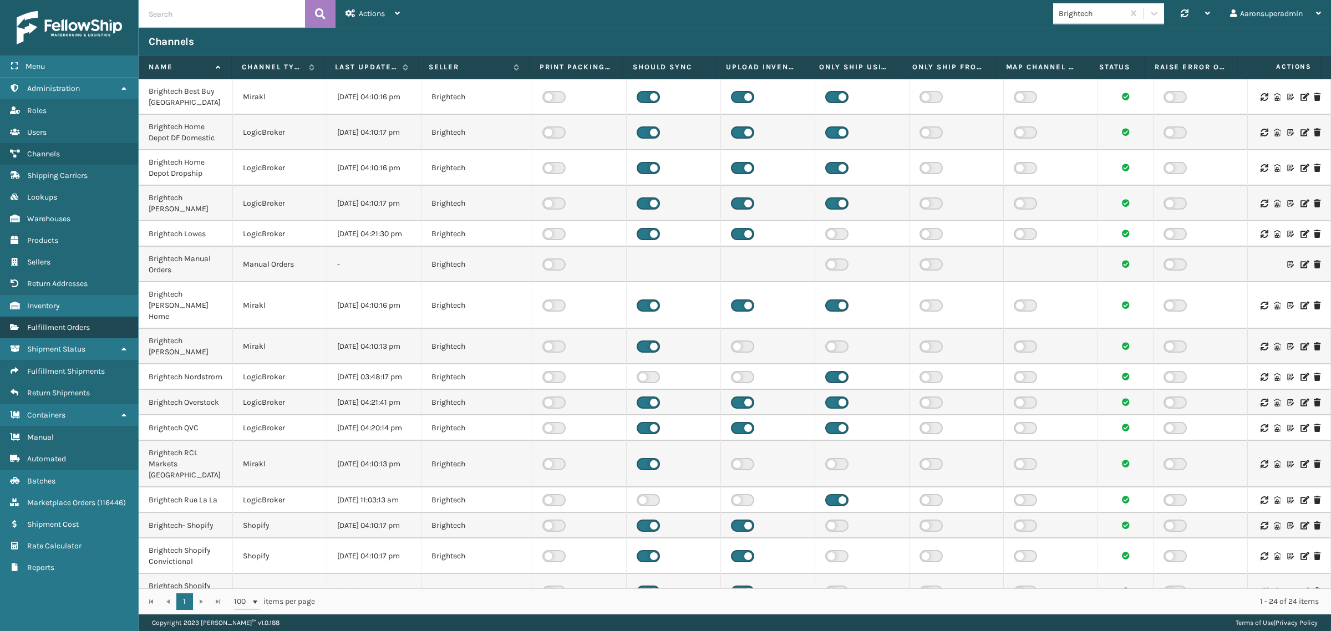
click at [105, 317] on link "Fulfillment Orders" at bounding box center [69, 328] width 138 height 22
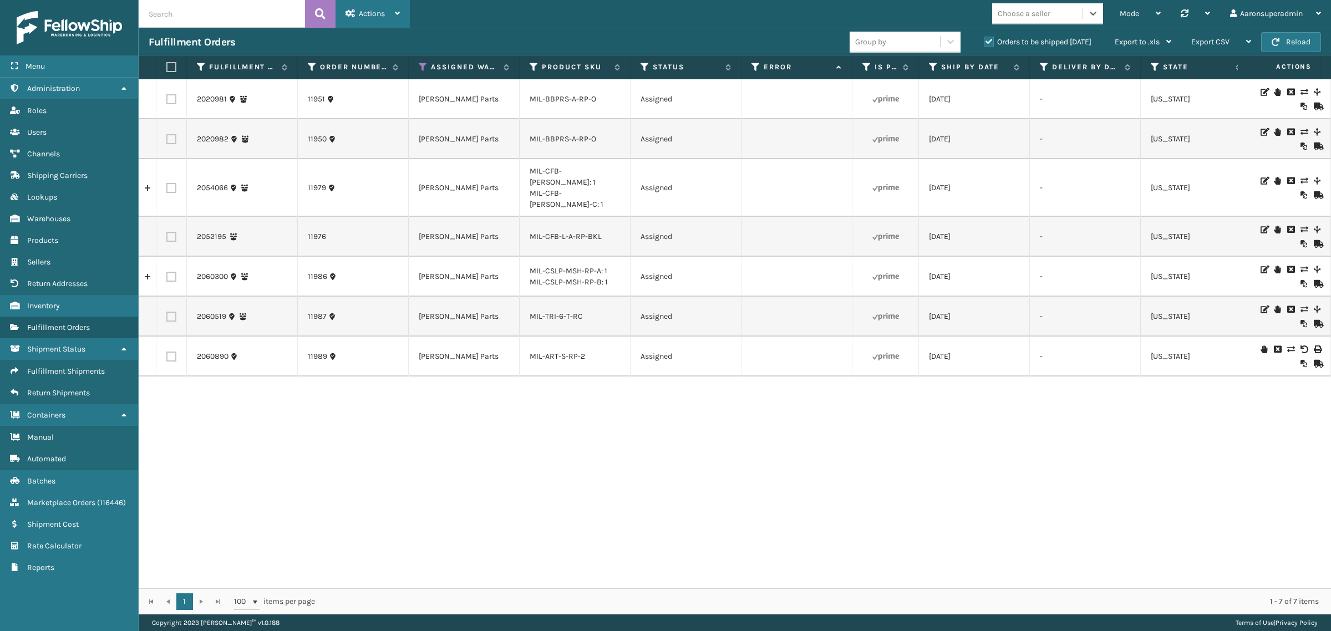
click at [354, 9] on icon at bounding box center [351, 13] width 10 height 8
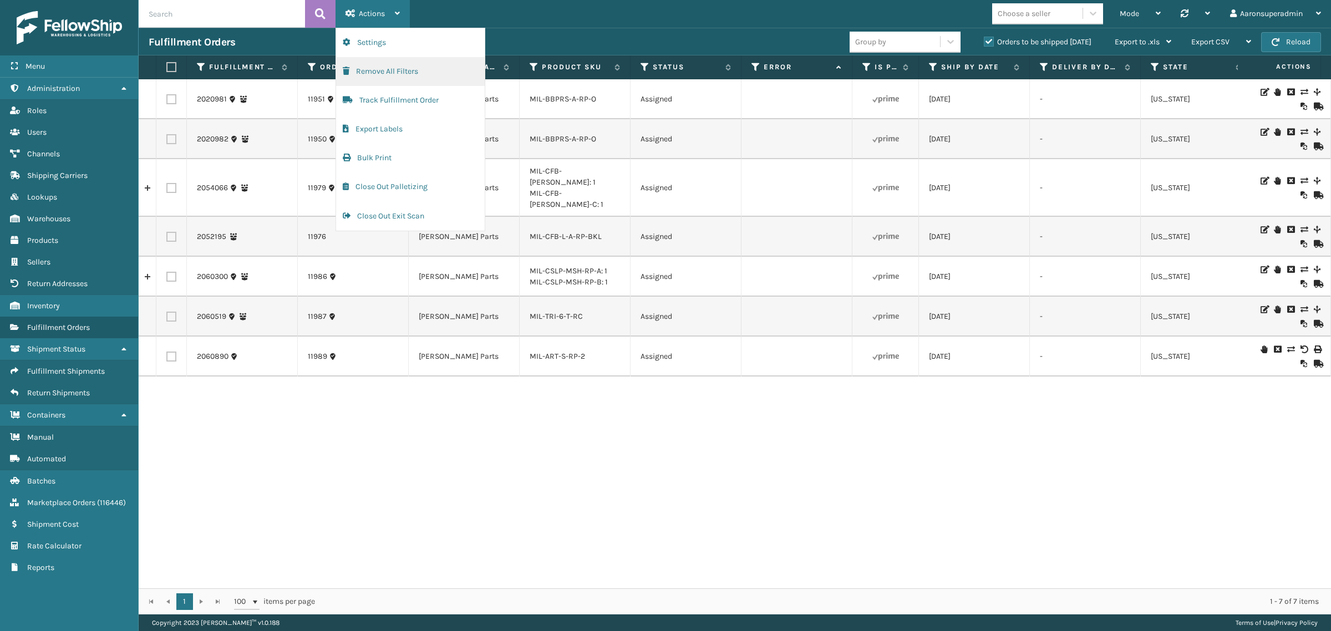
click at [381, 63] on button "Remove All Filters" at bounding box center [410, 71] width 149 height 29
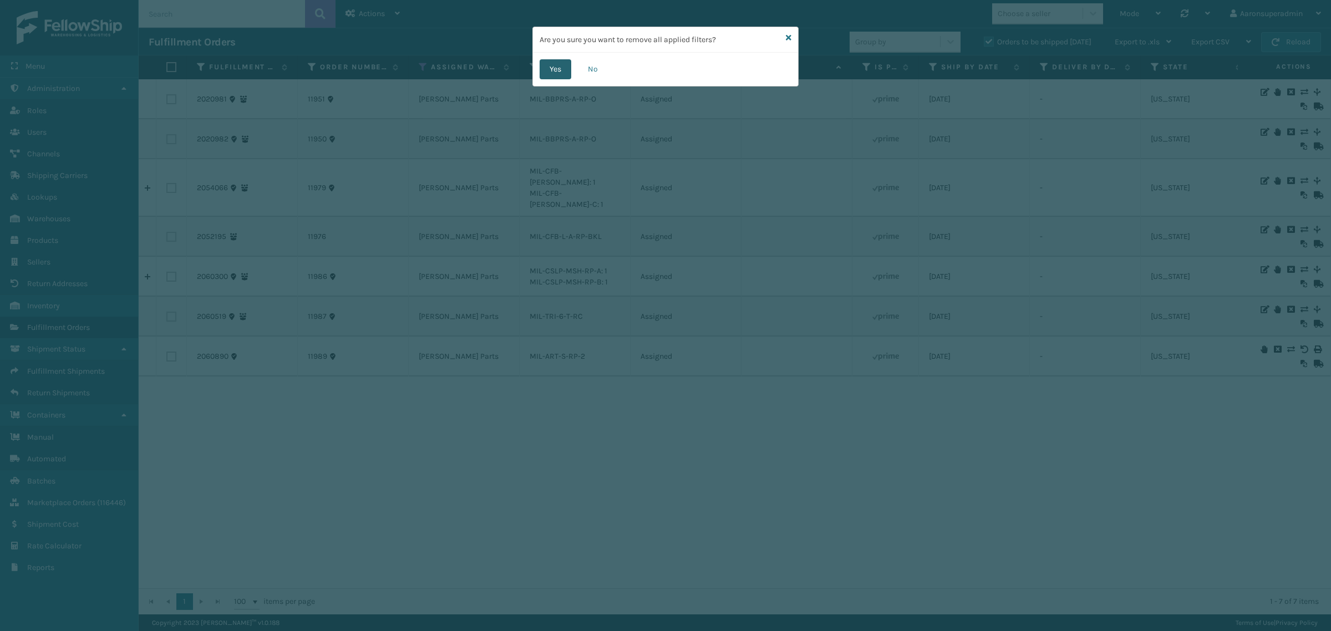
click at [550, 76] on button "Yes" at bounding box center [556, 69] width 32 height 20
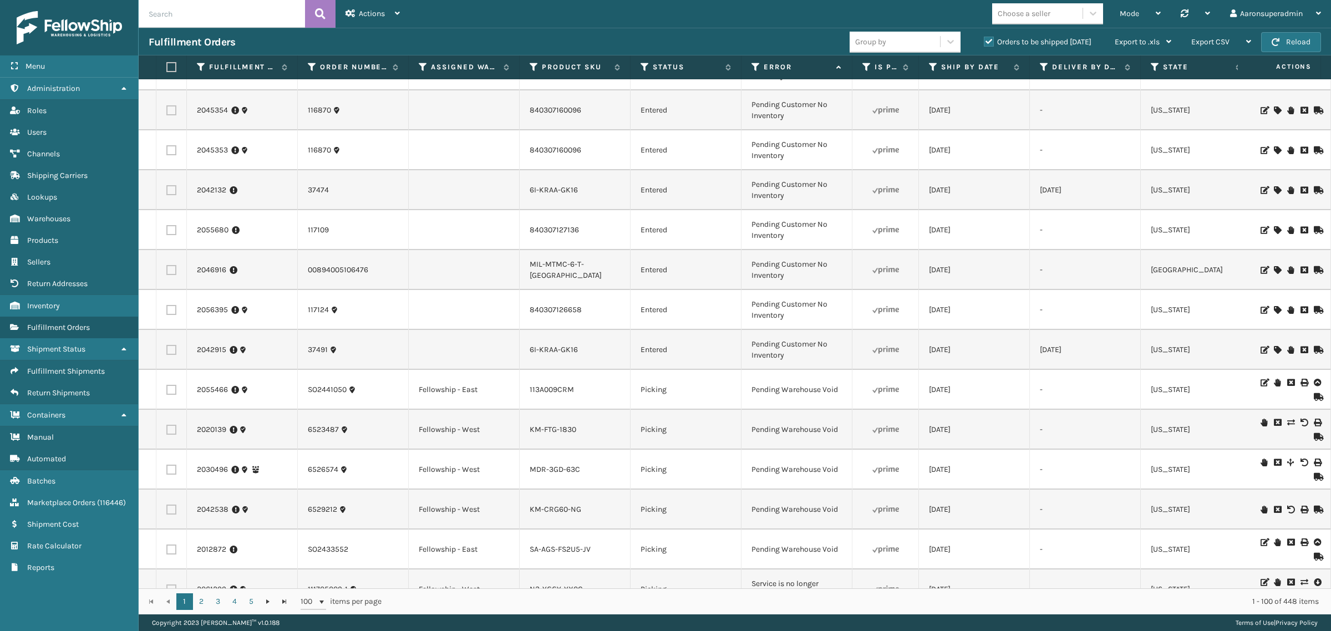
scroll to position [2112, 0]
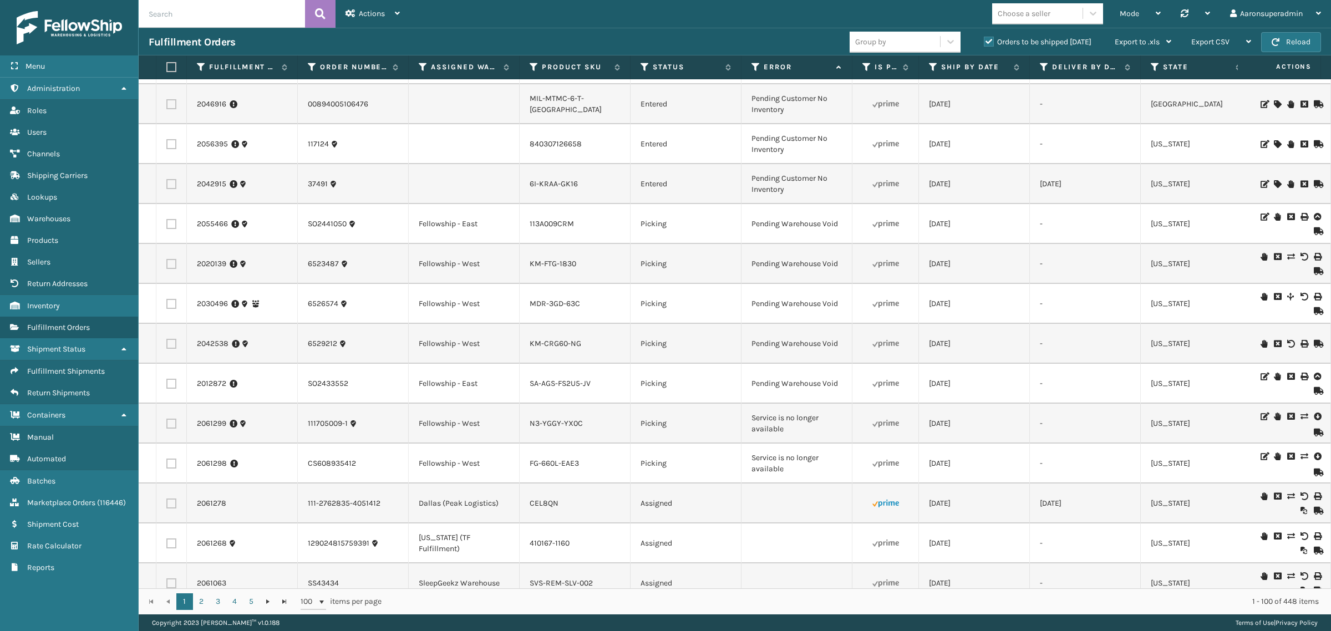
click at [174, 464] on label at bounding box center [171, 464] width 10 height 10
click at [167, 464] on input "checkbox" at bounding box center [166, 462] width 1 height 7
checkbox input "true"
click at [169, 422] on label at bounding box center [171, 424] width 10 height 10
click at [167, 422] on input "checkbox" at bounding box center [166, 422] width 1 height 7
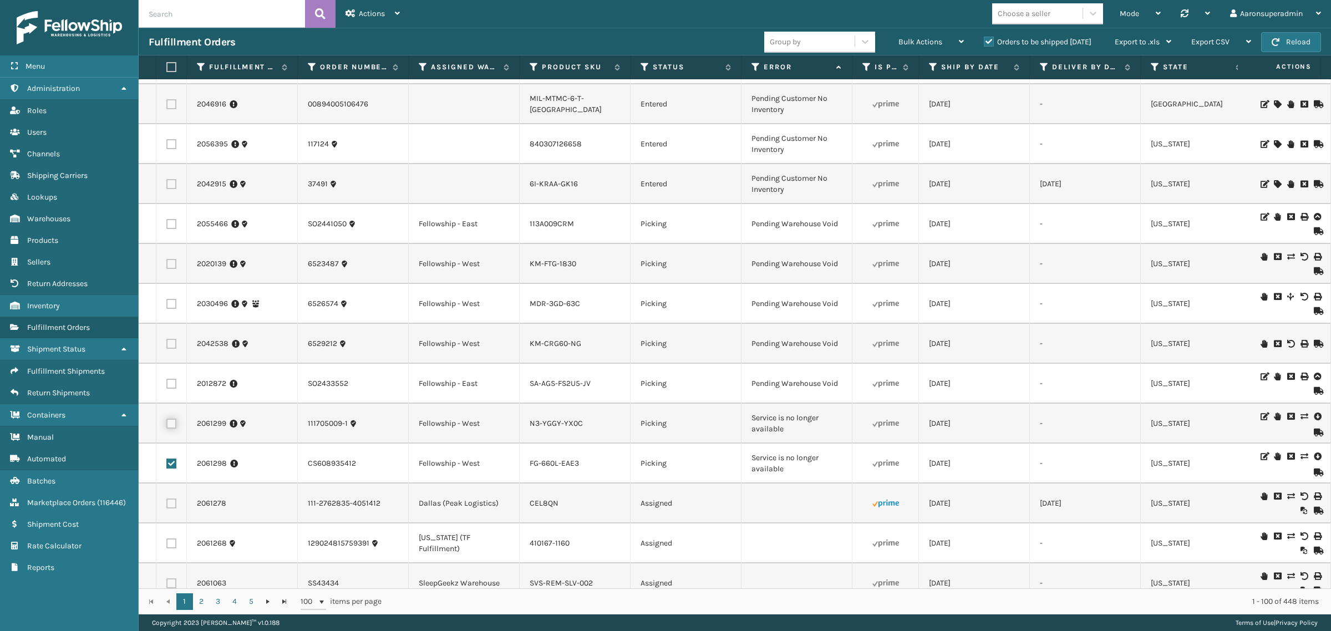
checkbox input "true"
click at [924, 45] on span "Bulk Actions" at bounding box center [921, 41] width 44 height 9
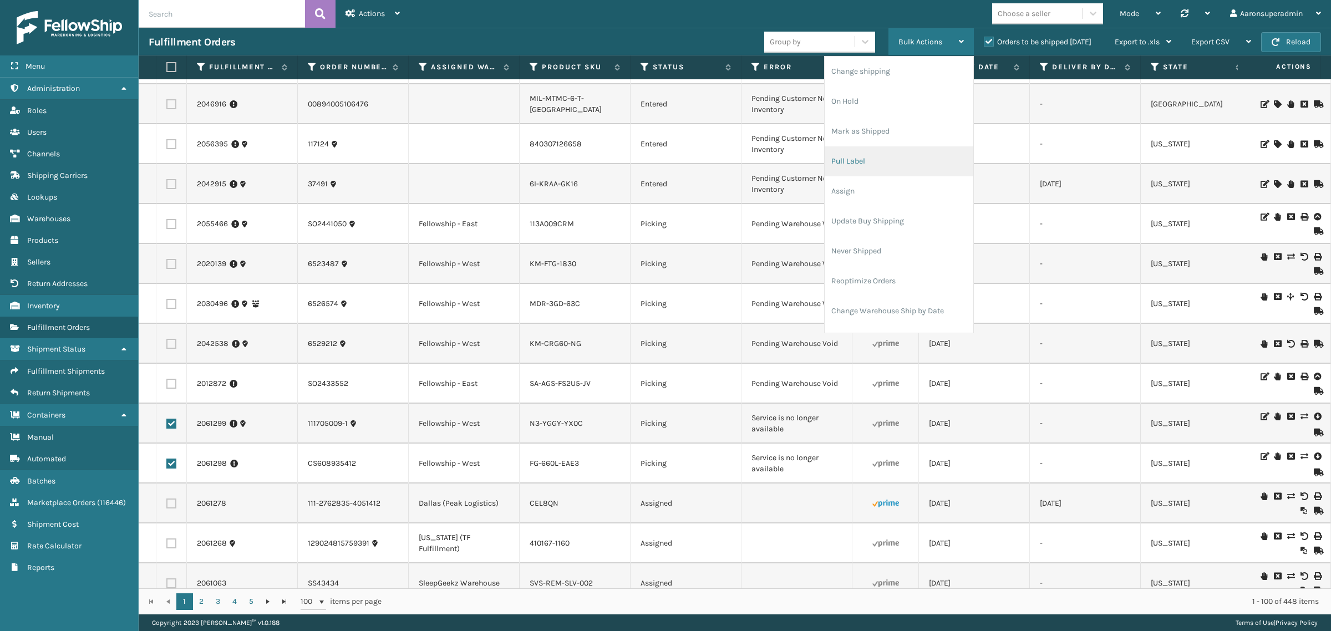
click at [863, 170] on li "Pull Label" at bounding box center [899, 161] width 149 height 30
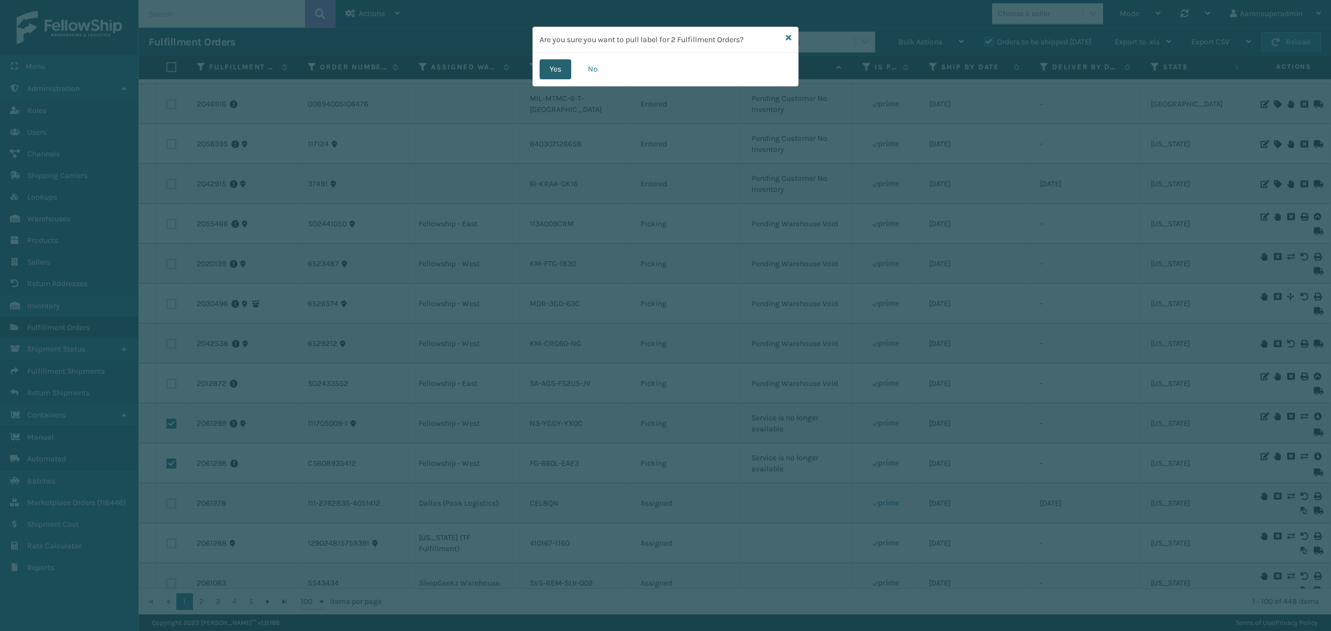
click at [561, 73] on button "Yes" at bounding box center [556, 69] width 32 height 20
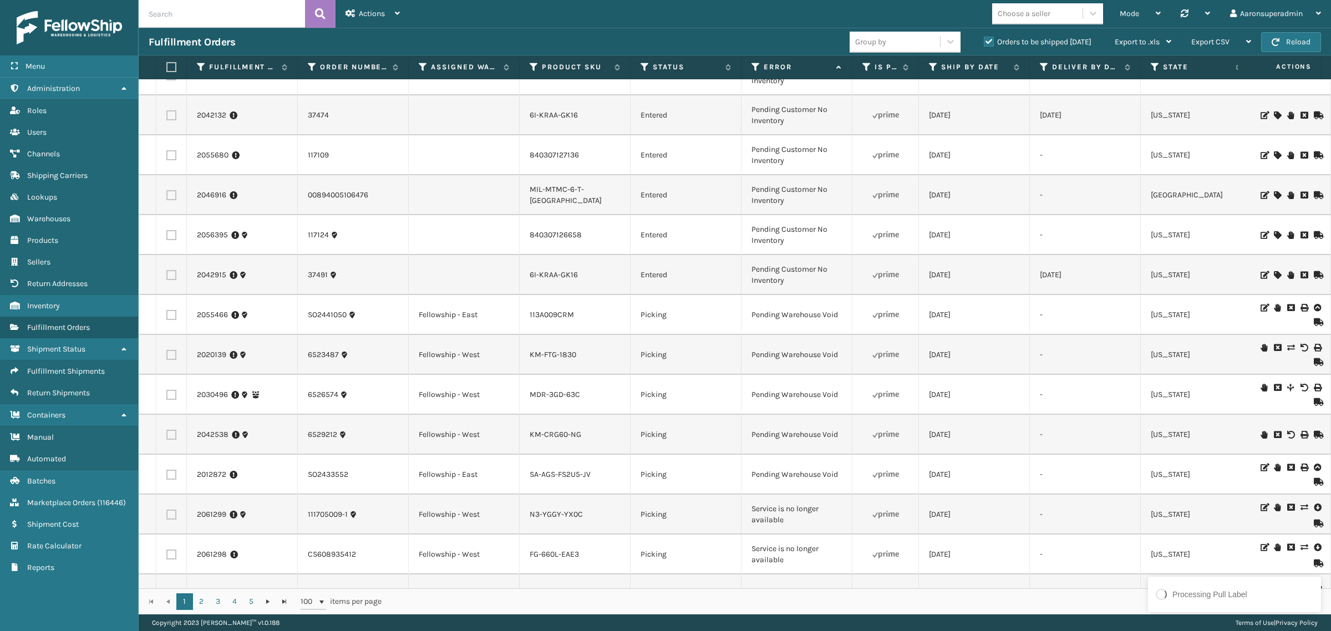
scroll to position [2019, 0]
